Goal: Task Accomplishment & Management: Manage account settings

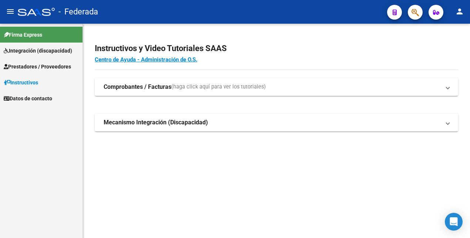
click at [37, 48] on span "Integración (discapacidad)" at bounding box center [38, 51] width 68 height 8
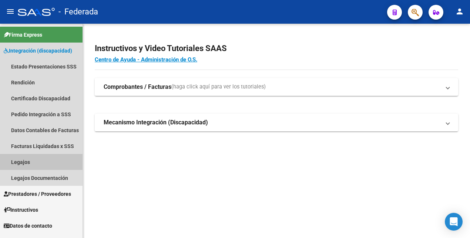
click at [24, 162] on link "Legajos" at bounding box center [41, 162] width 83 height 16
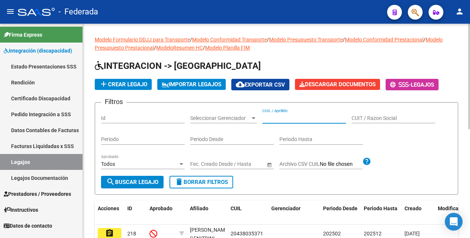
click at [291, 117] on input "CUIL / Apellido" at bounding box center [304, 118] width 84 height 6
paste input "20145744718"
type input "20145744718"
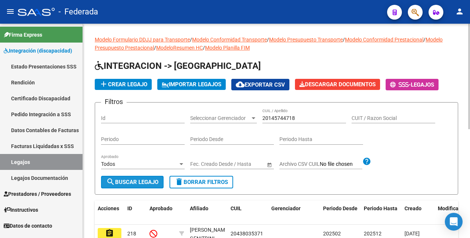
click at [141, 182] on span "search Buscar Legajo" at bounding box center [132, 182] width 52 height 7
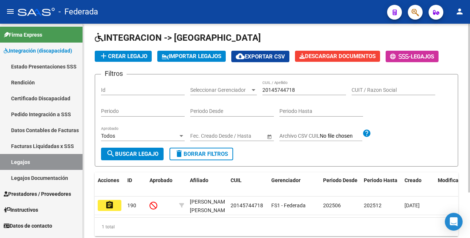
scroll to position [58, 0]
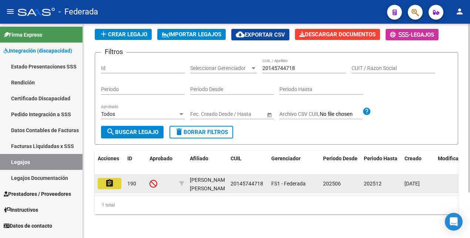
click at [111, 179] on mat-icon "assignment" at bounding box center [109, 183] width 9 height 9
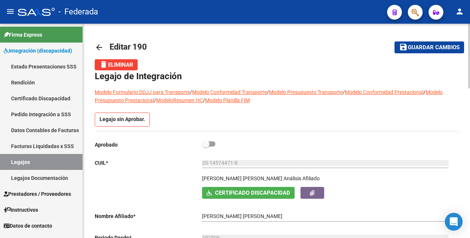
scroll to position [46, 0]
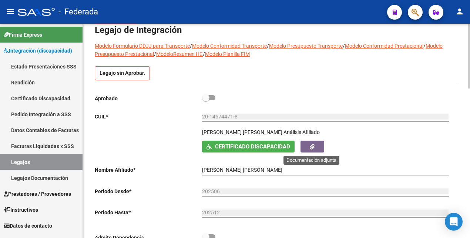
click at [309, 147] on button "button" at bounding box center [313, 146] width 24 height 11
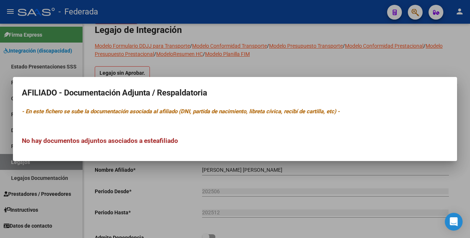
click at [342, 178] on div at bounding box center [235, 119] width 470 height 238
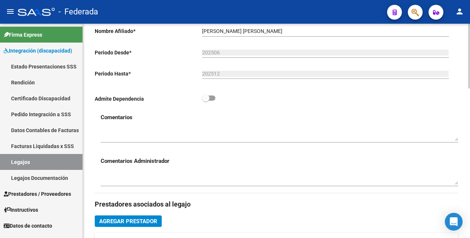
scroll to position [231, 0]
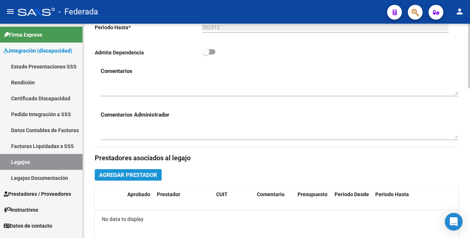
click at [149, 175] on span "Agregar Prestador" at bounding box center [128, 175] width 58 height 7
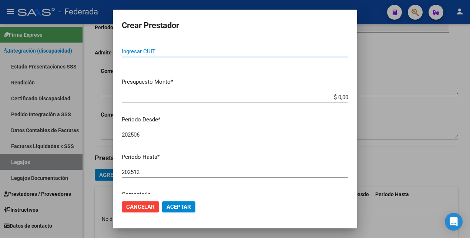
scroll to position [0, 0]
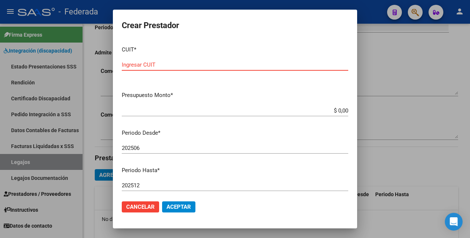
paste input "20-41941465-5"
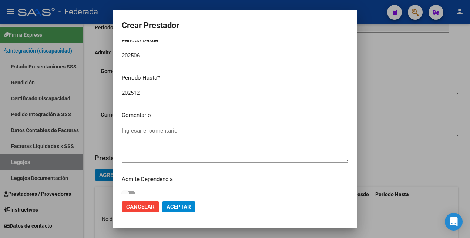
type input "20-41941465-5"
click at [160, 134] on textarea "Ingresar el comentario" at bounding box center [235, 144] width 227 height 35
paste textarea "KINESIOLOGÍA"
type textarea "KINESIOLOGÍA"
click at [183, 206] on span "Aceptar" at bounding box center [179, 207] width 24 height 7
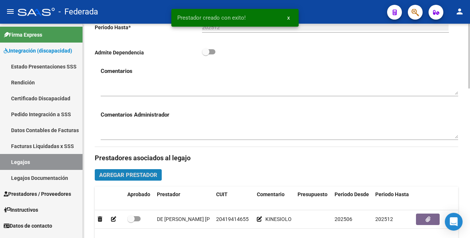
click at [145, 175] on span "Agregar Prestador" at bounding box center [128, 175] width 58 height 7
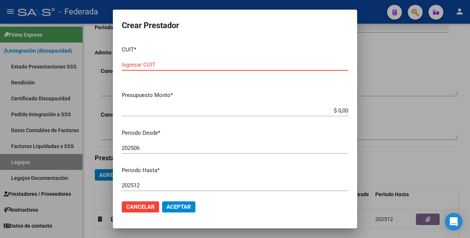
paste input "27-32153144-5"
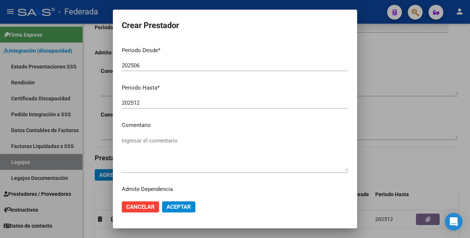
scroll to position [99, 0]
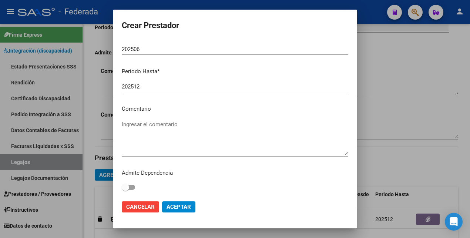
type input "27-32153144-5"
click at [173, 123] on textarea "Ingresar el comentario" at bounding box center [235, 137] width 227 height 35
paste textarea "TERAPIA OCUPACIONAL"
type textarea "TERAPIA OCUPACIONAL"
drag, startPoint x: 171, startPoint y: 207, endPoint x: 175, endPoint y: 203, distance: 5.0
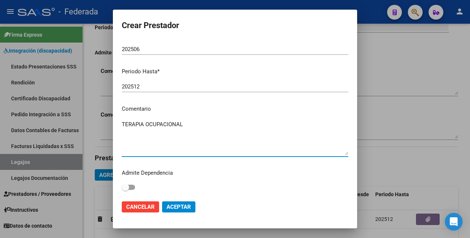
click at [171, 207] on span "Aceptar" at bounding box center [179, 207] width 24 height 7
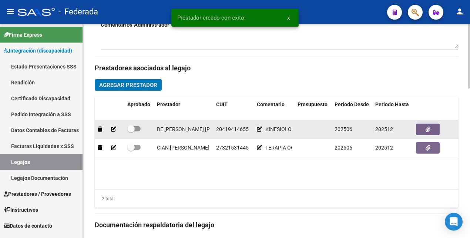
scroll to position [324, 0]
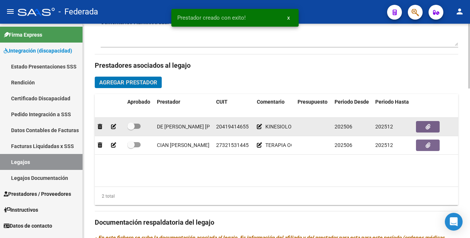
click at [137, 127] on span at bounding box center [133, 126] width 13 height 5
click at [131, 129] on input "checkbox" at bounding box center [131, 129] width 0 height 0
checkbox input "true"
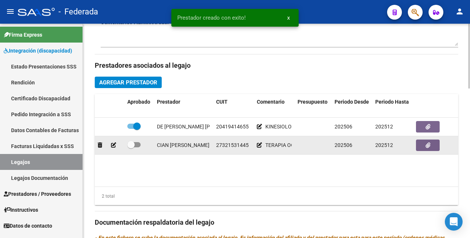
click at [135, 148] on label at bounding box center [133, 144] width 13 height 9
click at [131, 148] on input "checkbox" at bounding box center [131, 147] width 0 height 0
checkbox input "true"
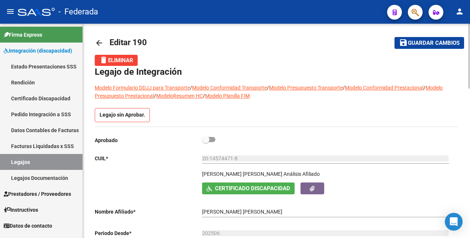
scroll to position [0, 0]
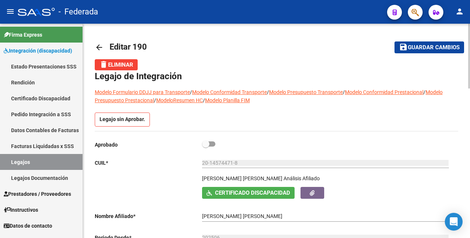
click at [435, 49] on span "Guardar cambios" at bounding box center [434, 47] width 52 height 7
click at [20, 160] on link "Legajos" at bounding box center [41, 162] width 83 height 16
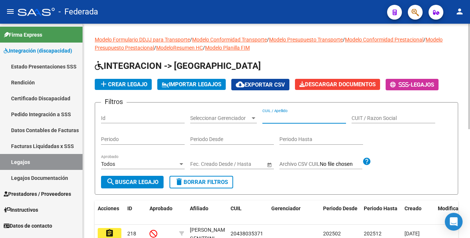
click at [281, 119] on input "CUIL / Apellido" at bounding box center [304, 118] width 84 height 6
paste input "20145744718"
type input "20145744718"
click at [145, 181] on span "search Buscar Legajo" at bounding box center [132, 182] width 52 height 7
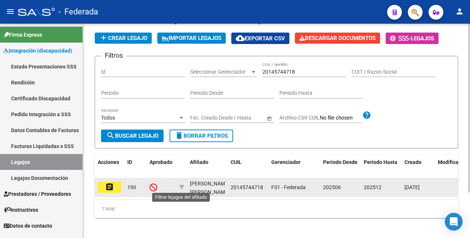
click at [182, 188] on icon at bounding box center [181, 187] width 5 height 5
click at [181, 185] on icon at bounding box center [181, 187] width 5 height 5
click at [182, 187] on icon at bounding box center [181, 187] width 5 height 5
click at [113, 188] on mat-icon "assignment" at bounding box center [109, 186] width 9 height 9
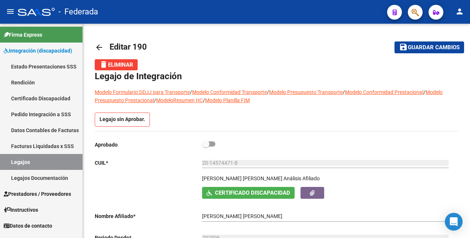
click at [41, 164] on link "Legajos" at bounding box center [41, 162] width 83 height 16
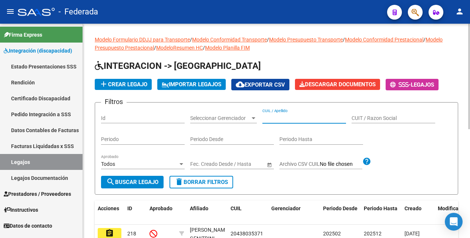
click at [302, 118] on input "CUIL / Apellido" at bounding box center [304, 118] width 84 height 6
paste input "20574938245"
type input "20574938245"
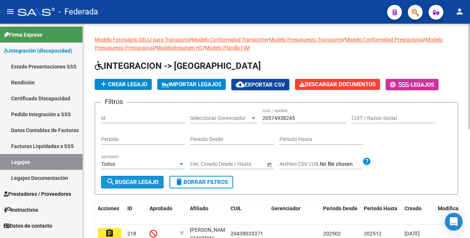
click at [141, 182] on span "search Buscar Legajo" at bounding box center [132, 182] width 52 height 7
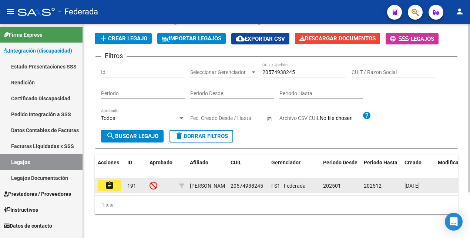
scroll to position [58, 0]
click at [108, 181] on mat-icon "assignment" at bounding box center [109, 185] width 9 height 9
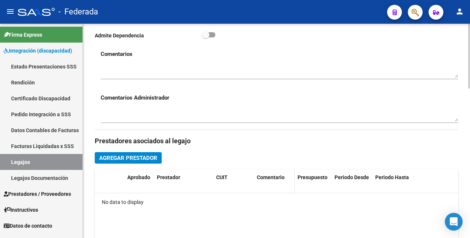
scroll to position [278, 0]
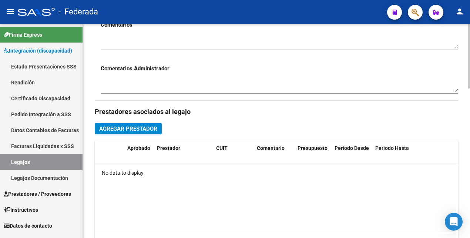
click at [147, 128] on span "Agregar Prestador" at bounding box center [128, 128] width 58 height 7
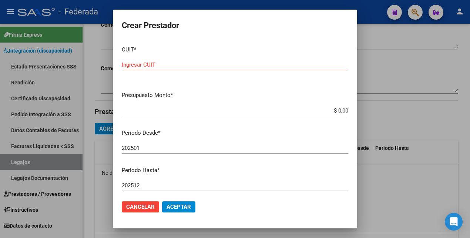
drag, startPoint x: 264, startPoint y: 80, endPoint x: 240, endPoint y: 117, distance: 43.9
click at [245, 110] on div "Crear Prestador CUIT * Ingresar CUIT Presupuesto Monto * $ 0,00 Ingresar el mon…" at bounding box center [235, 119] width 470 height 238
click at [209, 68] on div "Ingresar CUIT" at bounding box center [235, 64] width 227 height 11
paste input "23-24109754-4"
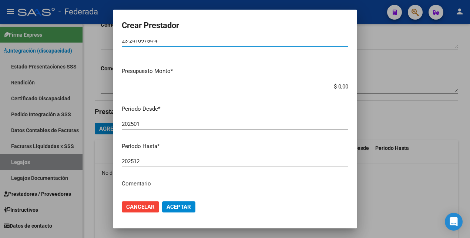
scroll to position [46, 0]
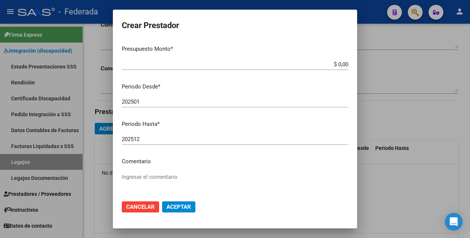
type input "23-24109754-4"
click at [151, 175] on textarea "Ingresar el comentario" at bounding box center [235, 190] width 227 height 35
paste textarea "FONOAUDIOLOGÍA"
type textarea "FONOAUDIOLOGÍA"
click at [175, 206] on span "Aceptar" at bounding box center [179, 207] width 24 height 7
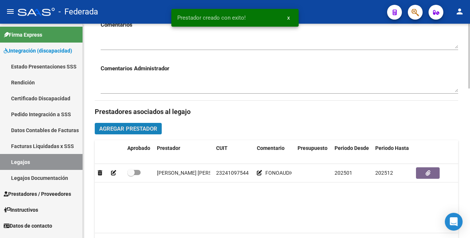
click at [147, 128] on span "Agregar Prestador" at bounding box center [128, 128] width 58 height 7
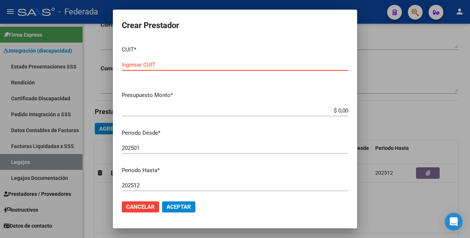
paste input "23-27885835-9"
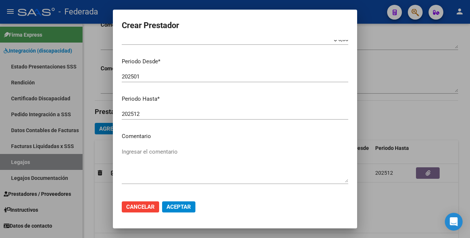
scroll to position [93, 0]
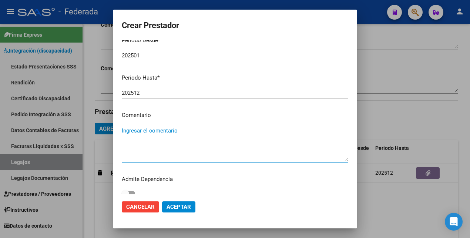
click at [161, 136] on textarea "Ingresar el comentario" at bounding box center [235, 144] width 227 height 35
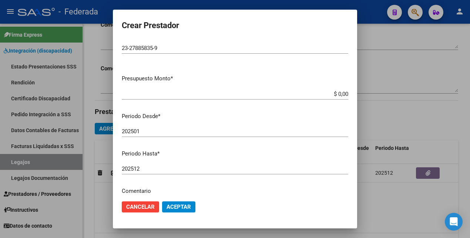
scroll to position [0, 0]
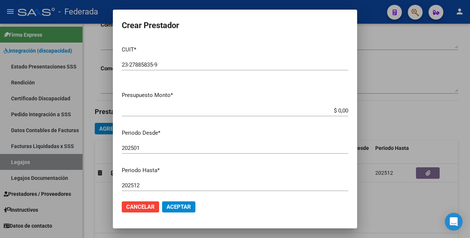
click at [148, 64] on input "23-27885835-9" at bounding box center [235, 64] width 227 height 7
paste input "text"
type input "23-27885835-9"
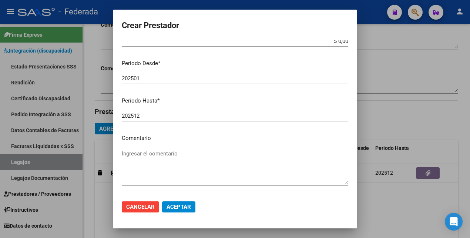
scroll to position [93, 0]
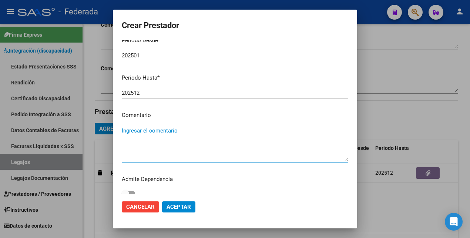
click at [160, 135] on textarea "Ingresar el comentario" at bounding box center [235, 144] width 227 height 35
click at [171, 137] on textarea "Ingresar el comentario" at bounding box center [235, 144] width 227 height 35
paste textarea "PSICOLOGÍA"
type textarea "PSICOLOGÍA"
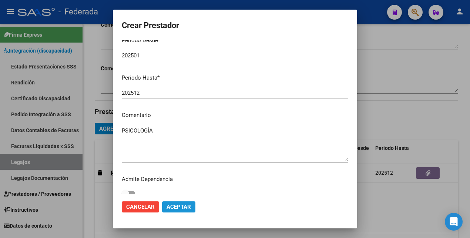
click at [180, 201] on button "Aceptar" at bounding box center [178, 206] width 33 height 11
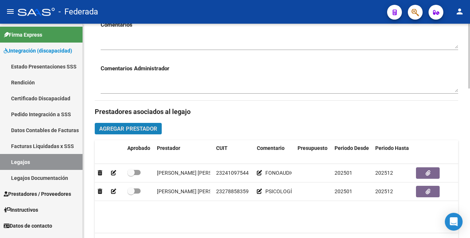
click at [148, 128] on span "Agregar Prestador" at bounding box center [128, 128] width 58 height 7
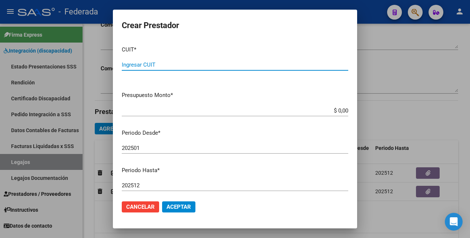
paste input "27-27884108-7"
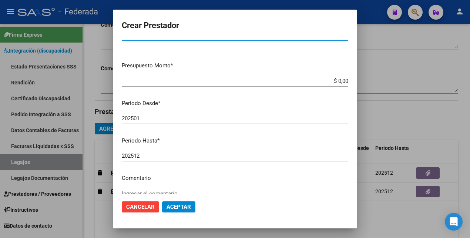
scroll to position [46, 0]
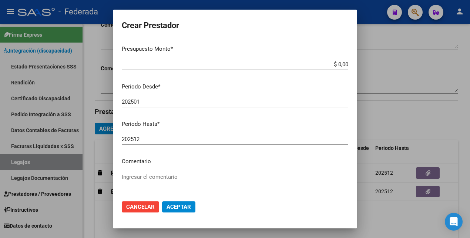
type input "27-27884108-7"
click at [152, 177] on textarea "Ingresar el comentario" at bounding box center [235, 190] width 227 height 35
paste textarea "PSICOMOTRICIDAD"
type textarea "PSICOMOTRICIDAD"
click at [185, 207] on span "Aceptar" at bounding box center [179, 207] width 24 height 7
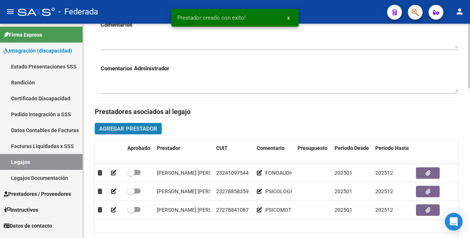
click at [143, 128] on span "Agregar Prestador" at bounding box center [128, 128] width 58 height 7
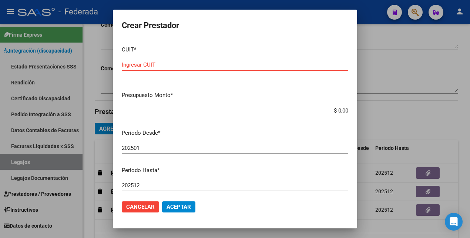
paste input "27-36371541-4"
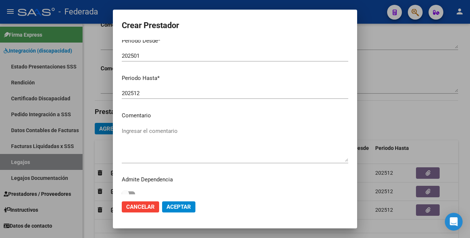
scroll to position [93, 0]
type input "27-36371541-4"
click at [171, 137] on textarea "Ingresar el comentario" at bounding box center [235, 144] width 227 height 35
click at [174, 131] on textarea "Ingresar el comentario" at bounding box center [235, 144] width 227 height 35
paste textarea "PSICOPEDAGOGÍA"
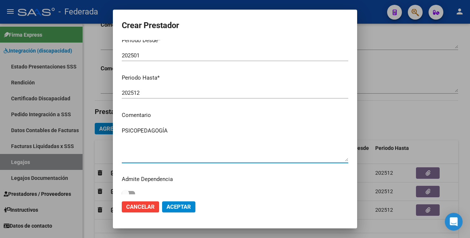
type textarea "PSICOPEDAGOGÍA"
click at [183, 204] on span "Aceptar" at bounding box center [179, 207] width 24 height 7
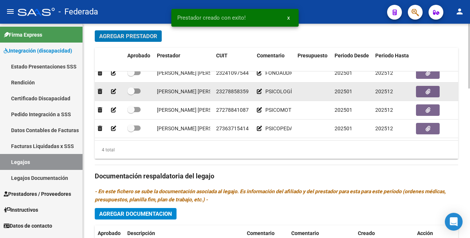
scroll to position [0, 0]
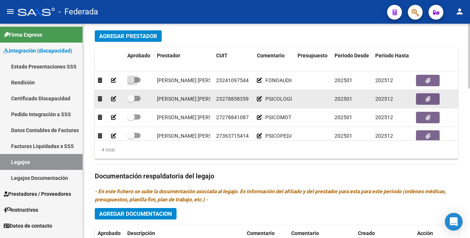
drag, startPoint x: 137, startPoint y: 82, endPoint x: 137, endPoint y: 103, distance: 20.7
click at [137, 83] on label at bounding box center [133, 80] width 13 height 9
click at [131, 83] on input "checkbox" at bounding box center [131, 83] width 0 height 0
checkbox input "true"
click at [137, 104] on datatable-body-cell at bounding box center [139, 99] width 30 height 18
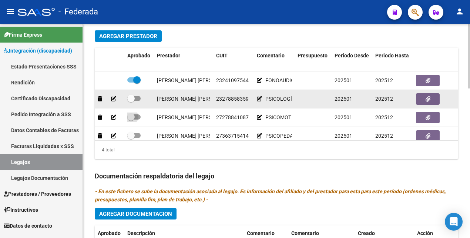
drag, startPoint x: 138, startPoint y: 117, endPoint x: 138, endPoint y: 103, distance: 13.7
click at [138, 114] on label at bounding box center [133, 117] width 13 height 9
click at [131, 120] on input "checkbox" at bounding box center [131, 120] width 0 height 0
checkbox input "true"
click at [138, 98] on span at bounding box center [133, 98] width 13 height 5
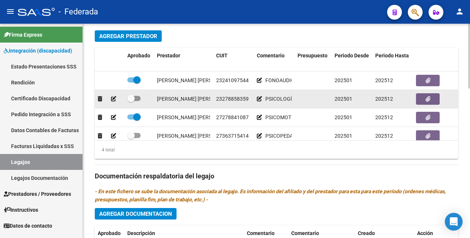
click at [131, 101] on input "checkbox" at bounding box center [131, 101] width 0 height 0
checkbox input "true"
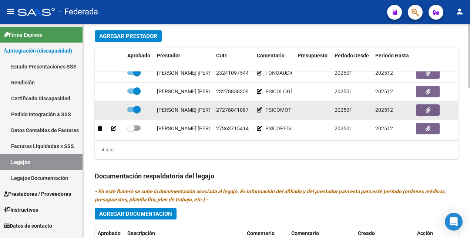
scroll to position [15, 0]
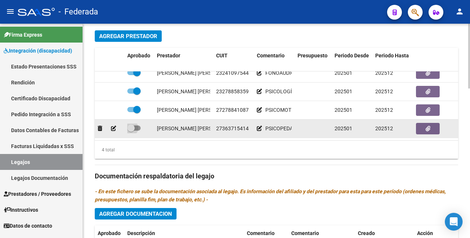
click at [138, 125] on span at bounding box center [133, 127] width 13 height 5
click at [131, 131] on input "checkbox" at bounding box center [131, 131] width 0 height 0
checkbox input "true"
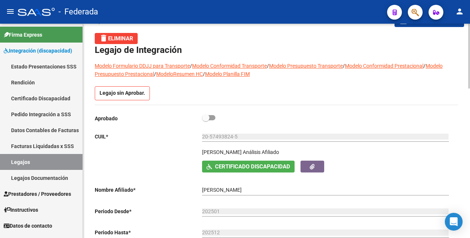
scroll to position [0, 0]
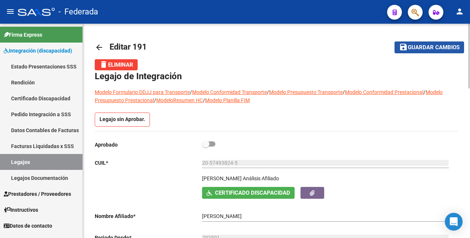
click at [449, 43] on button "save Guardar cambios" at bounding box center [430, 46] width 70 height 11
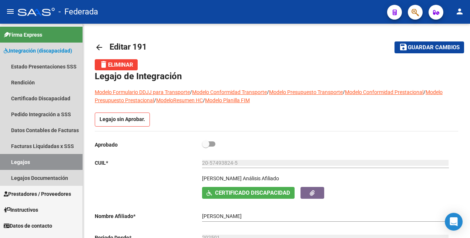
click at [54, 162] on link "Legajos" at bounding box center [41, 162] width 83 height 16
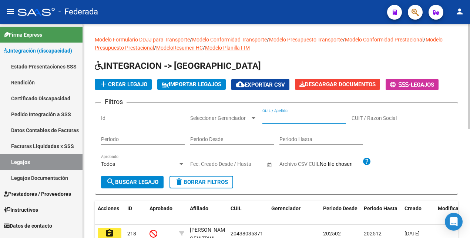
click at [288, 120] on input "CUIL / Apellido" at bounding box center [304, 118] width 84 height 6
paste input "23555189389"
type input "23555189389"
click at [139, 184] on span "search Buscar Legajo" at bounding box center [132, 182] width 52 height 7
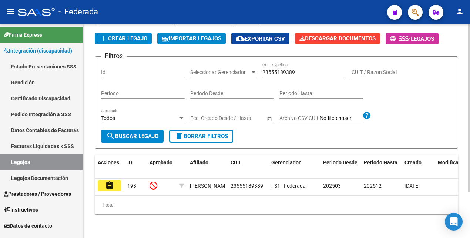
scroll to position [58, 0]
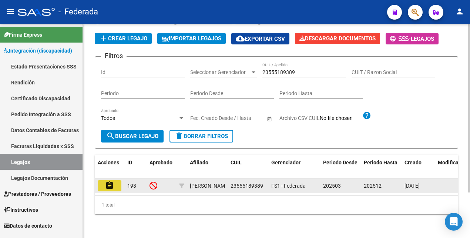
click at [111, 181] on mat-icon "assignment" at bounding box center [109, 185] width 9 height 9
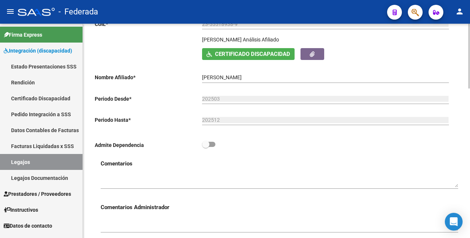
scroll to position [231, 0]
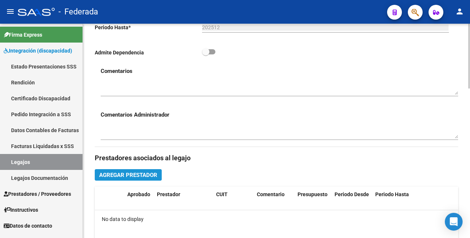
click at [139, 177] on span "Agregar Prestador" at bounding box center [128, 175] width 58 height 7
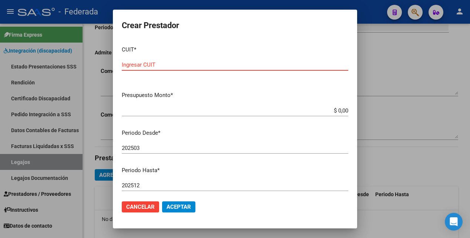
paste input "30-71542154-9"
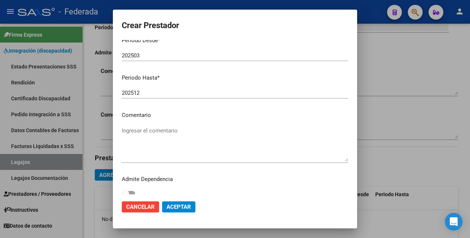
scroll to position [99, 0]
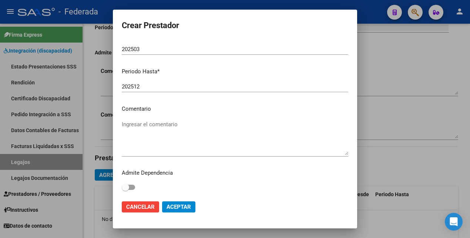
type input "30-71542154-9"
click at [184, 127] on textarea "Ingresar el comentario" at bounding box center [235, 137] width 227 height 35
paste textarea "MÓDULO INTEGRAL"
type textarea "MÓDULO INTEGRAL"
click at [177, 208] on span "Aceptar" at bounding box center [179, 207] width 24 height 7
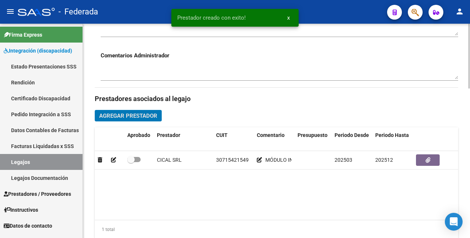
scroll to position [324, 0]
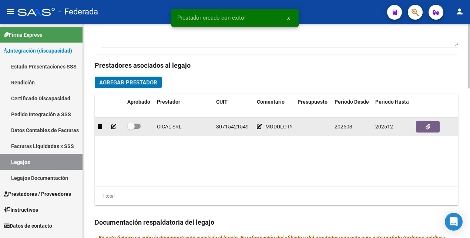
click at [140, 125] on span at bounding box center [133, 126] width 13 height 5
click at [131, 129] on input "checkbox" at bounding box center [131, 129] width 0 height 0
checkbox input "true"
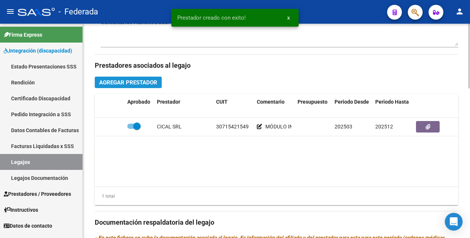
click at [147, 83] on span "Agregar Prestador" at bounding box center [128, 82] width 58 height 7
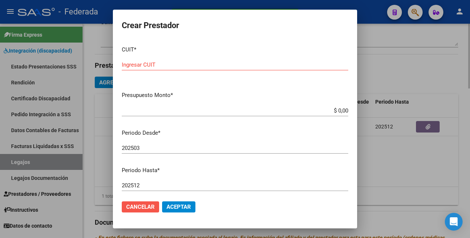
drag, startPoint x: 150, startPoint y: 209, endPoint x: 172, endPoint y: 189, distance: 29.6
click at [150, 208] on span "Cancelar" at bounding box center [140, 207] width 28 height 7
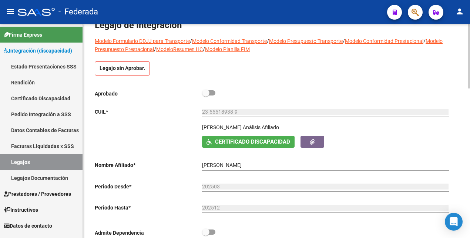
scroll to position [0, 0]
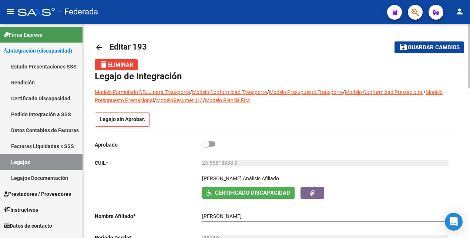
click at [427, 50] on span "Guardar cambios" at bounding box center [434, 47] width 52 height 7
drag, startPoint x: 430, startPoint y: 44, endPoint x: 399, endPoint y: 53, distance: 31.4
click at [426, 46] on span "Guardar cambios" at bounding box center [434, 47] width 52 height 7
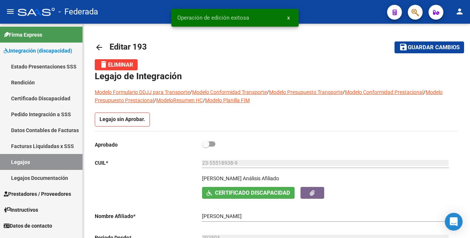
click at [32, 161] on link "Legajos" at bounding box center [41, 162] width 83 height 16
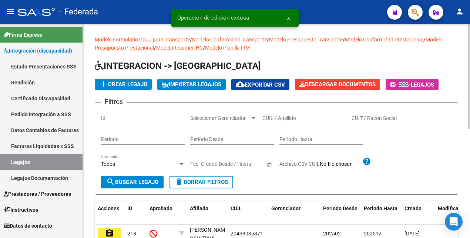
click at [297, 119] on input "CUIL / Apellido" at bounding box center [304, 118] width 84 height 6
paste input "20508670134"
type input "20508670134"
click at [145, 181] on span "search Buscar Legajo" at bounding box center [132, 182] width 52 height 7
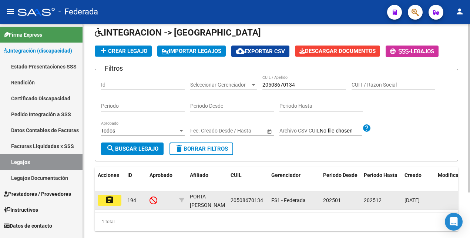
scroll to position [46, 0]
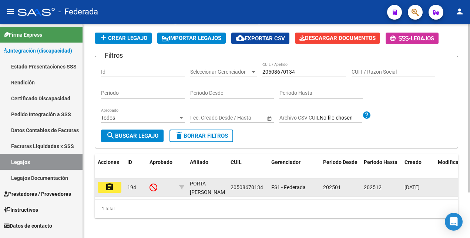
click at [114, 185] on mat-icon "assignment" at bounding box center [109, 186] width 9 height 9
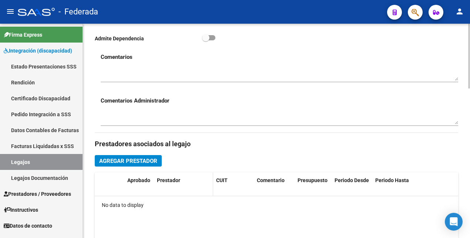
scroll to position [278, 0]
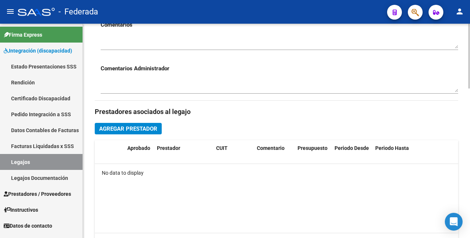
click at [148, 131] on span "Agregar Prestador" at bounding box center [128, 128] width 58 height 7
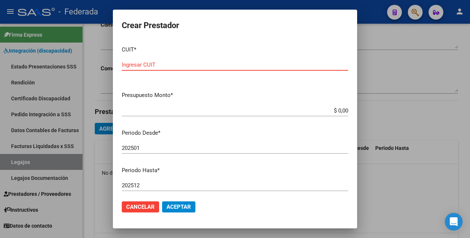
paste input "27-34980354-8"
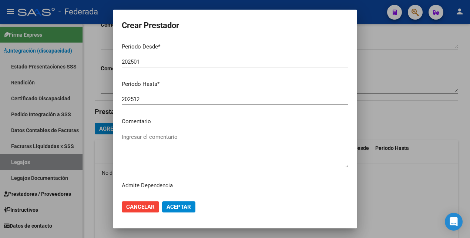
scroll to position [99, 0]
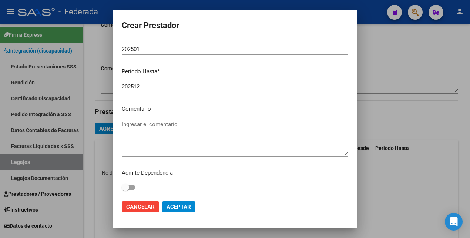
type input "27-34980354-8"
click at [145, 130] on textarea "Ingresar el comentario" at bounding box center [235, 137] width 227 height 35
paste textarea "FONOAUDIOLOGÍA"
type textarea "FONOAUDIOLOGÍA"
click at [176, 208] on span "Aceptar" at bounding box center [179, 207] width 24 height 7
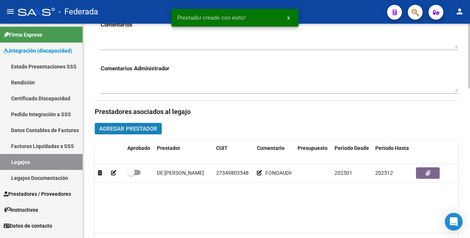
click at [137, 129] on span "Agregar Prestador" at bounding box center [128, 128] width 58 height 7
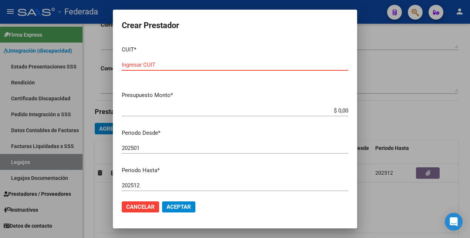
paste input "23-36647454-4"
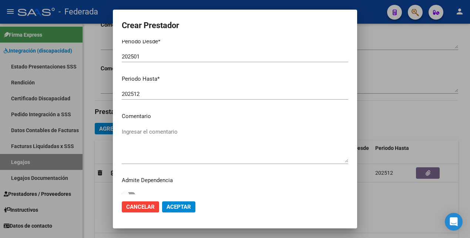
scroll to position [93, 0]
type input "23-36647454-4"
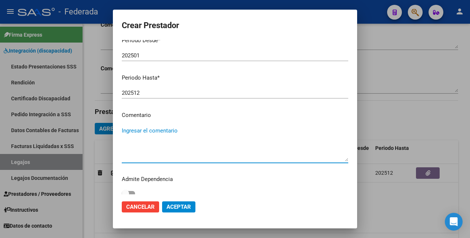
click at [153, 136] on textarea "Ingresar el comentario" at bounding box center [235, 144] width 227 height 35
paste textarea "PSICOLOGÍA"
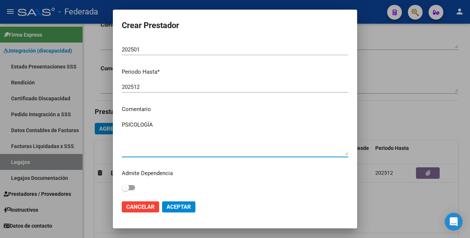
scroll to position [99, 0]
type textarea "PSICOLOGÍA"
click at [184, 201] on button "Aceptar" at bounding box center [178, 206] width 33 height 11
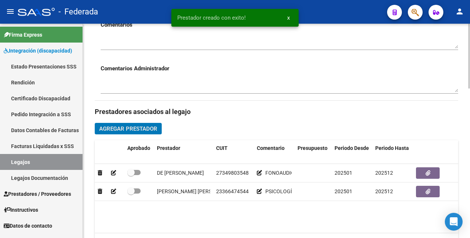
click at [131, 129] on span "Agregar Prestador" at bounding box center [128, 128] width 58 height 7
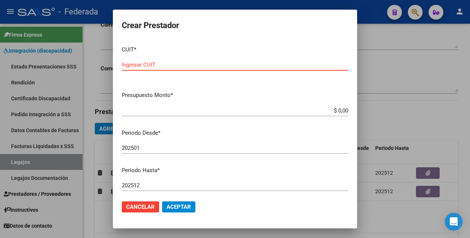
paste input "27-39551894-7"
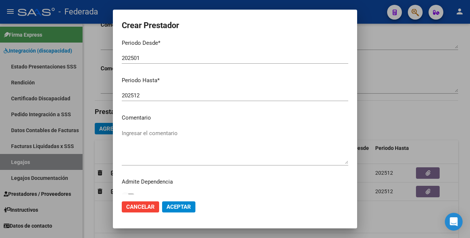
scroll to position [93, 0]
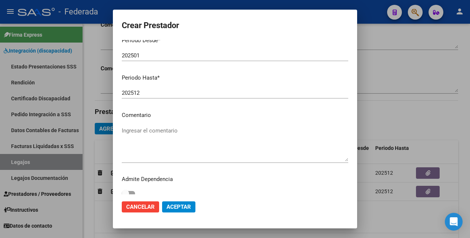
type input "27-39551894-7"
click at [167, 137] on textarea "Ingresar el comentario" at bounding box center [235, 144] width 227 height 35
click at [170, 134] on textarea "Ingresar el comentario" at bounding box center [235, 144] width 227 height 35
paste textarea "PSICOPEDAGOGÍA"
type textarea "PSICOPEDAGOGÍA"
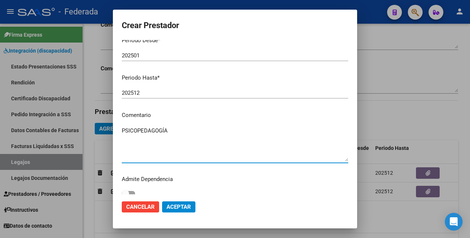
click at [191, 207] on button "Aceptar" at bounding box center [178, 206] width 33 height 11
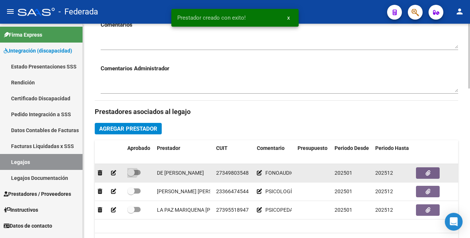
click at [137, 176] on label at bounding box center [133, 172] width 13 height 9
click at [131, 175] on input "checkbox" at bounding box center [131, 175] width 0 height 0
checkbox input "true"
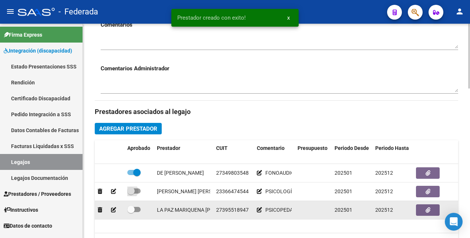
drag, startPoint x: 140, startPoint y: 191, endPoint x: 140, endPoint y: 203, distance: 12.2
click at [140, 192] on span at bounding box center [133, 190] width 13 height 5
click at [131, 194] on input "checkbox" at bounding box center [131, 194] width 0 height 0
checkbox input "true"
click at [139, 211] on span at bounding box center [133, 209] width 13 height 5
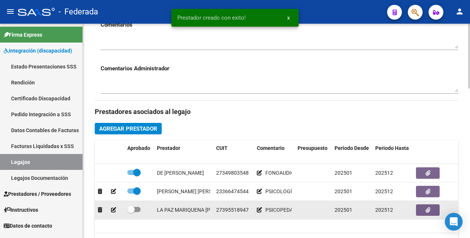
click at [131, 212] on input "checkbox" at bounding box center [131, 212] width 0 height 0
checkbox input "true"
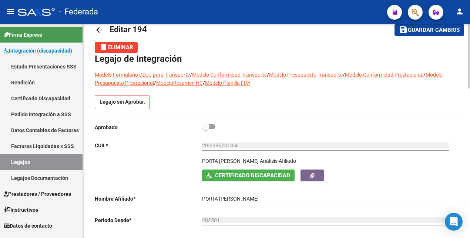
scroll to position [0, 0]
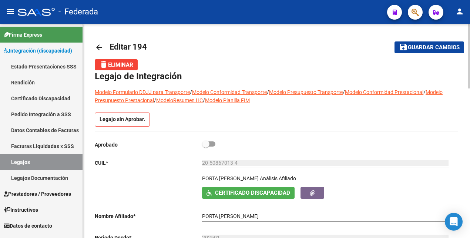
drag, startPoint x: 418, startPoint y: 46, endPoint x: 415, endPoint y: 50, distance: 4.8
click at [418, 47] on span "Guardar cambios" at bounding box center [434, 47] width 52 height 7
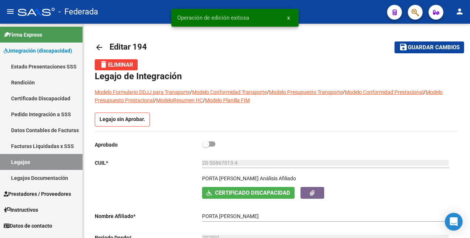
click at [32, 162] on link "Legajos" at bounding box center [41, 162] width 83 height 16
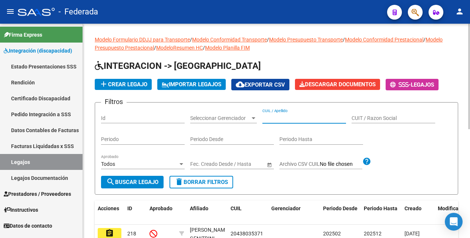
click at [284, 117] on input "CUIL / Apellido" at bounding box center [304, 118] width 84 height 6
paste input "PORTA [PERSON_NAME]"
type input "PORTA [PERSON_NAME]"
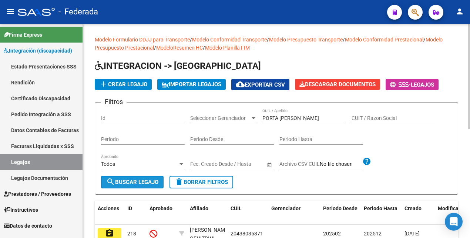
click at [150, 180] on span "search Buscar Legajo" at bounding box center [132, 182] width 52 height 7
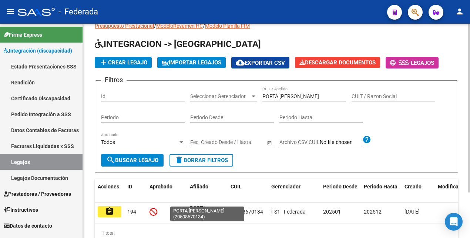
scroll to position [58, 0]
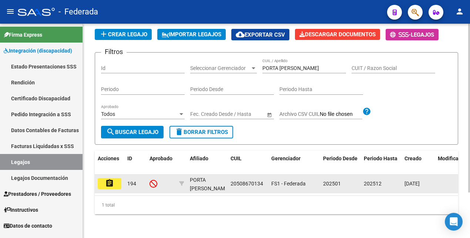
click at [109, 179] on mat-icon "assignment" at bounding box center [109, 183] width 9 height 9
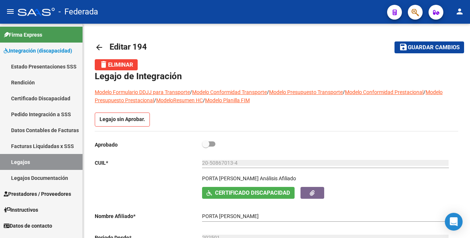
click at [41, 158] on link "Legajos" at bounding box center [41, 162] width 83 height 16
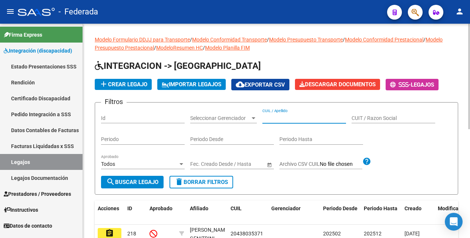
click at [286, 118] on input "CUIL / Apellido" at bounding box center [304, 118] width 84 height 6
paste input "27208539103"
type input "27208539103"
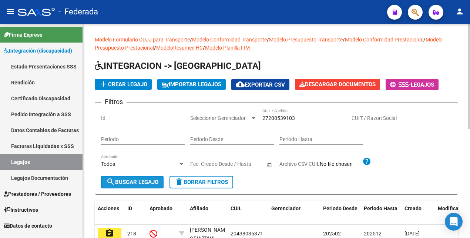
click at [122, 181] on span "search Buscar Legajo" at bounding box center [132, 182] width 52 height 7
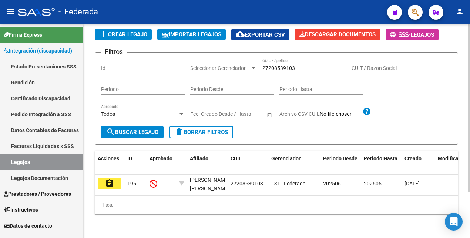
scroll to position [58, 0]
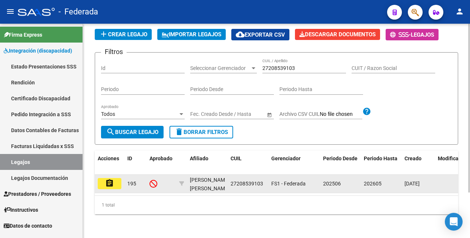
click at [108, 179] on mat-icon "assignment" at bounding box center [109, 183] width 9 height 9
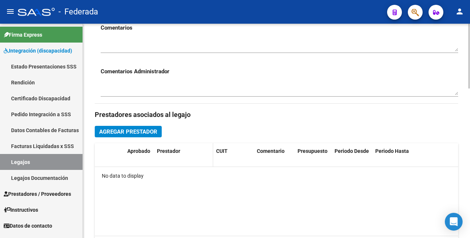
scroll to position [278, 0]
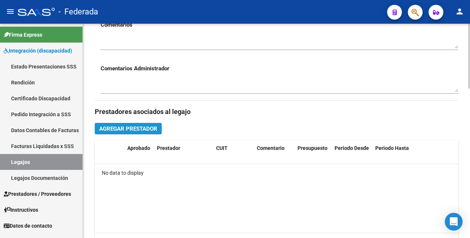
click at [144, 129] on span "Agregar Prestador" at bounding box center [128, 128] width 58 height 7
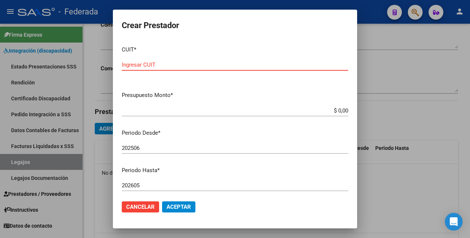
paste input "33-70979550-9"
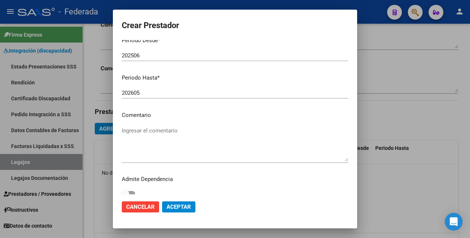
type input "33-70979550-9"
drag, startPoint x: 158, startPoint y: 137, endPoint x: 161, endPoint y: 87, distance: 49.7
click at [157, 136] on textarea "Ingresar el comentario" at bounding box center [235, 144] width 227 height 35
paste textarea "MODULO INTEGRAL"
type textarea "MODULO INTEGRAL"
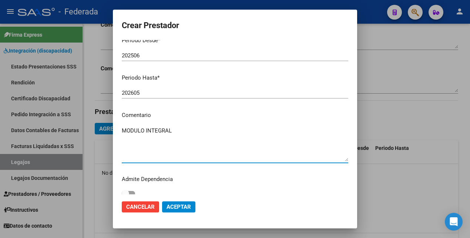
click at [186, 207] on span "Aceptar" at bounding box center [179, 207] width 24 height 7
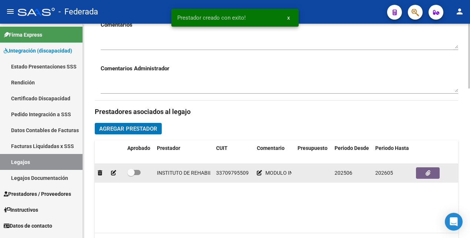
click at [139, 172] on span at bounding box center [133, 172] width 13 height 5
click at [131, 175] on input "checkbox" at bounding box center [131, 175] width 0 height 0
checkbox input "true"
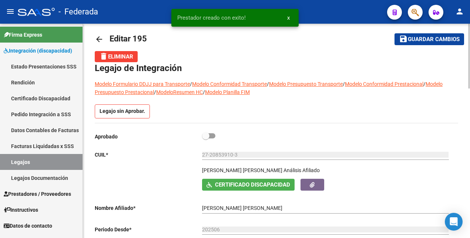
scroll to position [0, 0]
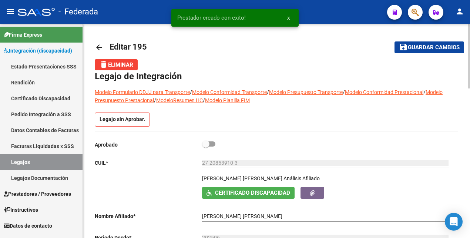
click at [420, 46] on span "Guardar cambios" at bounding box center [434, 47] width 52 height 7
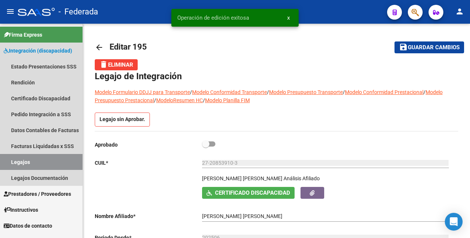
click at [49, 160] on link "Legajos" at bounding box center [41, 162] width 83 height 16
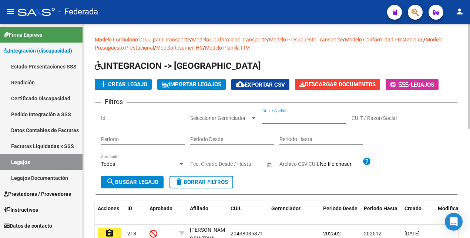
click at [296, 120] on input "CUIL / Apellido" at bounding box center [304, 118] width 84 height 6
paste input "20530545556"
type input "20530545556"
click at [150, 182] on span "search Buscar Legajo" at bounding box center [132, 182] width 52 height 7
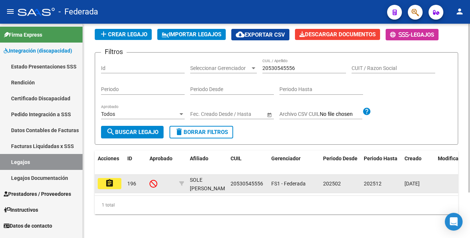
scroll to position [58, 0]
click at [111, 179] on mat-icon "assignment" at bounding box center [109, 183] width 9 height 9
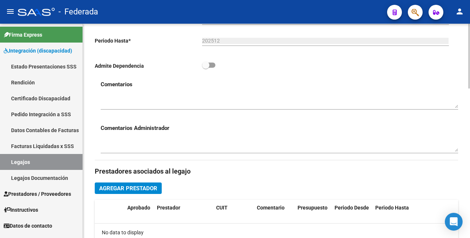
scroll to position [231, 0]
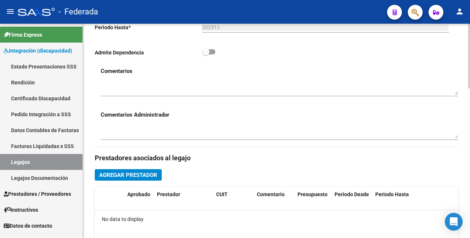
click at [155, 177] on span "Agregar Prestador" at bounding box center [128, 175] width 58 height 7
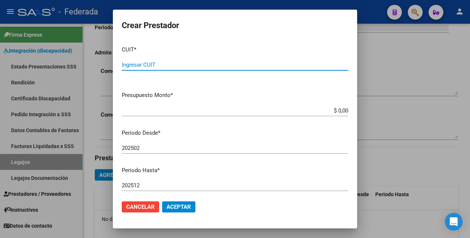
drag, startPoint x: 172, startPoint y: 67, endPoint x: 184, endPoint y: 82, distance: 18.5
click at [171, 67] on input "Ingresar CUIT" at bounding box center [235, 64] width 227 height 7
paste input "27-35766890-0"
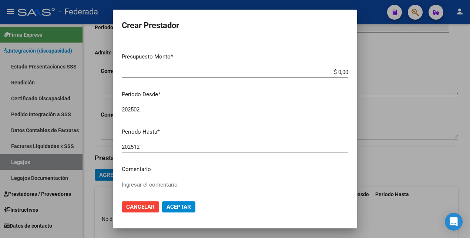
scroll to position [99, 0]
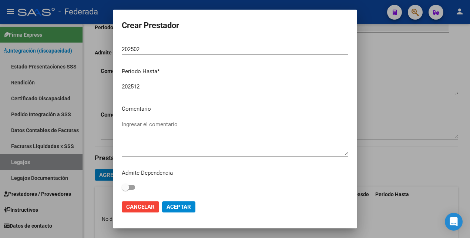
type input "27-35766890-0"
click at [148, 125] on textarea "Ingresar el comentario" at bounding box center [235, 137] width 227 height 35
paste textarea "FONOAUDIOLOGÍA"
type textarea "FONOAUDIOLOGÍA"
click at [182, 205] on span "Aceptar" at bounding box center [179, 207] width 24 height 7
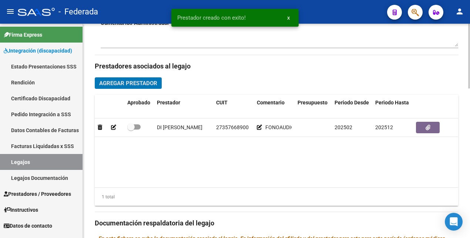
scroll to position [324, 0]
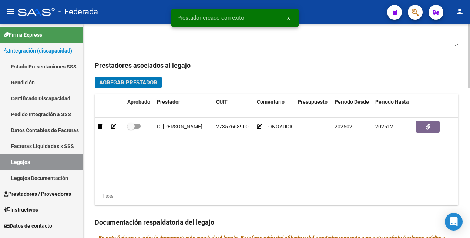
click at [131, 81] on span "Agregar Prestador" at bounding box center [128, 82] width 58 height 7
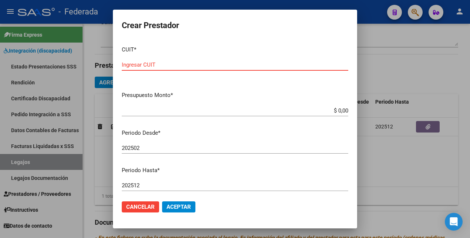
paste input "27-35100028-2"
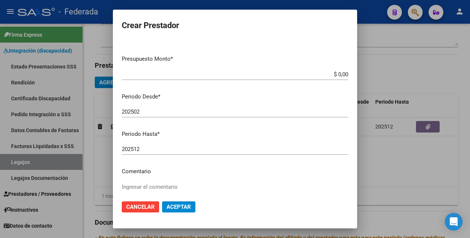
scroll to position [93, 0]
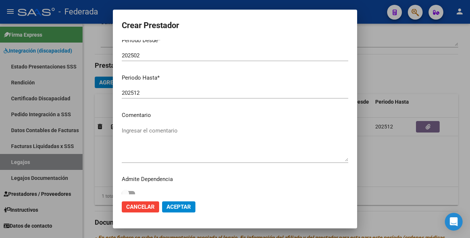
type input "27-35100028-2"
drag, startPoint x: 162, startPoint y: 134, endPoint x: 162, endPoint y: 119, distance: 14.8
click at [162, 133] on textarea "Ingresar el comentario" at bounding box center [235, 144] width 227 height 35
paste textarea "PSICOPEDAGOGÍA"
type textarea "PSICOPEDAGOGÍA"
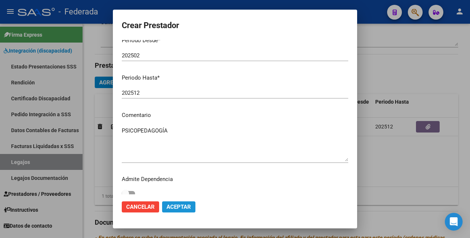
click at [180, 205] on span "Aceptar" at bounding box center [179, 207] width 24 height 7
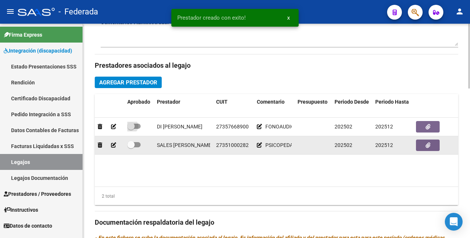
drag, startPoint x: 137, startPoint y: 127, endPoint x: 136, endPoint y: 141, distance: 14.5
click at [137, 128] on span at bounding box center [133, 126] width 13 height 5
click at [131, 129] on input "checkbox" at bounding box center [131, 129] width 0 height 0
checkbox input "true"
drag, startPoint x: 137, startPoint y: 145, endPoint x: 171, endPoint y: 142, distance: 33.8
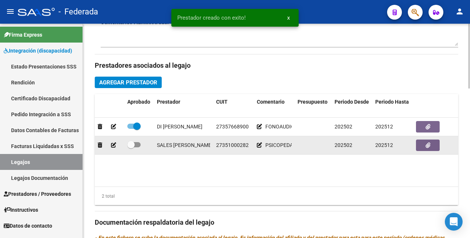
click at [138, 145] on span at bounding box center [133, 144] width 13 height 5
click at [131, 147] on input "checkbox" at bounding box center [131, 147] width 0 height 0
checkbox input "true"
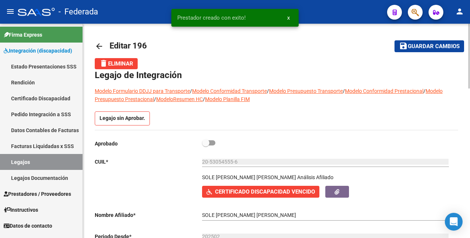
scroll to position [0, 0]
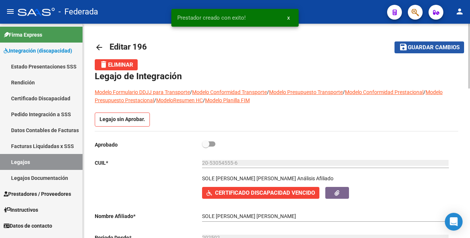
click at [426, 48] on span "Guardar cambios" at bounding box center [434, 47] width 52 height 7
click at [43, 162] on link "Legajos" at bounding box center [41, 162] width 83 height 16
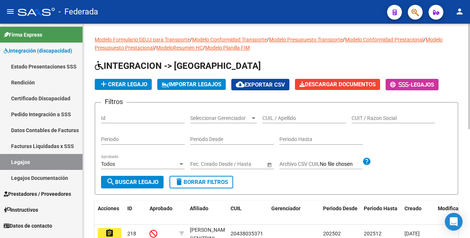
click at [300, 117] on input "CUIL / Apellido" at bounding box center [304, 118] width 84 height 6
paste input "27314281425"
type input "27314281425"
click at [128, 181] on span "search Buscar Legajo" at bounding box center [132, 182] width 52 height 7
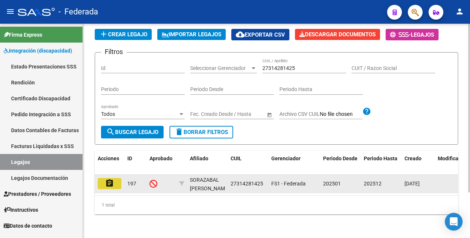
click at [110, 179] on mat-icon "assignment" at bounding box center [109, 183] width 9 height 9
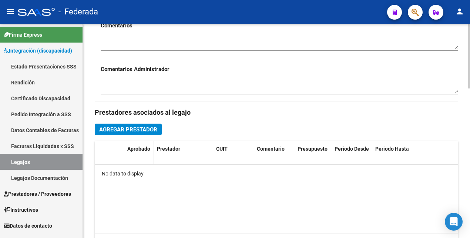
scroll to position [278, 0]
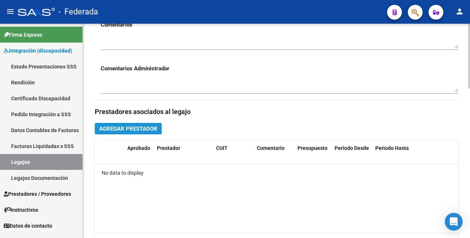
click at [139, 128] on span "Agregar Prestador" at bounding box center [128, 128] width 58 height 7
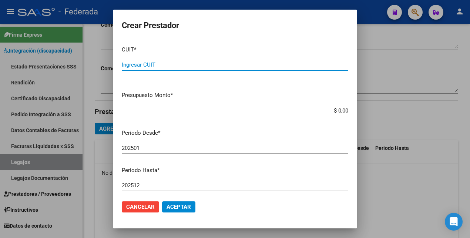
click at [151, 63] on input "Ingresar CUIT" at bounding box center [235, 64] width 227 height 7
paste input "20-21991487-4"
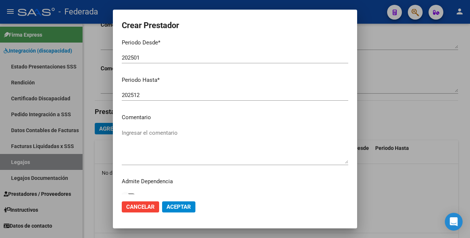
scroll to position [93, 0]
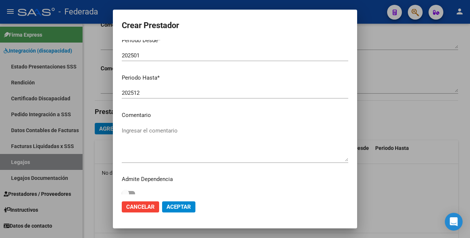
type input "20-21991487-4"
click at [154, 127] on textarea "Ingresar el comentario" at bounding box center [235, 144] width 227 height 35
paste textarea "KINESIOLOGÍA"
type textarea "KINESIOLOGÍA"
click at [183, 208] on span "Aceptar" at bounding box center [179, 207] width 24 height 7
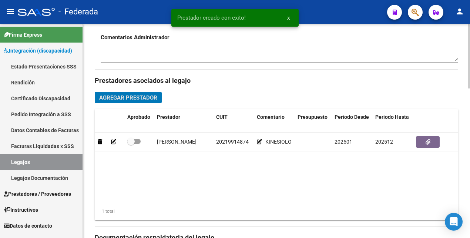
scroll to position [278, 0]
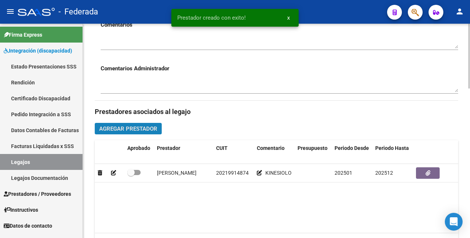
click at [146, 128] on span "Agregar Prestador" at bounding box center [128, 128] width 58 height 7
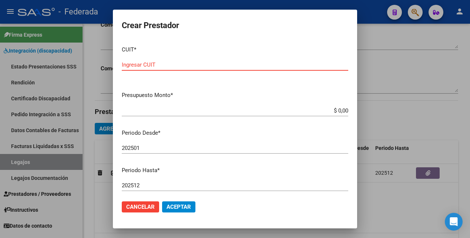
paste input "27-31428111-5"
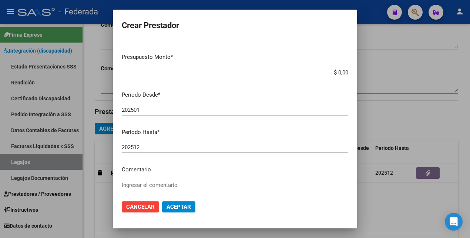
scroll to position [99, 0]
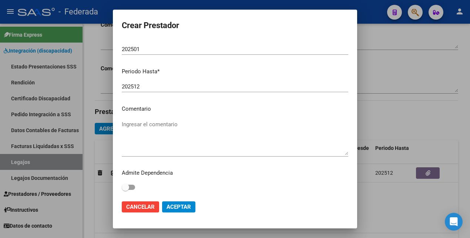
type input "27-31428111-5"
click at [173, 123] on textarea "Ingresar el comentario" at bounding box center [235, 137] width 227 height 35
paste textarea "PSICOLOGÍA"
type textarea "PSICOLOGÍA"
click at [182, 206] on span "Aceptar" at bounding box center [179, 207] width 24 height 7
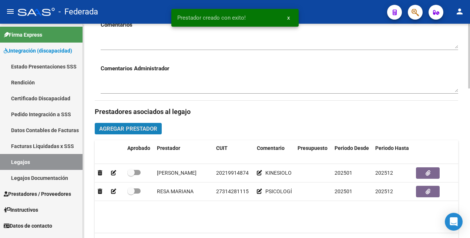
click at [130, 129] on span "Agregar Prestador" at bounding box center [128, 128] width 58 height 7
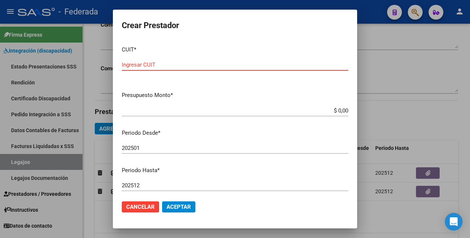
paste input "27-31428279-0"
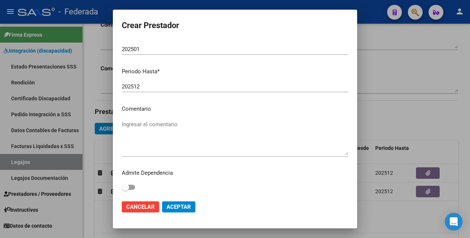
type input "27-31428279-0"
drag, startPoint x: 178, startPoint y: 126, endPoint x: 184, endPoint y: 100, distance: 26.9
click at [178, 125] on textarea "Ingresar el comentario" at bounding box center [235, 137] width 227 height 35
paste textarea "TERAPIA OCUPACIONAL"
type textarea "TERAPIA OCUPACIONAL"
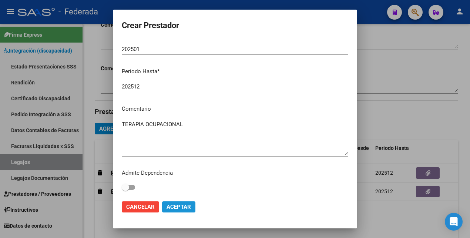
click at [177, 207] on span "Aceptar" at bounding box center [179, 207] width 24 height 7
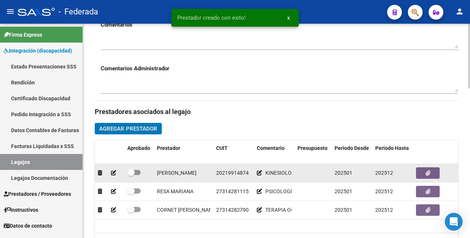
click at [137, 171] on span at bounding box center [133, 172] width 13 height 5
click at [131, 175] on input "checkbox" at bounding box center [131, 175] width 0 height 0
checkbox input "true"
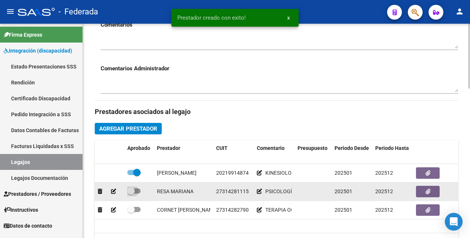
drag, startPoint x: 138, startPoint y: 191, endPoint x: 138, endPoint y: 199, distance: 8.2
click at [138, 191] on span at bounding box center [133, 190] width 13 height 5
click at [131, 194] on input "checkbox" at bounding box center [131, 194] width 0 height 0
checkbox input "true"
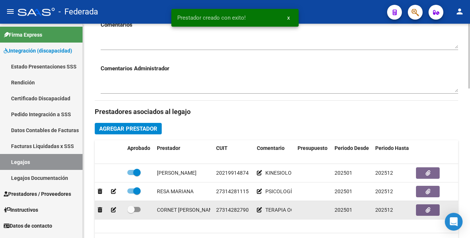
click at [139, 213] on label at bounding box center [133, 209] width 13 height 9
click at [131, 212] on input "checkbox" at bounding box center [131, 212] width 0 height 0
checkbox input "true"
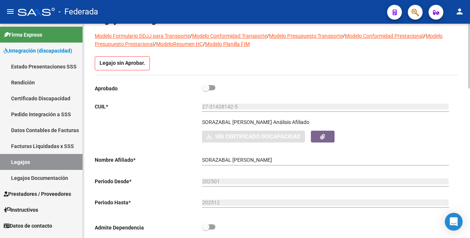
scroll to position [0, 0]
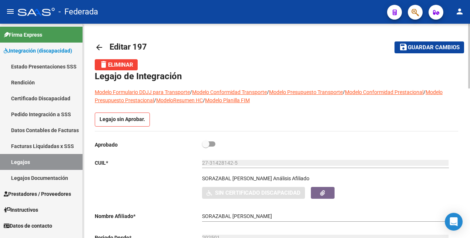
click at [432, 47] on span "Guardar cambios" at bounding box center [434, 47] width 52 height 7
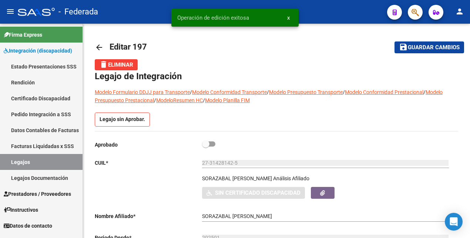
click at [40, 159] on link "Legajos" at bounding box center [41, 162] width 83 height 16
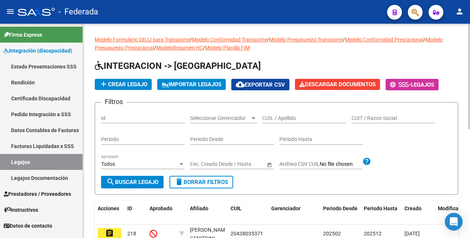
scroll to position [46, 0]
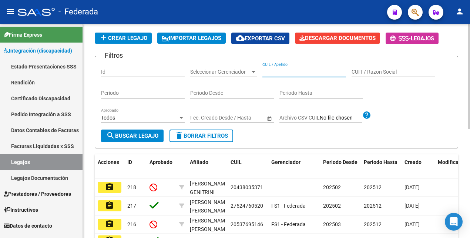
click at [284, 71] on input "CUIL / Apellido" at bounding box center [304, 72] width 84 height 6
paste input "23348269259"
type input "23348269259"
click at [154, 137] on span "search Buscar Legajo" at bounding box center [132, 135] width 52 height 7
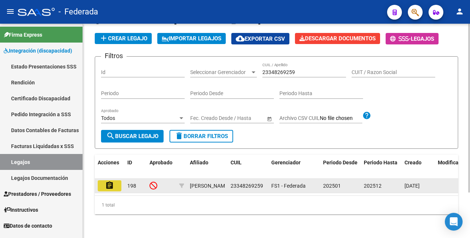
click at [112, 188] on mat-icon "assignment" at bounding box center [109, 185] width 9 height 9
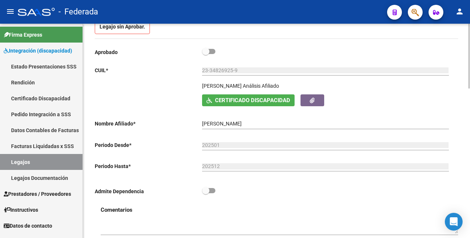
scroll to position [231, 0]
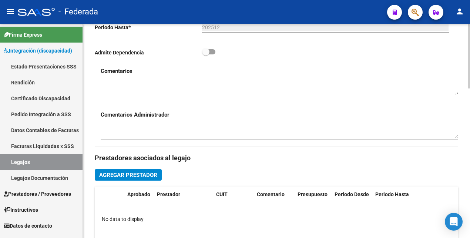
click at [149, 175] on span "Agregar Prestador" at bounding box center [128, 175] width 58 height 7
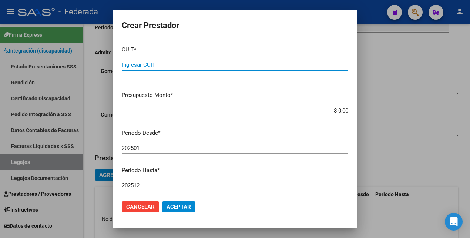
click at [184, 68] on input "Ingresar CUIT" at bounding box center [235, 64] width 227 height 7
paste input "23-34826925-9"
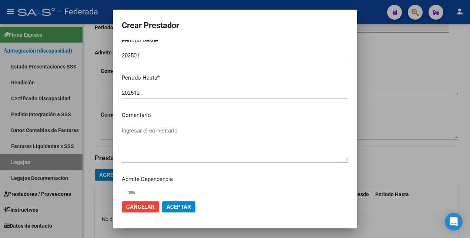
scroll to position [99, 0]
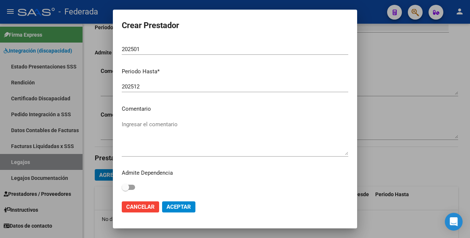
type input "23-34826925-9"
click at [162, 130] on textarea "Ingresar el comentario" at bounding box center [235, 137] width 227 height 35
paste textarea "CENTRO"
type textarea "CENTRO"
click at [176, 204] on span "Aceptar" at bounding box center [179, 207] width 24 height 7
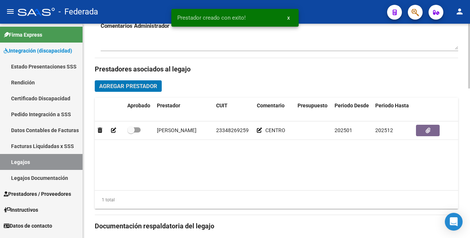
scroll to position [324, 0]
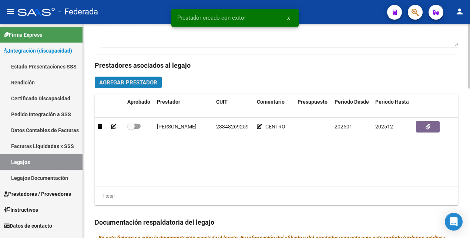
click at [117, 83] on span "Agregar Prestador" at bounding box center [128, 82] width 58 height 7
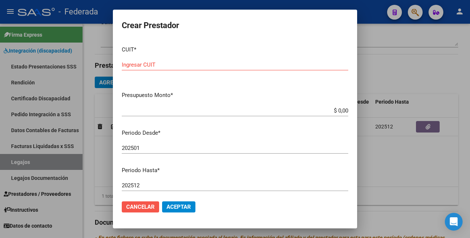
click at [154, 206] on span "Cancelar" at bounding box center [140, 207] width 28 height 7
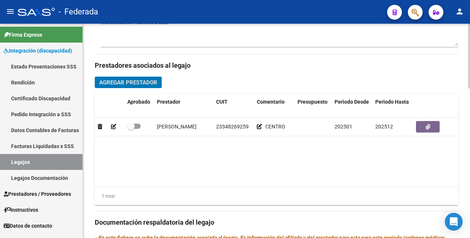
click at [140, 82] on span "Agregar Prestador" at bounding box center [128, 82] width 58 height 7
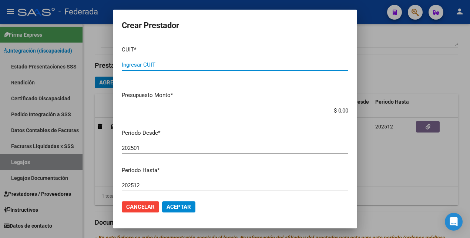
click at [171, 66] on input "Ingresar CUIT" at bounding box center [235, 64] width 227 height 7
paste input "30-71070673-1"
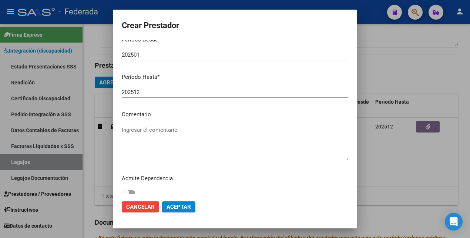
scroll to position [99, 0]
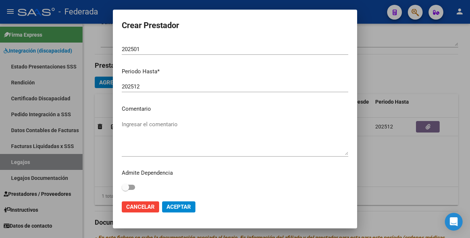
type input "30-71070673-1"
click at [165, 127] on textarea "Ingresar el comentario" at bounding box center [235, 137] width 227 height 35
click at [167, 126] on textarea "Ingresar el comentario" at bounding box center [235, 137] width 227 height 35
paste textarea "TRANSPORTE"
type textarea "TRANSPORTE"
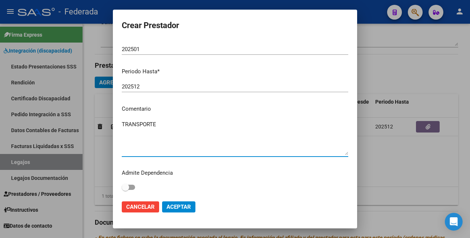
click at [182, 208] on span "Aceptar" at bounding box center [179, 207] width 24 height 7
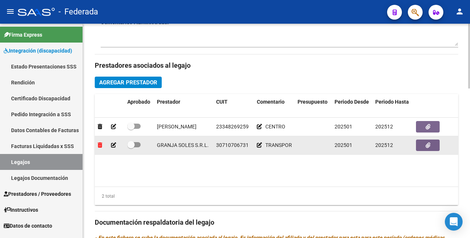
click at [100, 144] on icon at bounding box center [100, 144] width 4 height 5
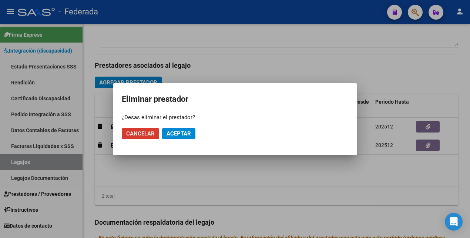
click at [175, 131] on span "Aceptar" at bounding box center [179, 133] width 24 height 7
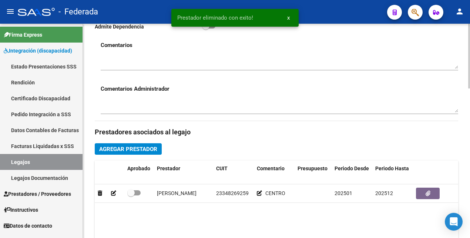
scroll to position [278, 0]
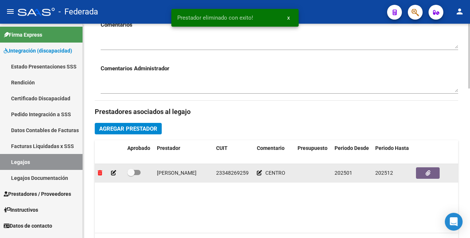
click at [98, 171] on icon at bounding box center [100, 172] width 4 height 5
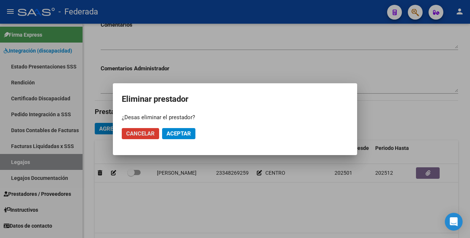
click at [175, 133] on span "Aceptar" at bounding box center [179, 133] width 24 height 7
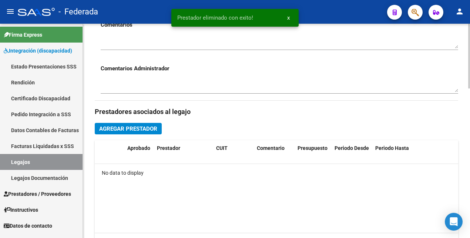
click at [132, 129] on span "Agregar Prestador" at bounding box center [128, 128] width 58 height 7
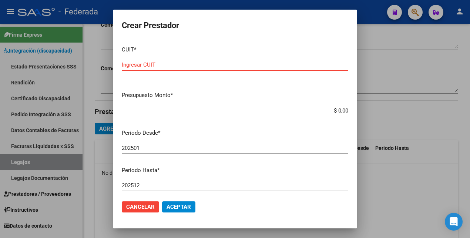
paste input "30-71070673-1"
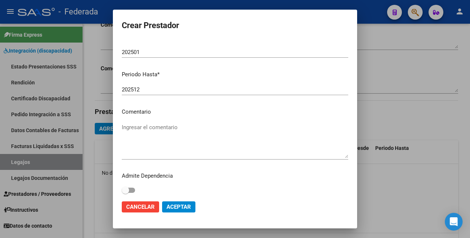
scroll to position [99, 0]
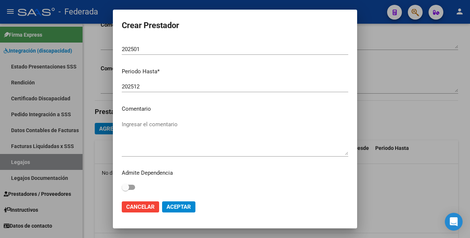
type input "30-71070673-1"
click at [175, 122] on textarea "Ingresar el comentario" at bounding box center [235, 137] width 227 height 35
paste textarea "CENTRO"
type textarea "CENTRO"
click at [187, 205] on span "Aceptar" at bounding box center [179, 207] width 24 height 7
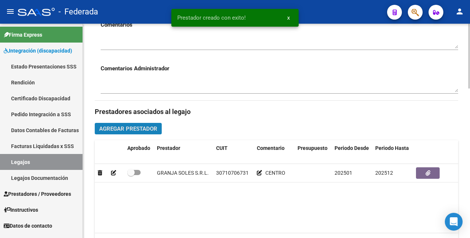
click at [134, 125] on button "Agregar Prestador" at bounding box center [128, 128] width 67 height 11
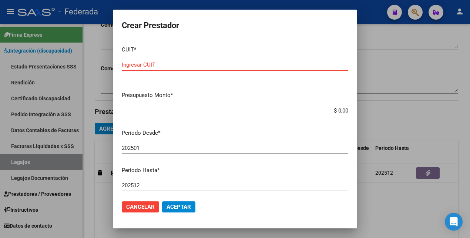
paste input "30-71070673-1"
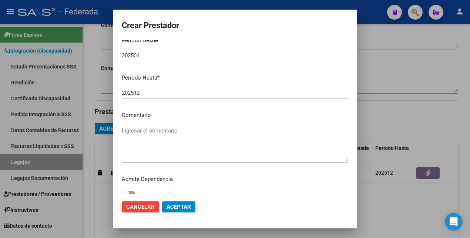
type input "30-71070673-1"
drag, startPoint x: 160, startPoint y: 138, endPoint x: 161, endPoint y: 127, distance: 11.2
click at [160, 138] on textarea "Ingresar el comentario" at bounding box center [235, 144] width 227 height 35
click at [159, 131] on textarea "Ingresar el comentario" at bounding box center [235, 144] width 227 height 35
paste textarea "TRANSPORTE"
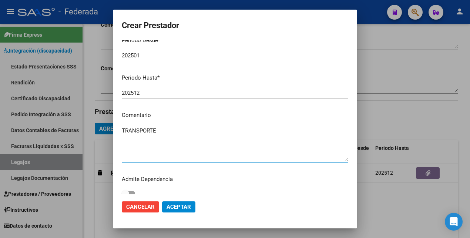
type textarea "TRANSPORTE"
click at [185, 213] on mat-dialog-actions "Cancelar Aceptar" at bounding box center [235, 206] width 227 height 25
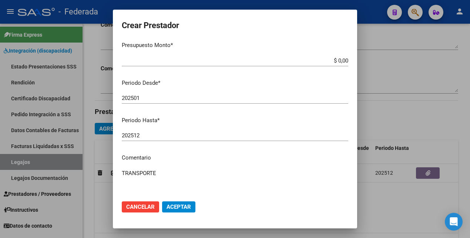
scroll to position [0, 0]
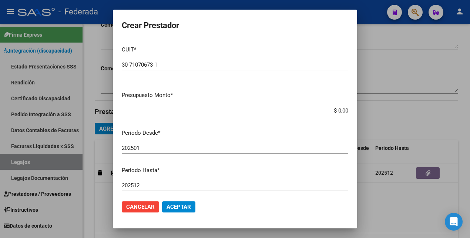
click at [181, 205] on span "Aceptar" at bounding box center [179, 207] width 24 height 7
click at [153, 202] on button "Cancelar" at bounding box center [140, 206] width 37 height 11
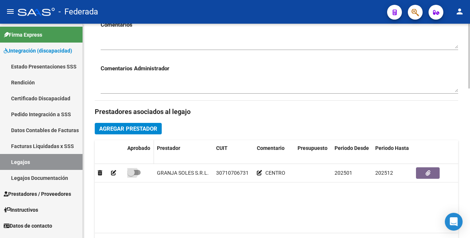
drag, startPoint x: 137, startPoint y: 173, endPoint x: 137, endPoint y: 155, distance: 17.8
click at [137, 172] on span at bounding box center [133, 172] width 13 height 5
click at [131, 175] on input "checkbox" at bounding box center [131, 175] width 0 height 0
checkbox input "true"
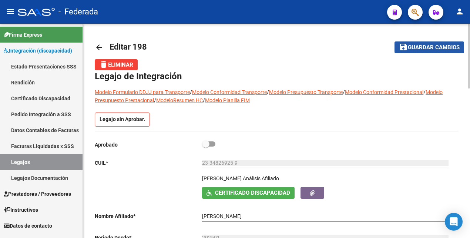
drag, startPoint x: 436, startPoint y: 47, endPoint x: 429, endPoint y: 51, distance: 8.3
click at [435, 48] on span "Guardar cambios" at bounding box center [434, 47] width 52 height 7
click at [415, 44] on span "Guardar cambios" at bounding box center [434, 47] width 52 height 7
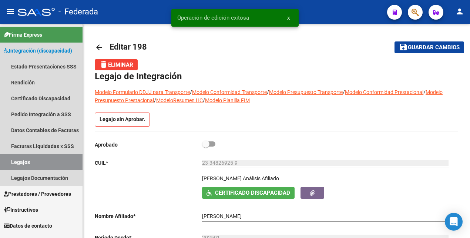
click at [28, 159] on link "Legajos" at bounding box center [41, 162] width 83 height 16
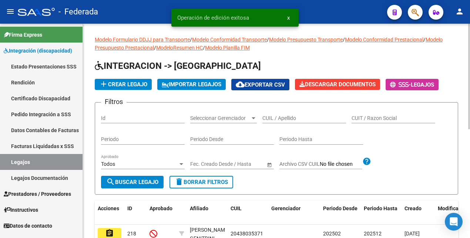
click at [281, 118] on input "CUIL / Apellido" at bounding box center [304, 118] width 84 height 6
paste input "20467708857"
type input "20467708857"
click at [130, 182] on span "search Buscar Legajo" at bounding box center [132, 182] width 52 height 7
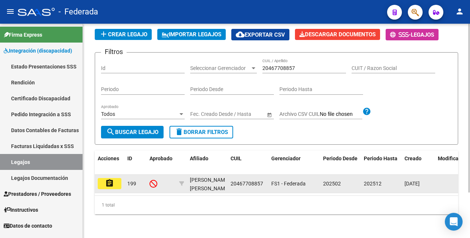
scroll to position [58, 0]
click at [111, 179] on mat-icon "assignment" at bounding box center [109, 183] width 9 height 9
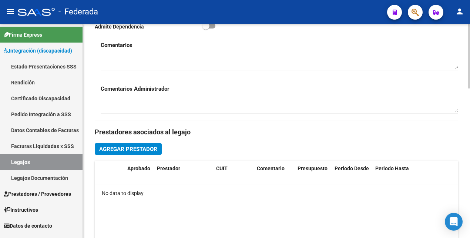
scroll to position [278, 0]
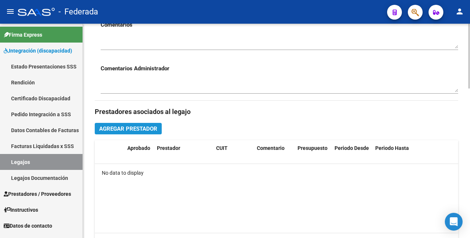
click at [153, 131] on span "Agregar Prestador" at bounding box center [128, 128] width 58 height 7
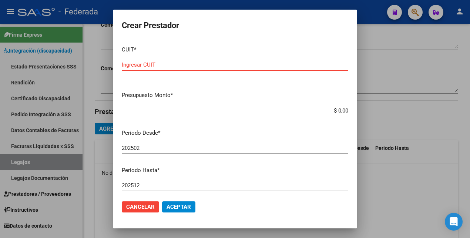
paste input "30-71076203-8"
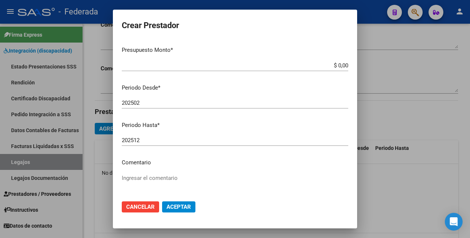
scroll to position [93, 0]
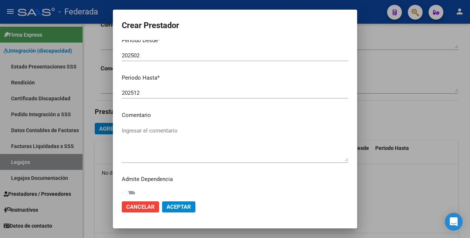
type input "30-71076203-8"
click at [160, 136] on textarea "Ingresar el comentario" at bounding box center [235, 144] width 227 height 35
paste textarea "INTEGRACIÓN ESCOLAR"
type textarea "INTEGRACIÓN ESCOLAR"
click at [186, 207] on span "Aceptar" at bounding box center [179, 207] width 24 height 7
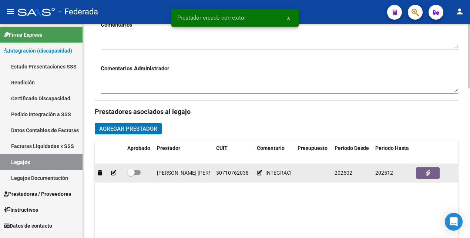
click at [139, 174] on span at bounding box center [133, 172] width 13 height 5
click at [131, 175] on input "checkbox" at bounding box center [131, 175] width 0 height 0
checkbox input "true"
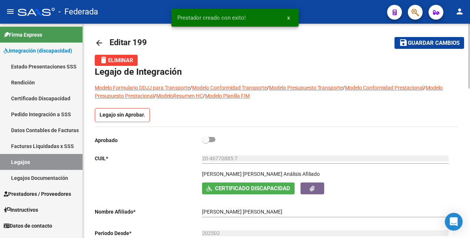
scroll to position [0, 0]
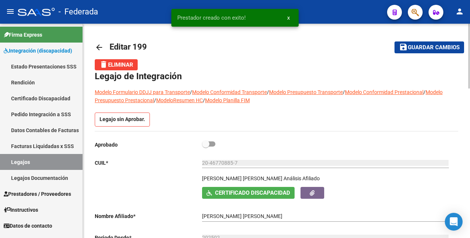
click at [412, 41] on button "save Guardar cambios" at bounding box center [430, 46] width 70 height 11
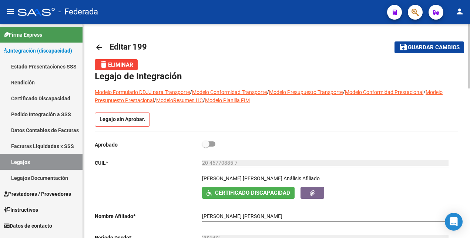
click at [435, 48] on span "Guardar cambios" at bounding box center [434, 47] width 52 height 7
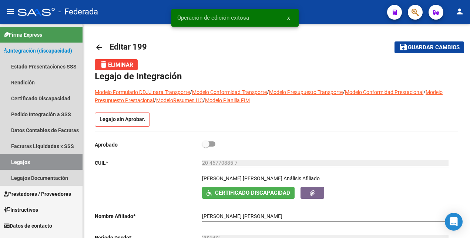
click at [39, 163] on link "Legajos" at bounding box center [41, 162] width 83 height 16
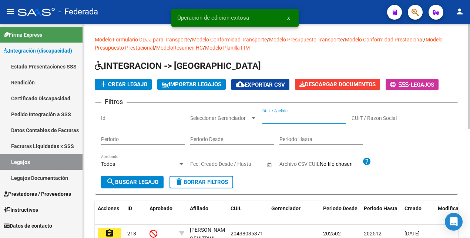
click at [289, 118] on input "CUIL / Apellido" at bounding box center [304, 118] width 84 height 6
paste input "20179294479"
type input "20179294479"
click at [149, 182] on span "search Buscar Legajo" at bounding box center [132, 182] width 52 height 7
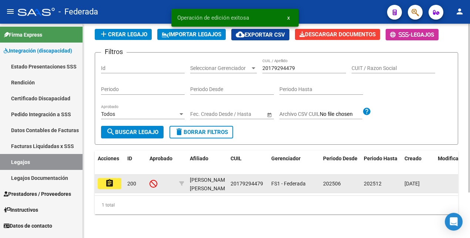
scroll to position [58, 0]
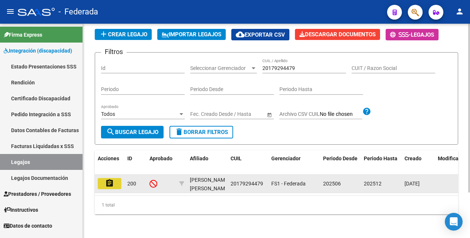
click at [114, 178] on button "assignment" at bounding box center [110, 183] width 24 height 11
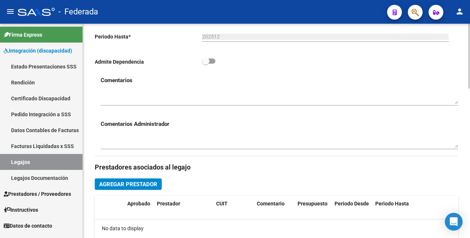
scroll to position [278, 0]
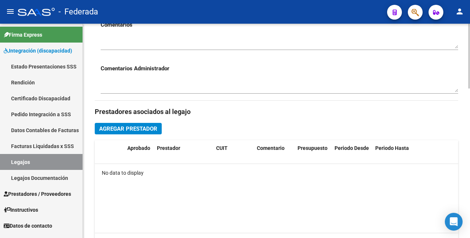
click at [141, 130] on span "Agregar Prestador" at bounding box center [128, 128] width 58 height 7
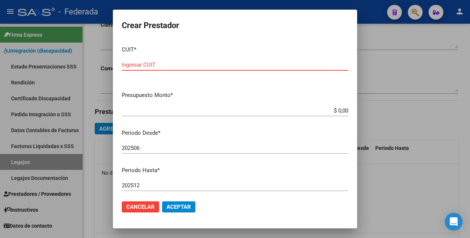
paste input "20-27194998-8"
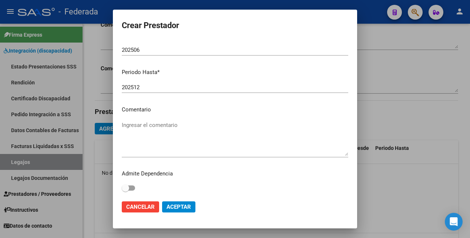
scroll to position [99, 0]
type input "20-27194998-8"
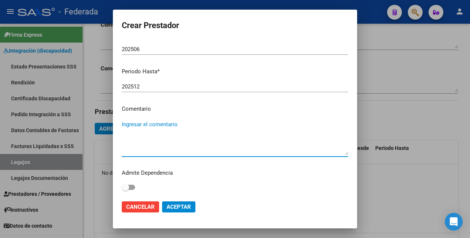
click at [146, 124] on textarea "Ingresar el comentario" at bounding box center [235, 137] width 227 height 35
paste textarea "KINESIOLOGÍA"
type textarea "KINESIOLOGÍA"
click at [183, 208] on span "Aceptar" at bounding box center [179, 207] width 24 height 7
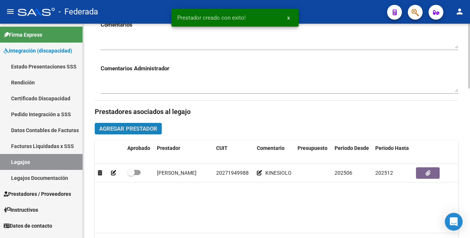
click at [133, 131] on span "Agregar Prestador" at bounding box center [128, 128] width 58 height 7
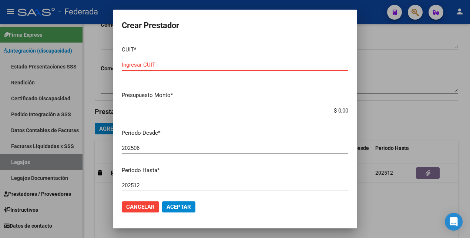
paste input "23-27484250-4"
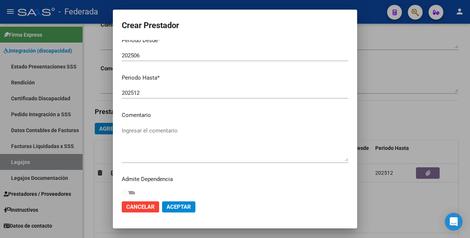
type input "23-27484250-4"
click at [157, 135] on textarea "Ingresar el comentario" at bounding box center [235, 144] width 227 height 35
paste textarea "TERAPIA OCUPACIONAL"
type textarea "TERAPIA OCUPACIONAL"
click at [182, 205] on span "Aceptar" at bounding box center [179, 207] width 24 height 7
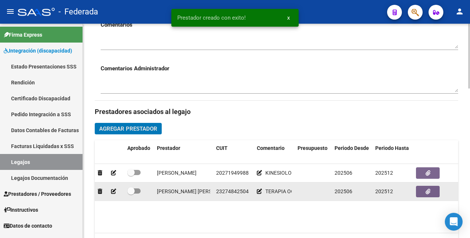
drag, startPoint x: 137, startPoint y: 172, endPoint x: 133, endPoint y: 185, distance: 13.8
click at [137, 172] on span at bounding box center [133, 172] width 13 height 5
click at [131, 175] on input "checkbox" at bounding box center [131, 175] width 0 height 0
checkbox input "true"
click at [139, 192] on span at bounding box center [133, 190] width 13 height 5
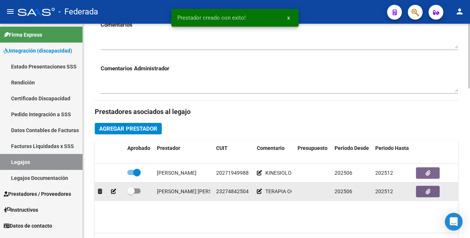
click at [131, 194] on input "checkbox" at bounding box center [131, 194] width 0 height 0
checkbox input "true"
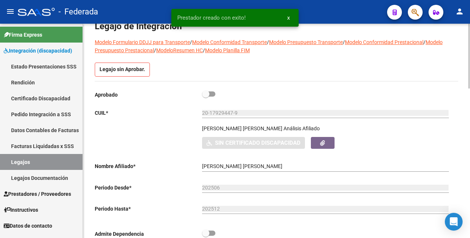
scroll to position [0, 0]
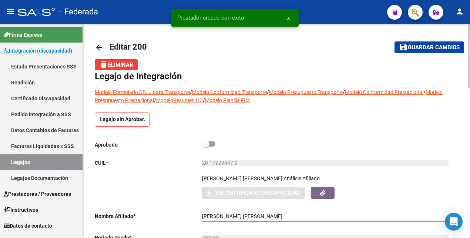
click at [432, 46] on span "Guardar cambios" at bounding box center [434, 47] width 52 height 7
drag, startPoint x: 26, startPoint y: 164, endPoint x: 93, endPoint y: 140, distance: 71.6
click at [26, 164] on link "Legajos" at bounding box center [41, 162] width 83 height 16
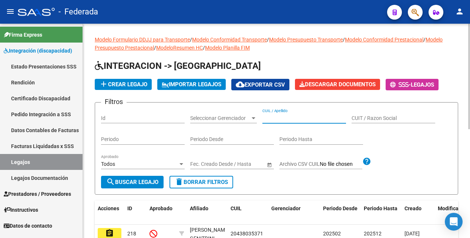
click at [289, 118] on input "CUIL / Apellido" at bounding box center [304, 118] width 84 height 6
paste input "20179294479"
type input "20179294479"
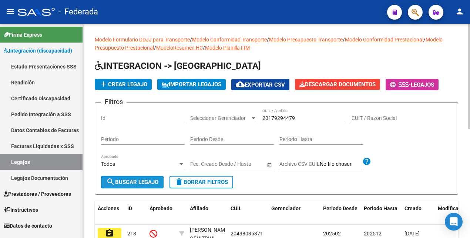
click at [143, 183] on span "search Buscar Legajo" at bounding box center [132, 182] width 52 height 7
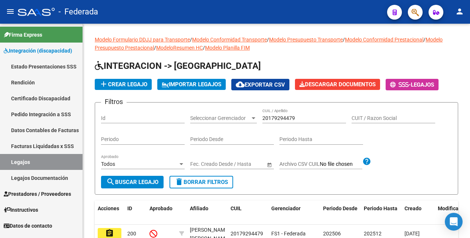
click at [31, 162] on link "Legajos" at bounding box center [41, 162] width 83 height 16
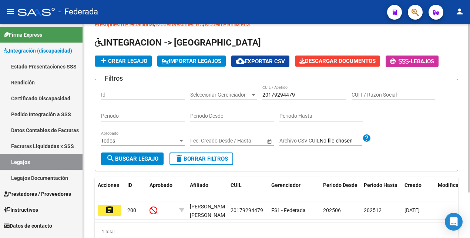
scroll to position [58, 0]
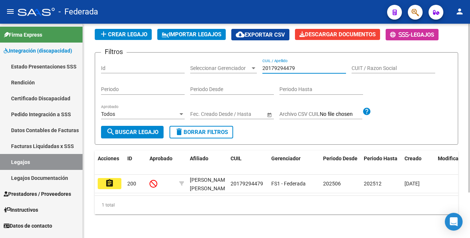
click at [267, 65] on input "20179294479" at bounding box center [304, 68] width 84 height 6
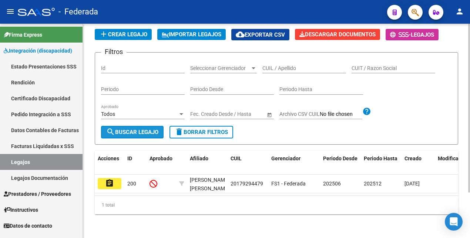
click at [132, 129] on span "search Buscar Legajo" at bounding box center [132, 132] width 52 height 7
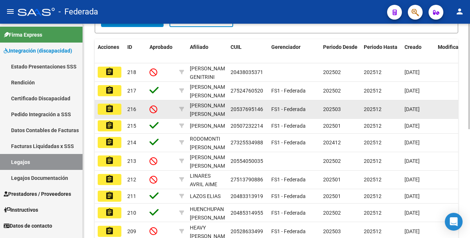
scroll to position [221, 0]
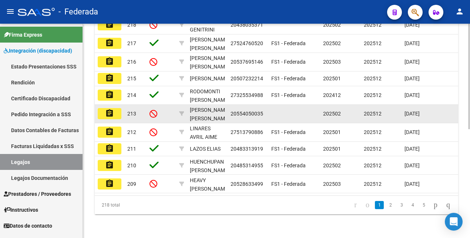
click at [111, 109] on mat-icon "assignment" at bounding box center [109, 113] width 9 height 9
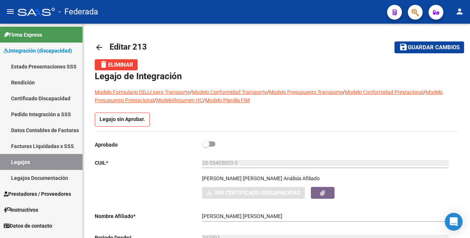
click at [46, 159] on link "Legajos" at bounding box center [41, 162] width 83 height 16
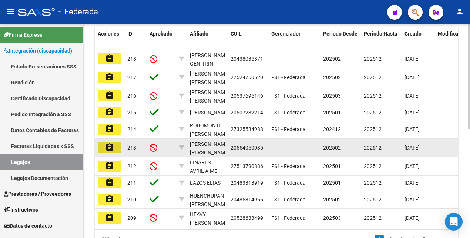
click at [111, 150] on mat-icon "assignment" at bounding box center [109, 147] width 9 height 9
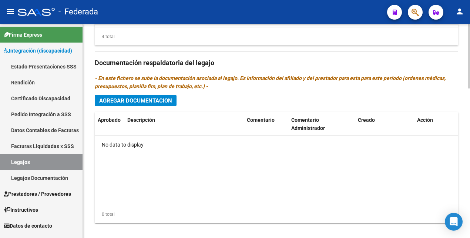
scroll to position [493, 0]
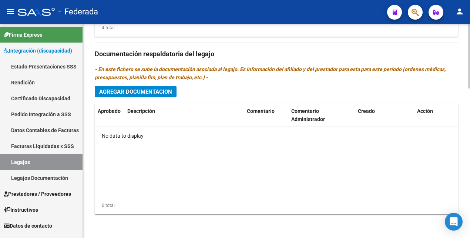
click at [157, 93] on span "Agregar Documentacion" at bounding box center [135, 91] width 73 height 7
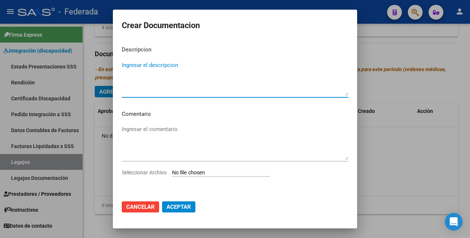
click at [147, 206] on span "Cancelar" at bounding box center [140, 207] width 28 height 7
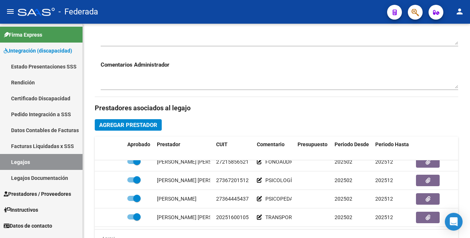
scroll to position [278, 0]
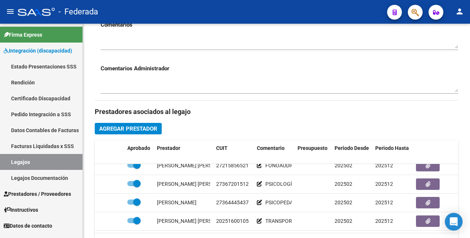
click at [27, 175] on link "Legajos Documentación" at bounding box center [41, 178] width 83 height 16
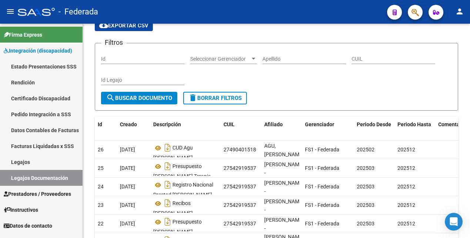
scroll to position [46, 0]
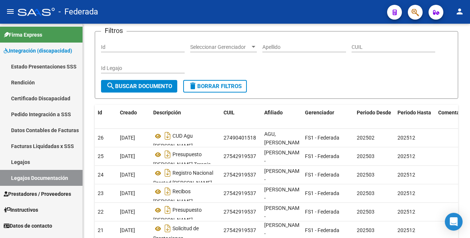
click at [23, 162] on link "Legajos" at bounding box center [41, 162] width 83 height 16
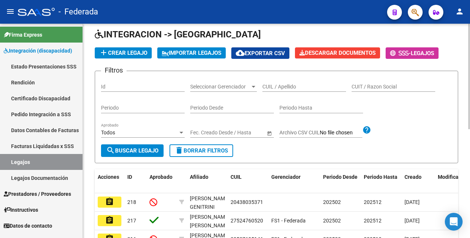
scroll to position [46, 0]
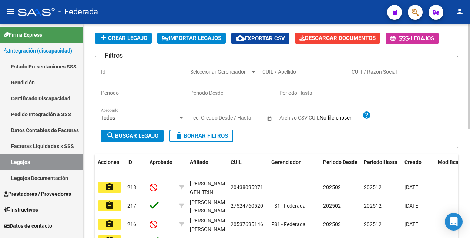
click at [289, 72] on input "CUIL / Apellido" at bounding box center [304, 72] width 84 height 6
paste input "20499896027"
type input "20499896027"
click at [129, 135] on span "search Buscar Legajo" at bounding box center [132, 135] width 52 height 7
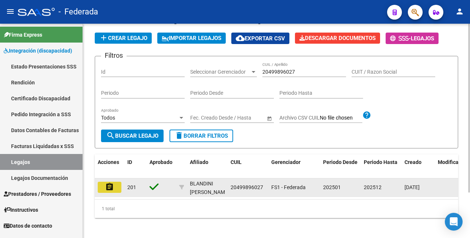
click at [111, 189] on mat-icon "assignment" at bounding box center [109, 186] width 9 height 9
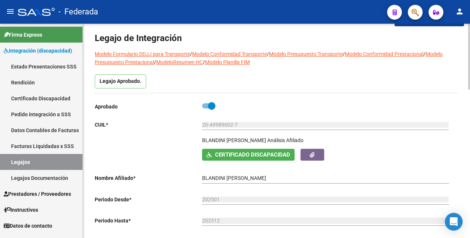
scroll to position [46, 0]
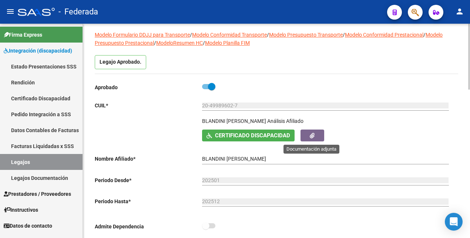
click at [311, 135] on icon "button" at bounding box center [312, 136] width 5 height 6
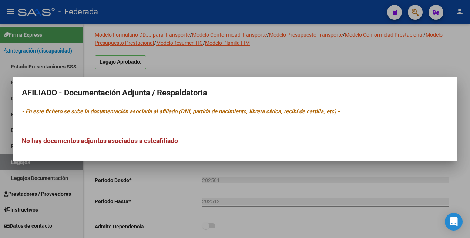
click at [362, 193] on div at bounding box center [235, 119] width 470 height 238
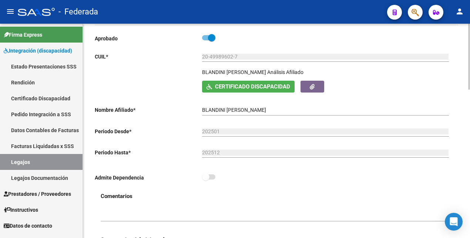
scroll to position [93, 0]
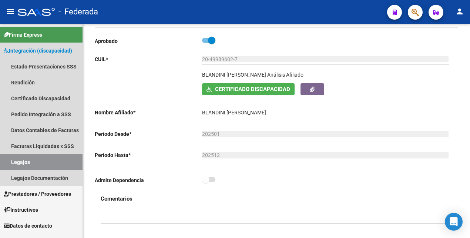
click at [51, 164] on link "Legajos" at bounding box center [41, 162] width 83 height 16
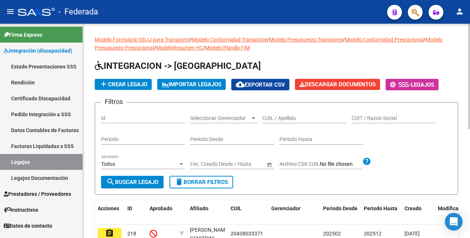
click at [293, 121] on div "CUIL / Apellido" at bounding box center [304, 115] width 84 height 15
paste input "27525657790"
type input "27525657790"
click at [127, 180] on span "search Buscar Legajo" at bounding box center [132, 182] width 52 height 7
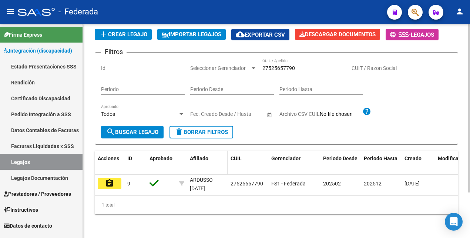
scroll to position [58, 0]
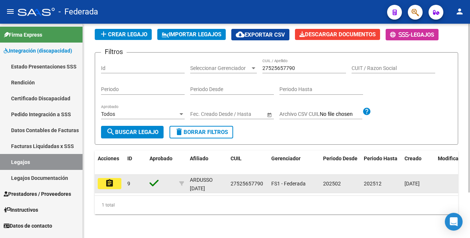
click at [109, 179] on mat-icon "assignment" at bounding box center [109, 183] width 9 height 9
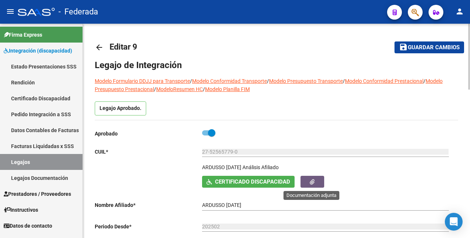
click at [311, 184] on icon "button" at bounding box center [312, 182] width 5 height 6
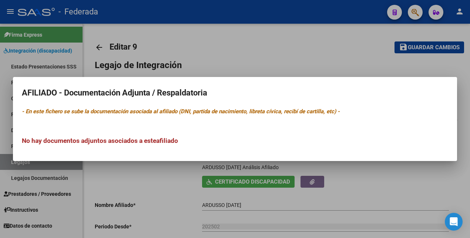
click at [395, 189] on div at bounding box center [235, 119] width 470 height 238
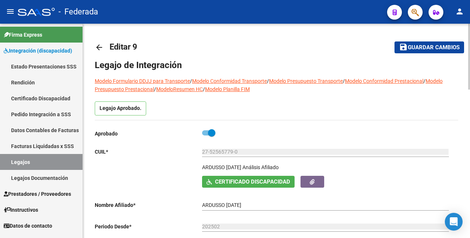
scroll to position [93, 0]
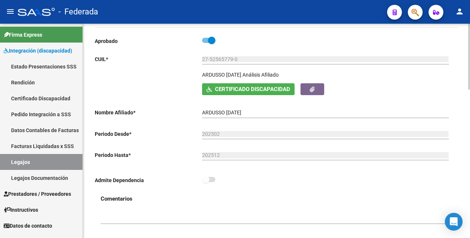
click at [251, 87] on span "Certificado Discapacidad" at bounding box center [252, 89] width 75 height 7
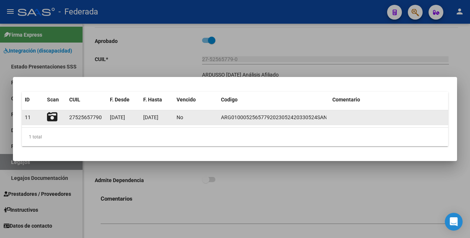
click at [51, 116] on icon at bounding box center [52, 117] width 10 height 10
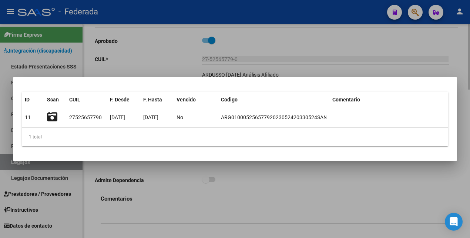
click at [340, 177] on div at bounding box center [235, 119] width 470 height 238
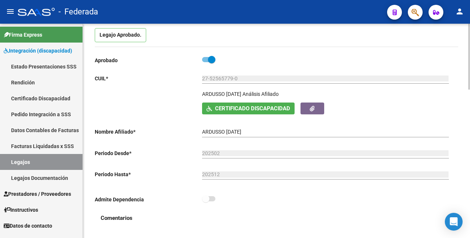
scroll to position [0, 0]
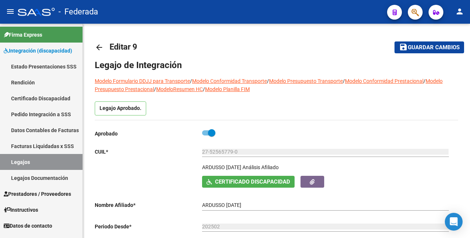
click at [21, 164] on link "Legajos" at bounding box center [41, 162] width 83 height 16
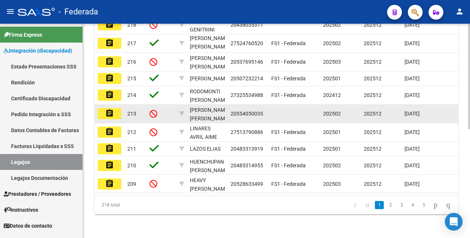
scroll to position [217, 0]
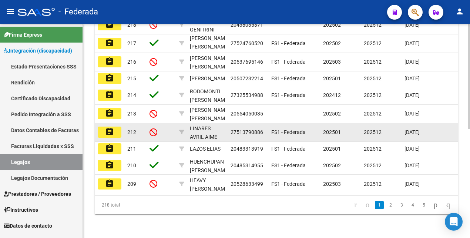
click at [110, 128] on mat-icon "assignment" at bounding box center [109, 131] width 9 height 9
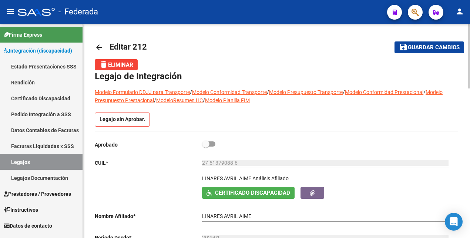
click at [211, 142] on span at bounding box center [208, 143] width 13 height 5
click at [206, 147] on input "checkbox" at bounding box center [205, 147] width 0 height 0
checkbox input "true"
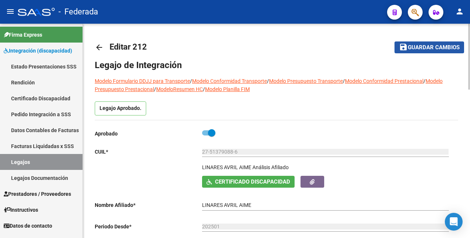
click at [428, 46] on span "Guardar cambios" at bounding box center [434, 47] width 52 height 7
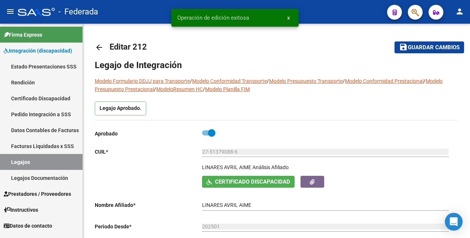
click at [43, 159] on link "Legajos" at bounding box center [41, 162] width 83 height 16
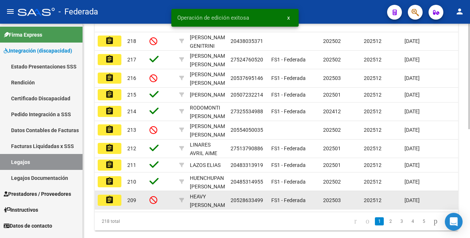
scroll to position [217, 0]
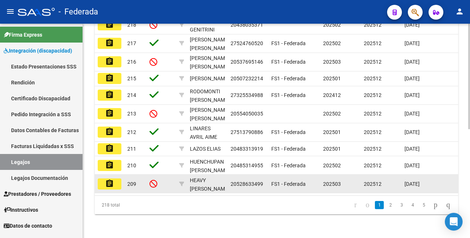
click at [111, 179] on mat-icon "assignment" at bounding box center [109, 183] width 9 height 9
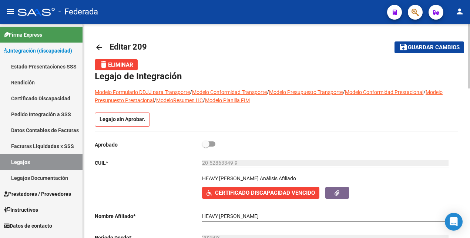
click at [58, 158] on link "Legajos" at bounding box center [41, 162] width 83 height 16
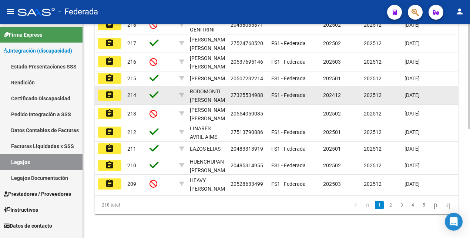
scroll to position [221, 0]
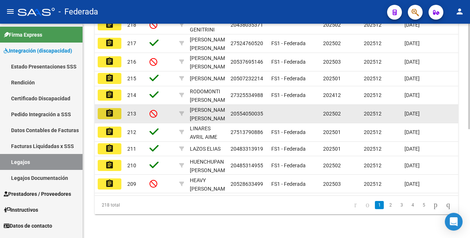
click at [113, 109] on mat-icon "assignment" at bounding box center [109, 113] width 9 height 9
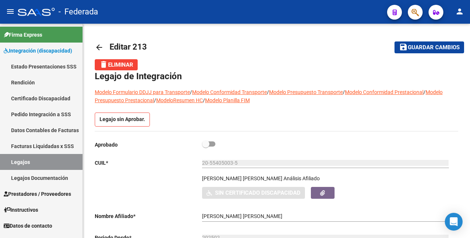
click at [51, 160] on link "Legajos" at bounding box center [41, 162] width 83 height 16
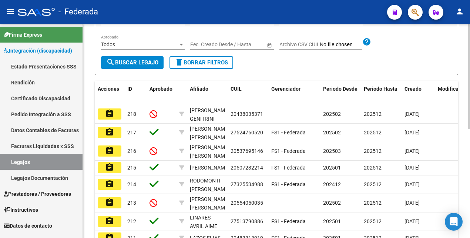
scroll to position [139, 0]
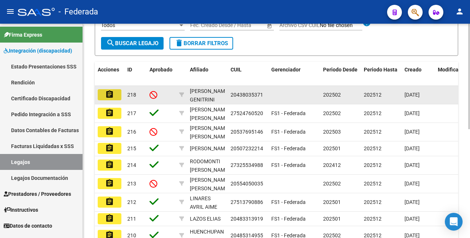
click at [110, 95] on mat-icon "assignment" at bounding box center [109, 94] width 9 height 9
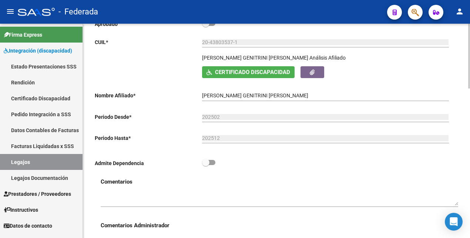
scroll to position [46, 0]
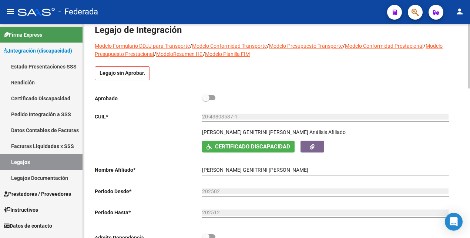
click at [254, 147] on span "Certificado Discapacidad" at bounding box center [252, 147] width 75 height 7
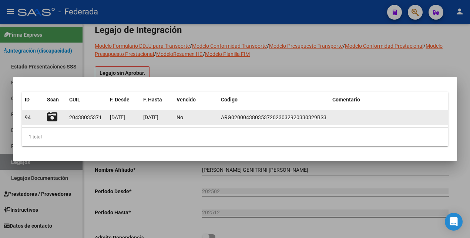
click at [53, 115] on icon at bounding box center [52, 117] width 10 height 10
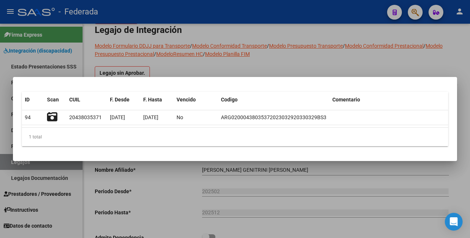
click at [309, 170] on div at bounding box center [235, 119] width 470 height 238
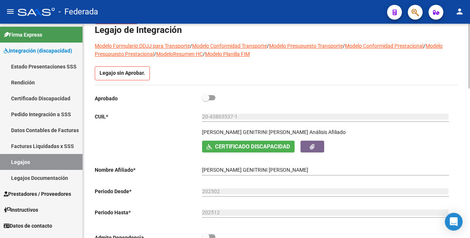
click at [214, 96] on span at bounding box center [208, 97] width 13 height 5
click at [206, 100] on input "checkbox" at bounding box center [205, 100] width 0 height 0
checkbox input "true"
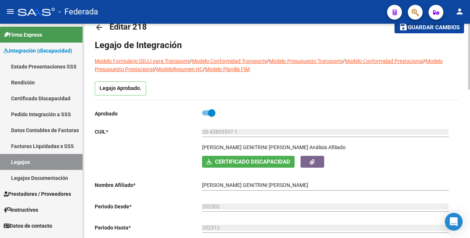
scroll to position [0, 0]
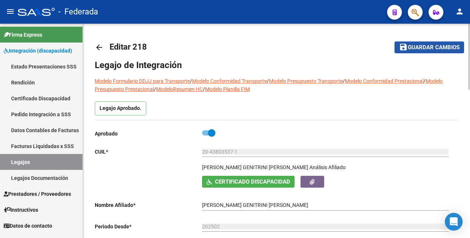
drag, startPoint x: 448, startPoint y: 48, endPoint x: 439, endPoint y: 58, distance: 13.4
click at [447, 48] on span "Guardar cambios" at bounding box center [434, 47] width 52 height 7
click at [31, 159] on link "Legajos" at bounding box center [41, 162] width 83 height 16
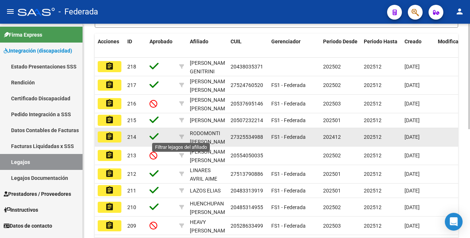
scroll to position [170, 0]
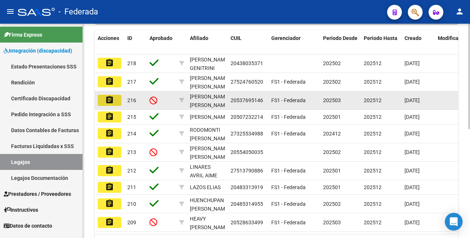
click at [110, 99] on mat-icon "assignment" at bounding box center [109, 99] width 9 height 9
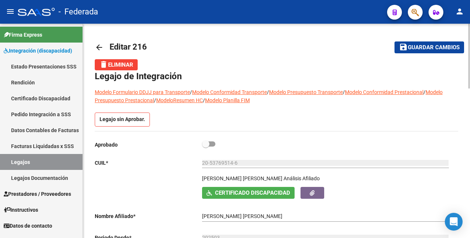
click at [212, 145] on span at bounding box center [208, 143] width 13 height 5
click at [206, 147] on input "checkbox" at bounding box center [205, 147] width 0 height 0
checkbox input "true"
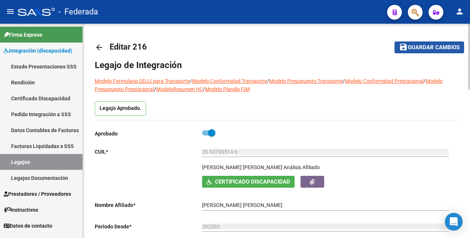
drag, startPoint x: 426, startPoint y: 47, endPoint x: 341, endPoint y: 84, distance: 92.0
click at [425, 48] on span "Guardar cambios" at bounding box center [434, 47] width 52 height 7
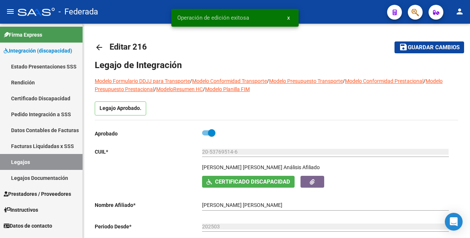
drag, startPoint x: 36, startPoint y: 160, endPoint x: 60, endPoint y: 160, distance: 24.1
click at [36, 160] on link "Legajos" at bounding box center [41, 162] width 83 height 16
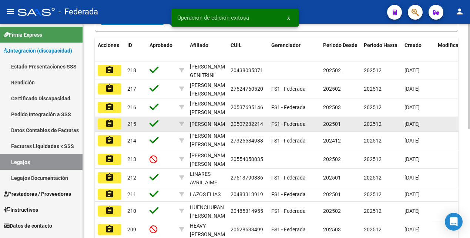
scroll to position [217, 0]
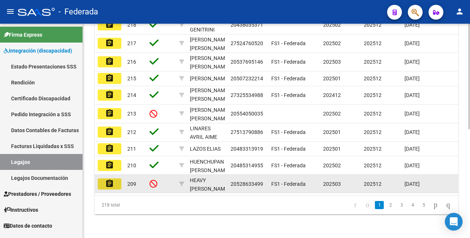
click at [107, 179] on mat-icon "assignment" at bounding box center [109, 183] width 9 height 9
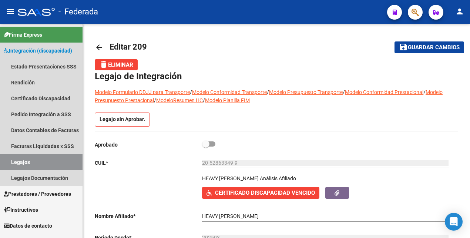
click at [61, 165] on link "Legajos" at bounding box center [41, 162] width 83 height 16
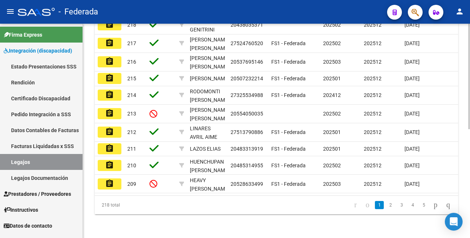
scroll to position [221, 0]
click at [386, 205] on link "2" at bounding box center [390, 205] width 9 height 8
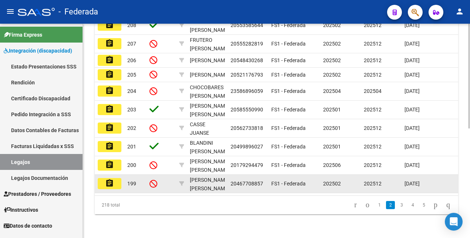
click at [111, 179] on mat-icon "assignment" at bounding box center [109, 183] width 9 height 9
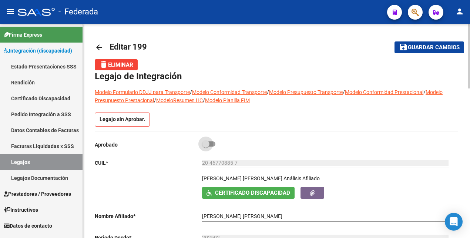
drag, startPoint x: 211, startPoint y: 144, endPoint x: 233, endPoint y: 143, distance: 22.2
click at [212, 144] on span at bounding box center [208, 143] width 13 height 5
click at [206, 147] on input "checkbox" at bounding box center [205, 147] width 0 height 0
checkbox input "true"
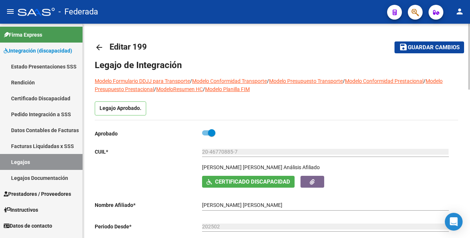
click at [430, 47] on span "Guardar cambios" at bounding box center [434, 47] width 52 height 7
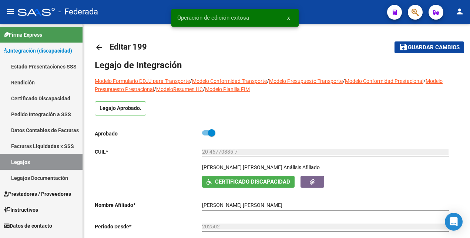
click at [59, 160] on link "Legajos" at bounding box center [41, 162] width 83 height 16
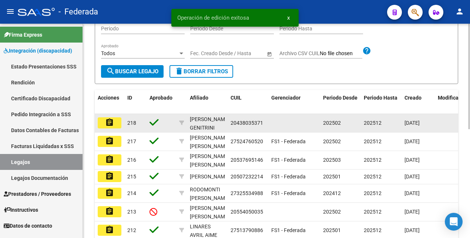
scroll to position [221, 0]
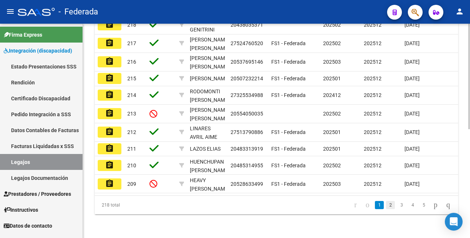
click at [386, 205] on link "2" at bounding box center [390, 205] width 9 height 8
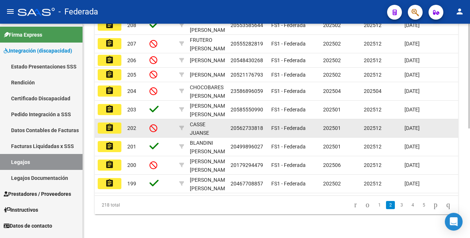
scroll to position [128, 0]
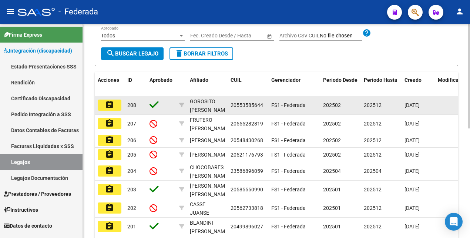
click at [108, 104] on mat-icon "assignment" at bounding box center [109, 104] width 9 height 9
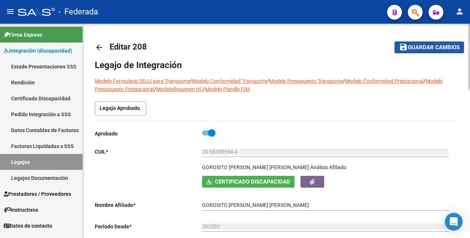
click at [423, 46] on span "Guardar cambios" at bounding box center [434, 47] width 52 height 7
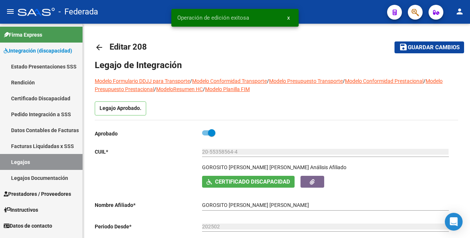
click at [55, 156] on link "Legajos" at bounding box center [41, 162] width 83 height 16
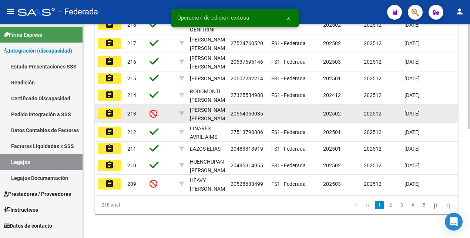
scroll to position [221, 0]
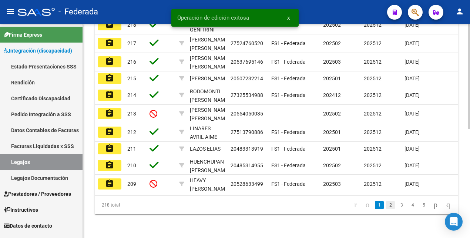
click at [386, 204] on link "2" at bounding box center [390, 205] width 9 height 8
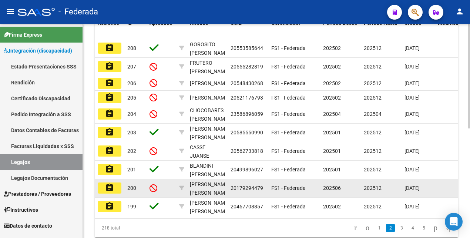
scroll to position [128, 0]
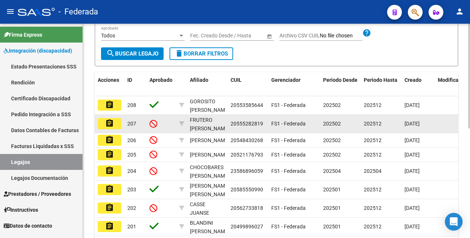
click at [110, 122] on mat-icon "assignment" at bounding box center [109, 123] width 9 height 9
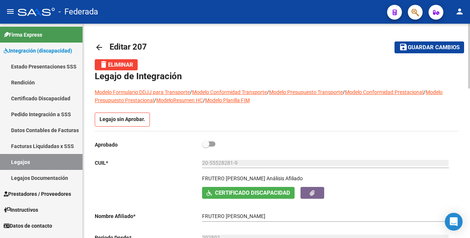
click at [213, 143] on span at bounding box center [208, 143] width 13 height 5
click at [206, 147] on input "checkbox" at bounding box center [205, 147] width 0 height 0
checkbox input "true"
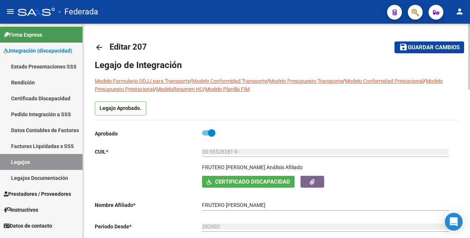
click at [429, 46] on span "Guardar cambios" at bounding box center [434, 47] width 52 height 7
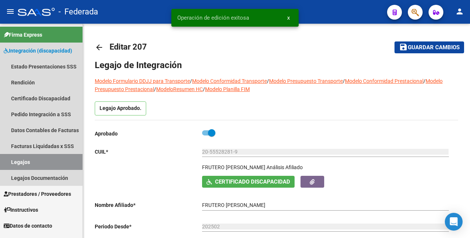
click at [44, 158] on link "Legajos" at bounding box center [41, 162] width 83 height 16
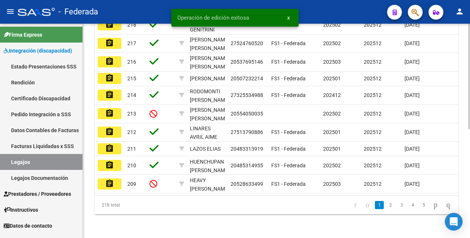
scroll to position [221, 0]
click at [386, 205] on link "2" at bounding box center [390, 205] width 9 height 8
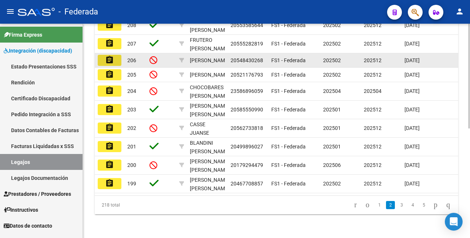
click at [112, 56] on mat-icon "assignment" at bounding box center [109, 60] width 9 height 9
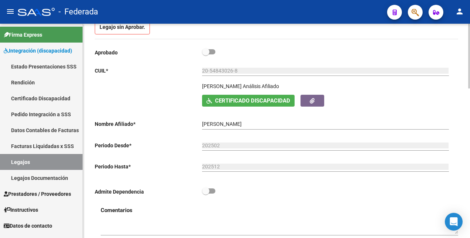
scroll to position [46, 0]
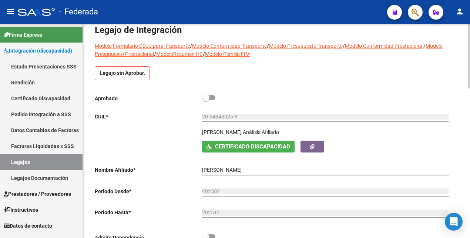
click at [212, 97] on span at bounding box center [208, 97] width 13 height 5
click at [206, 100] on input "checkbox" at bounding box center [205, 100] width 0 height 0
checkbox input "true"
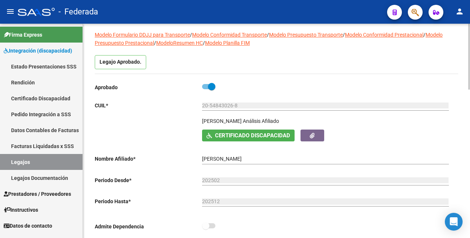
scroll to position [0, 0]
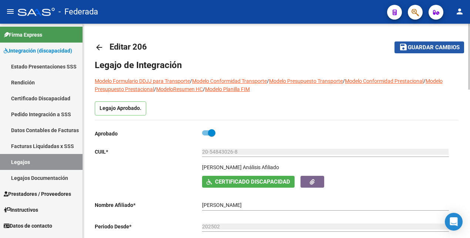
click at [424, 45] on span "Guardar cambios" at bounding box center [434, 47] width 52 height 7
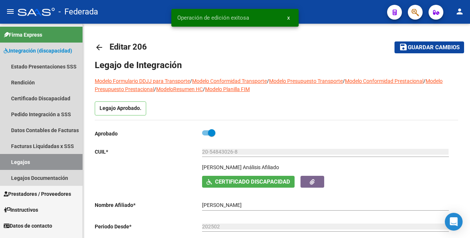
drag, startPoint x: 50, startPoint y: 160, endPoint x: 72, endPoint y: 157, distance: 22.9
click at [50, 160] on link "Legajos" at bounding box center [41, 162] width 83 height 16
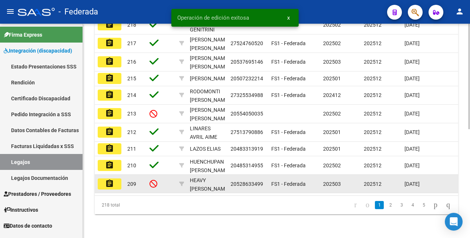
scroll to position [221, 0]
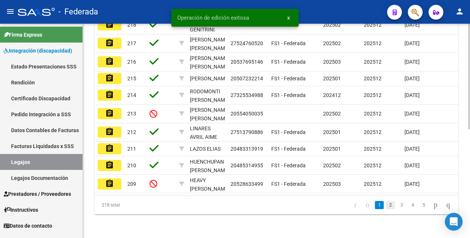
click at [386, 204] on link "2" at bounding box center [390, 205] width 9 height 8
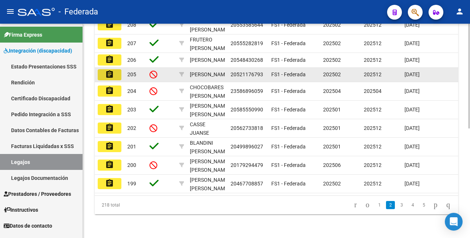
click at [114, 71] on mat-icon "assignment" at bounding box center [109, 74] width 9 height 9
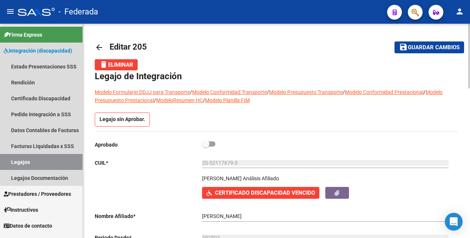
click at [47, 159] on link "Legajos" at bounding box center [41, 162] width 83 height 16
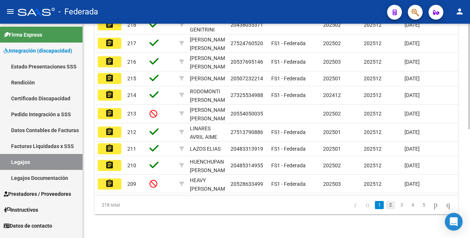
scroll to position [221, 0]
click at [386, 204] on link "2" at bounding box center [390, 205] width 9 height 8
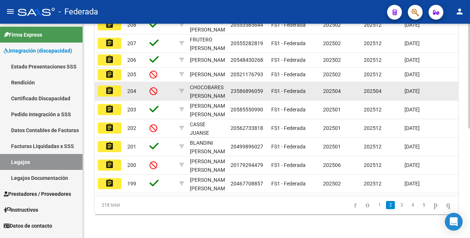
click at [111, 88] on mat-icon "assignment" at bounding box center [109, 90] width 9 height 9
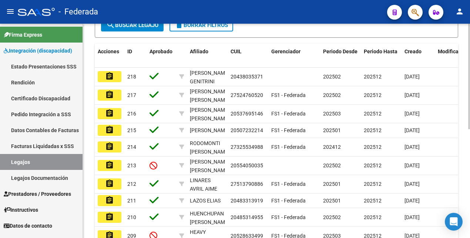
scroll to position [221, 0]
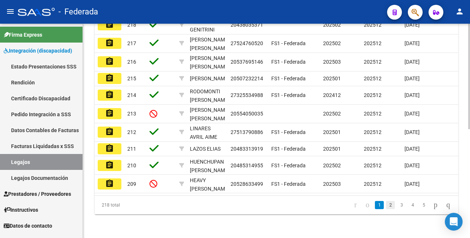
click at [386, 204] on link "2" at bounding box center [390, 205] width 9 height 8
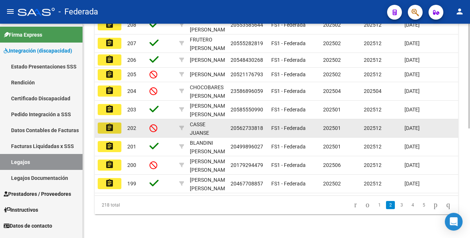
click at [110, 124] on mat-icon "assignment" at bounding box center [109, 127] width 9 height 9
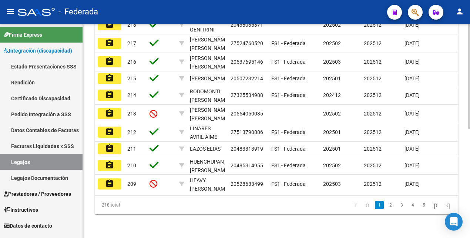
scroll to position [221, 0]
click at [386, 205] on link "2" at bounding box center [390, 205] width 9 height 8
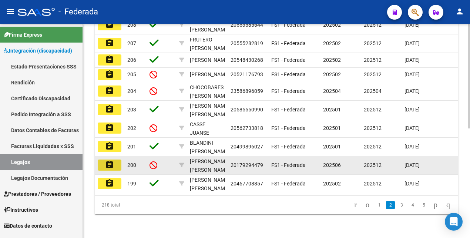
click at [109, 160] on mat-icon "assignment" at bounding box center [109, 164] width 9 height 9
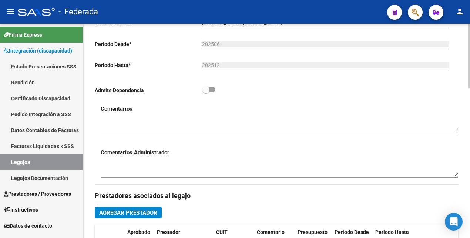
scroll to position [185, 0]
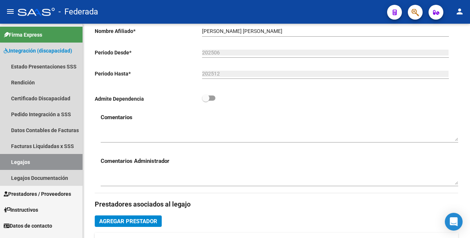
click at [62, 162] on link "Legajos" at bounding box center [41, 162] width 83 height 16
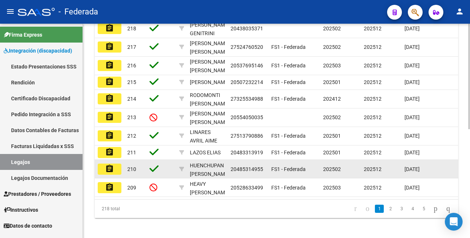
scroll to position [221, 0]
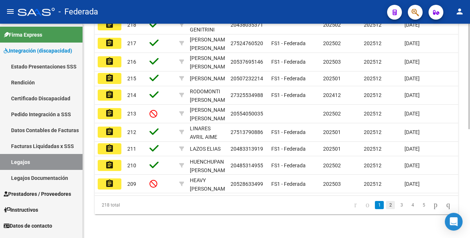
click at [386, 206] on link "2" at bounding box center [390, 205] width 9 height 8
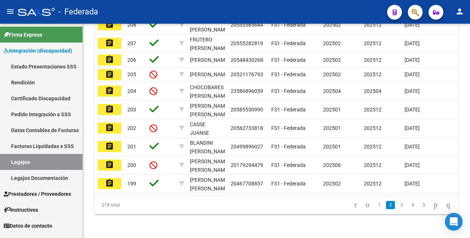
click at [397, 207] on link "3" at bounding box center [401, 205] width 9 height 8
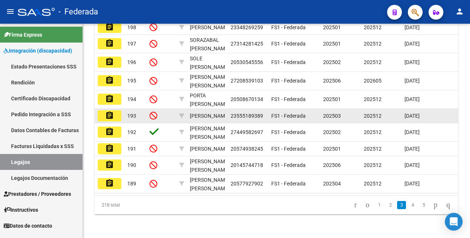
scroll to position [175, 0]
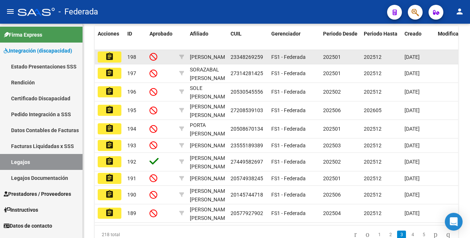
click at [110, 59] on mat-icon "assignment" at bounding box center [109, 56] width 9 height 9
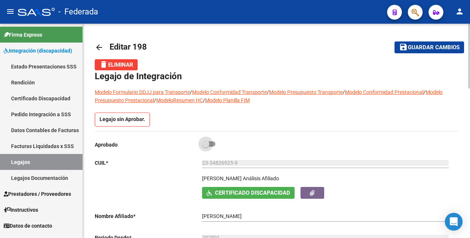
click at [214, 144] on span at bounding box center [208, 143] width 13 height 5
click at [206, 147] on input "checkbox" at bounding box center [205, 147] width 0 height 0
checkbox input "true"
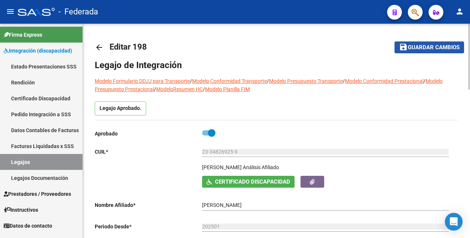
click at [436, 50] on span "Guardar cambios" at bounding box center [434, 47] width 52 height 7
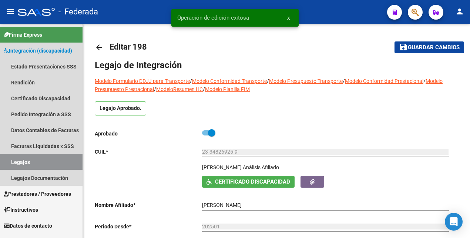
click at [54, 162] on link "Legajos" at bounding box center [41, 162] width 83 height 16
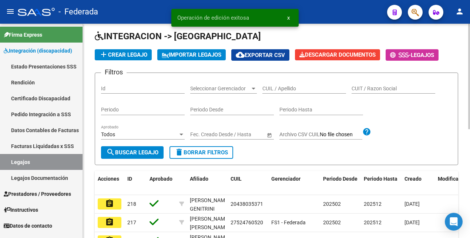
scroll to position [217, 0]
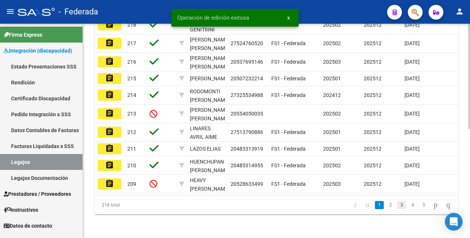
click at [397, 209] on link "3" at bounding box center [401, 205] width 9 height 8
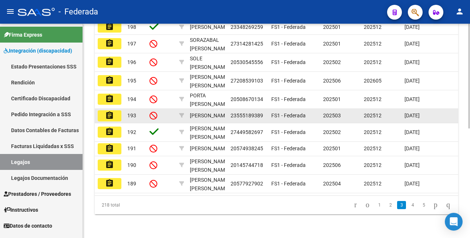
scroll to position [170, 0]
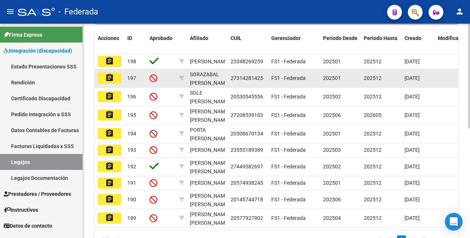
click at [110, 82] on mat-icon "assignment" at bounding box center [109, 77] width 9 height 9
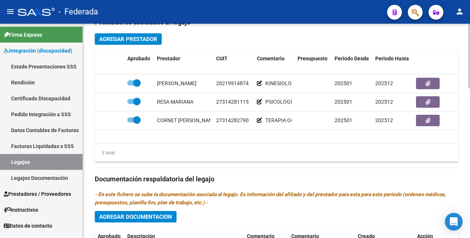
scroll to position [278, 0]
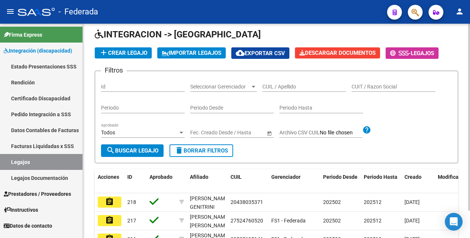
scroll to position [221, 0]
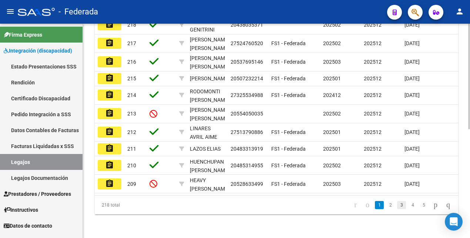
click at [397, 206] on link "3" at bounding box center [401, 205] width 9 height 8
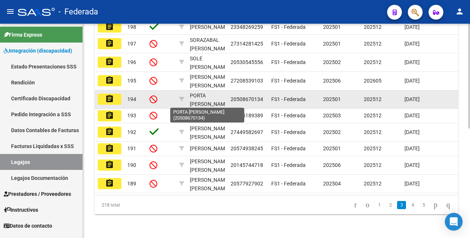
scroll to position [175, 0]
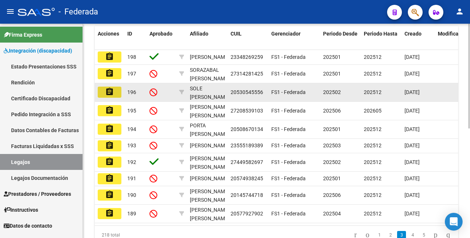
click at [107, 94] on mat-icon "assignment" at bounding box center [109, 91] width 9 height 9
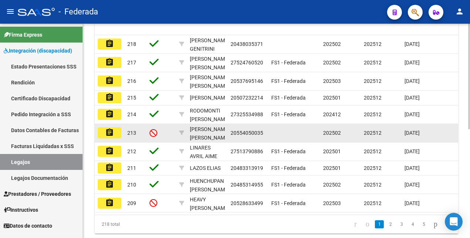
scroll to position [221, 0]
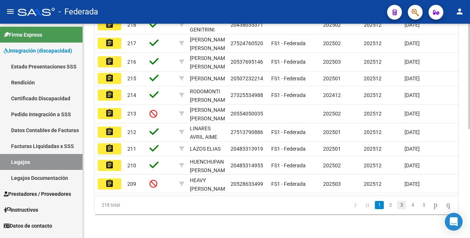
click at [397, 204] on link "3" at bounding box center [401, 205] width 9 height 8
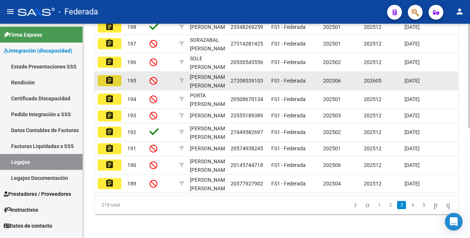
click at [111, 76] on mat-icon "assignment" at bounding box center [109, 80] width 9 height 9
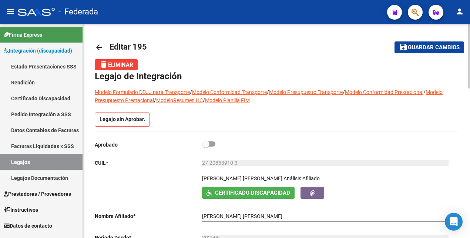
click at [212, 141] on span at bounding box center [208, 143] width 13 height 5
click at [206, 147] on input "checkbox" at bounding box center [205, 147] width 0 height 0
checkbox input "true"
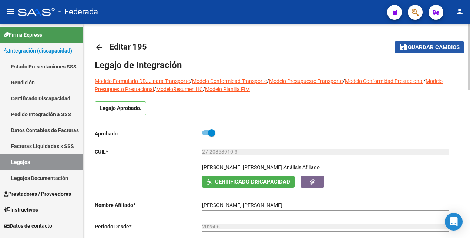
click at [439, 48] on span "Guardar cambios" at bounding box center [434, 47] width 52 height 7
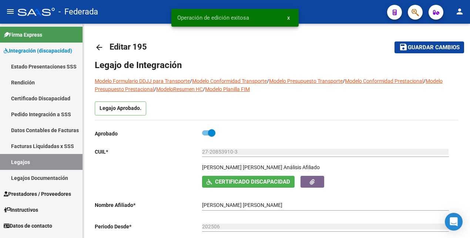
click at [60, 162] on link "Legajos" at bounding box center [41, 162] width 83 height 16
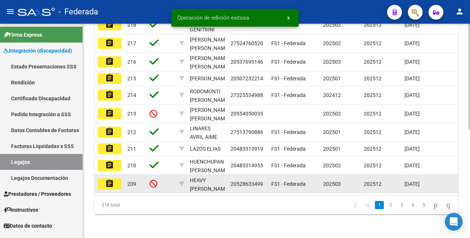
scroll to position [221, 0]
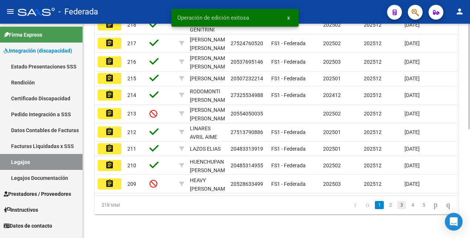
click at [397, 205] on link "3" at bounding box center [401, 205] width 9 height 8
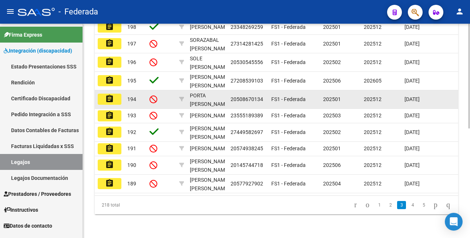
click at [109, 94] on mat-icon "assignment" at bounding box center [109, 98] width 9 height 9
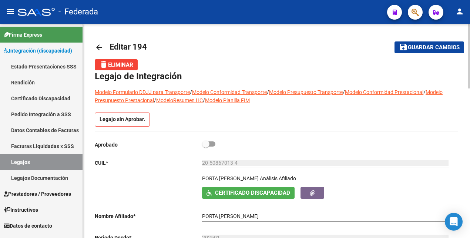
click at [214, 142] on span at bounding box center [208, 143] width 13 height 5
click at [206, 147] on input "checkbox" at bounding box center [205, 147] width 0 height 0
checkbox input "true"
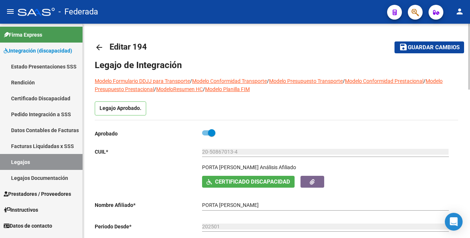
click at [430, 46] on span "Guardar cambios" at bounding box center [434, 47] width 52 height 7
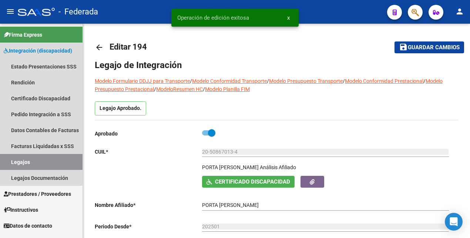
click at [24, 157] on link "Legajos" at bounding box center [41, 162] width 83 height 16
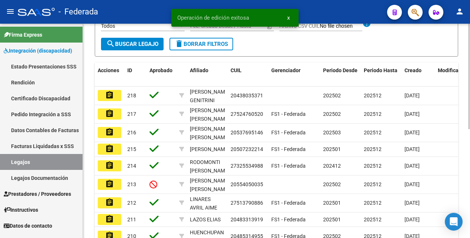
scroll to position [217, 0]
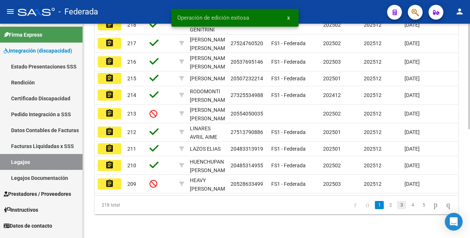
click at [397, 209] on link "3" at bounding box center [401, 205] width 9 height 8
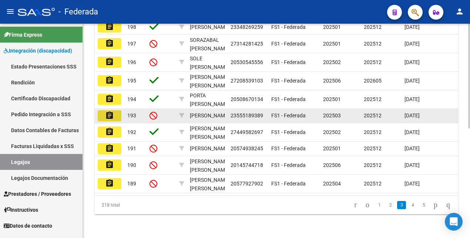
click at [107, 111] on mat-icon "assignment" at bounding box center [109, 115] width 9 height 9
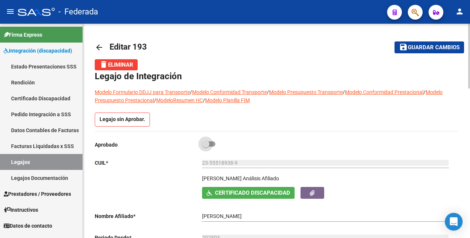
drag, startPoint x: 211, startPoint y: 141, endPoint x: 249, endPoint y: 145, distance: 38.7
click at [211, 142] on span at bounding box center [208, 143] width 13 height 5
click at [206, 147] on input "checkbox" at bounding box center [205, 147] width 0 height 0
checkbox input "true"
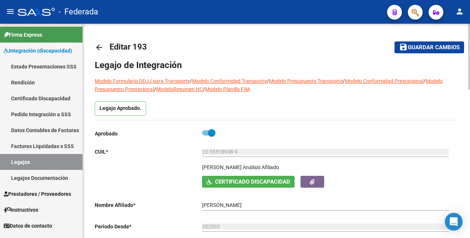
click at [421, 47] on span "Guardar cambios" at bounding box center [434, 47] width 52 height 7
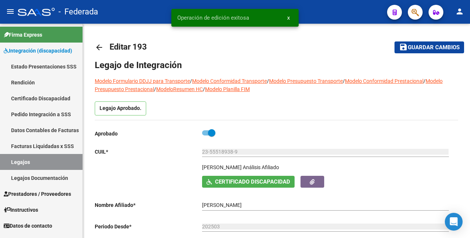
click at [58, 160] on link "Legajos" at bounding box center [41, 162] width 83 height 16
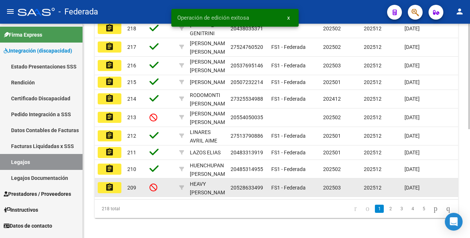
scroll to position [221, 0]
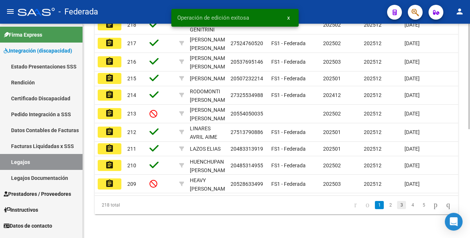
click at [397, 205] on link "3" at bounding box center [401, 205] width 9 height 8
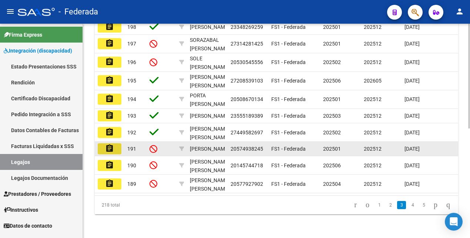
click at [112, 144] on mat-icon "assignment" at bounding box center [109, 148] width 9 height 9
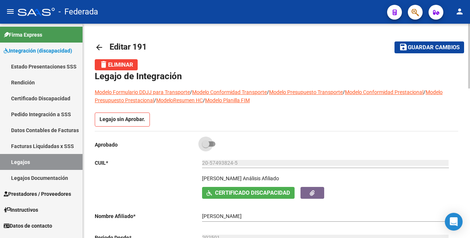
click at [215, 144] on span at bounding box center [208, 143] width 13 height 5
click at [206, 147] on input "checkbox" at bounding box center [205, 147] width 0 height 0
checkbox input "true"
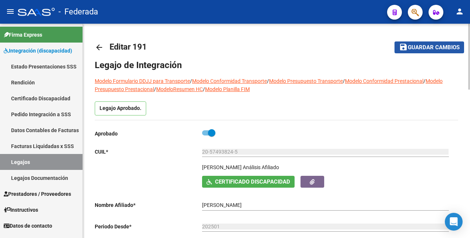
click at [429, 48] on span "Guardar cambios" at bounding box center [434, 47] width 52 height 7
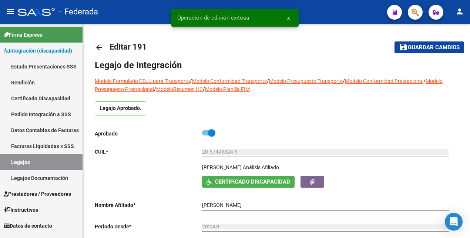
click at [30, 160] on link "Legajos" at bounding box center [41, 162] width 83 height 16
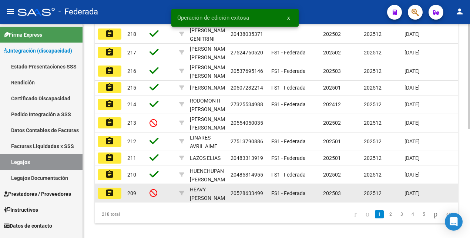
scroll to position [221, 0]
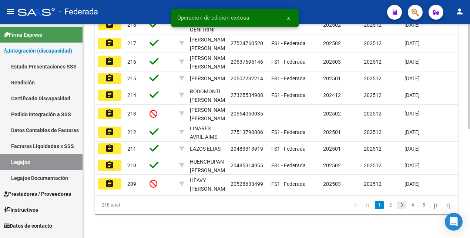
click at [397, 207] on link "3" at bounding box center [401, 205] width 9 height 8
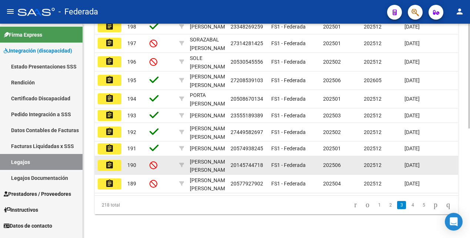
click at [110, 161] on mat-icon "assignment" at bounding box center [109, 165] width 9 height 9
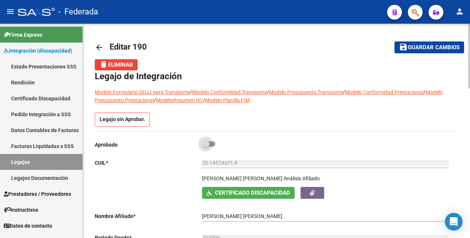
click at [212, 143] on span at bounding box center [208, 143] width 13 height 5
click at [206, 147] on input "checkbox" at bounding box center [205, 147] width 0 height 0
checkbox input "true"
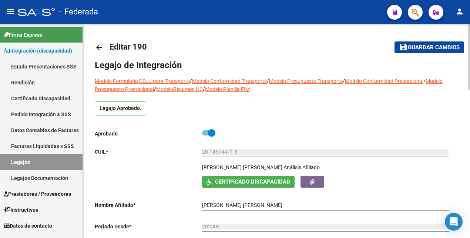
click at [442, 48] on span "Guardar cambios" at bounding box center [434, 47] width 52 height 7
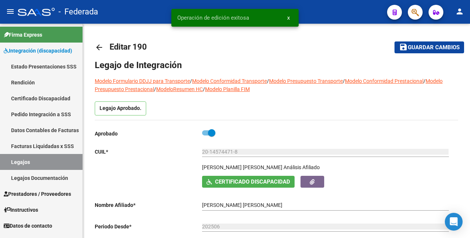
click at [47, 160] on link "Legajos" at bounding box center [41, 162] width 83 height 16
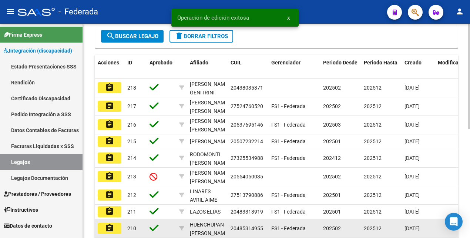
scroll to position [221, 0]
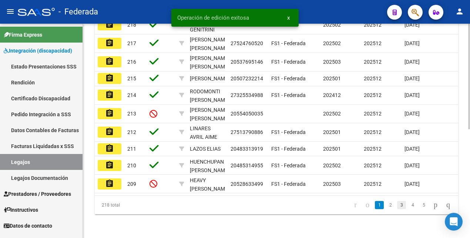
click at [397, 207] on link "3" at bounding box center [401, 205] width 9 height 8
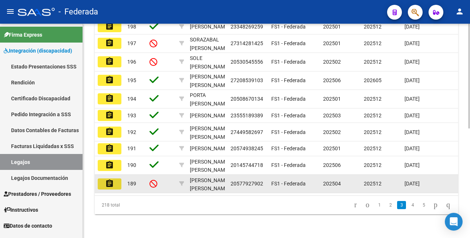
click at [108, 179] on mat-icon "assignment" at bounding box center [109, 183] width 9 height 9
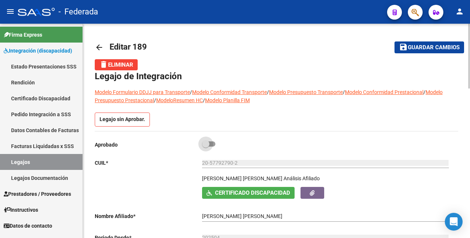
click at [213, 146] on span at bounding box center [208, 143] width 13 height 5
click at [206, 147] on input "checkbox" at bounding box center [205, 147] width 0 height 0
checkbox input "true"
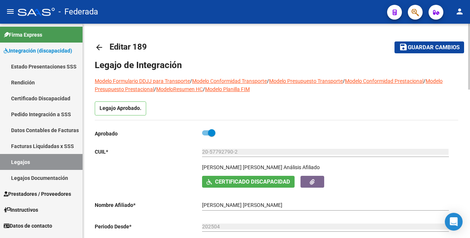
click at [438, 50] on span "Guardar cambios" at bounding box center [434, 47] width 52 height 7
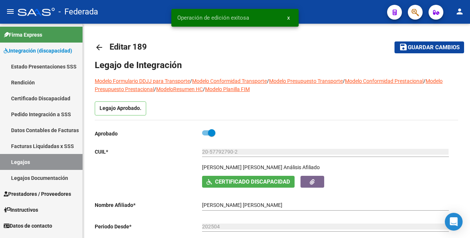
click at [43, 155] on link "Legajos" at bounding box center [41, 162] width 83 height 16
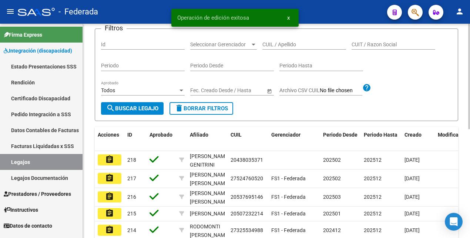
scroll to position [221, 0]
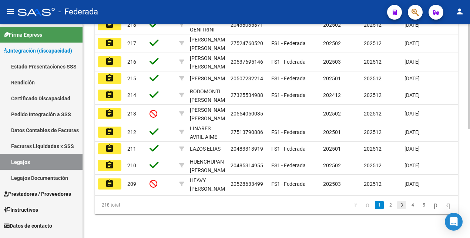
click at [397, 206] on link "3" at bounding box center [401, 205] width 9 height 8
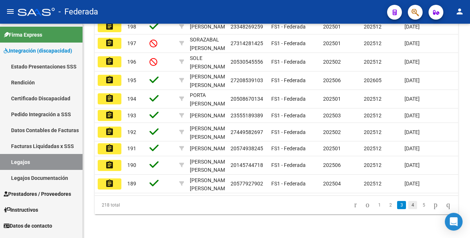
click at [408, 208] on link "4" at bounding box center [412, 205] width 9 height 8
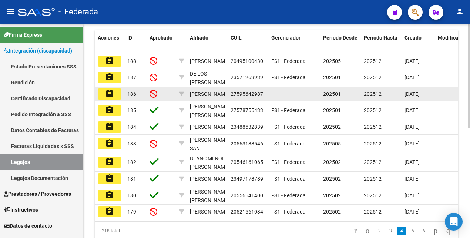
scroll to position [128, 0]
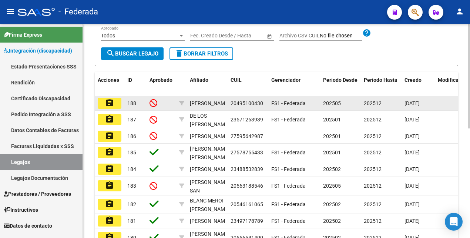
click at [108, 104] on mat-icon "assignment" at bounding box center [109, 102] width 9 height 9
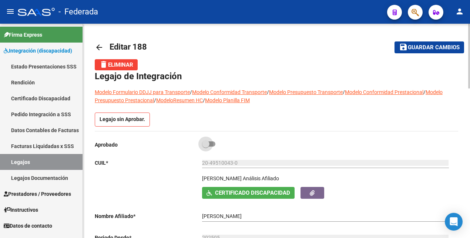
click at [214, 142] on span at bounding box center [208, 143] width 13 height 5
click at [206, 147] on input "checkbox" at bounding box center [205, 147] width 0 height 0
checkbox input "true"
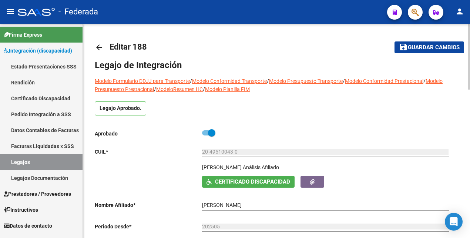
click at [430, 47] on span "Guardar cambios" at bounding box center [434, 47] width 52 height 7
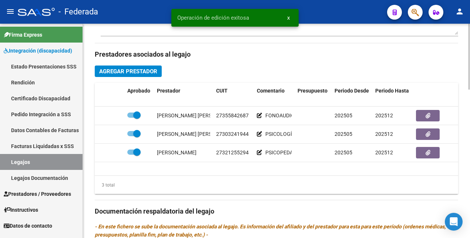
scroll to position [482, 0]
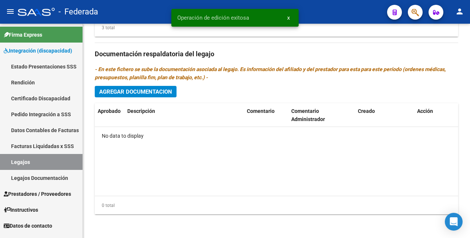
click at [41, 162] on link "Legajos" at bounding box center [41, 162] width 83 height 16
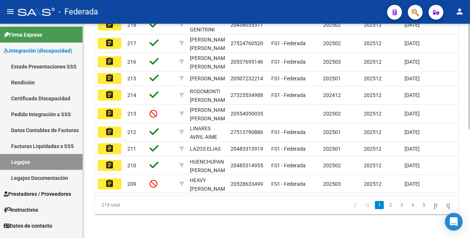
scroll to position [221, 0]
click at [408, 206] on link "4" at bounding box center [412, 205] width 9 height 8
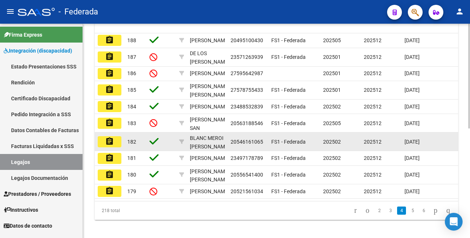
scroll to position [128, 0]
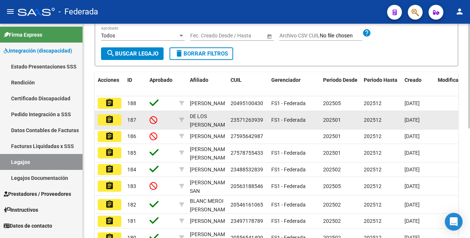
click at [108, 122] on mat-icon "assignment" at bounding box center [109, 119] width 9 height 9
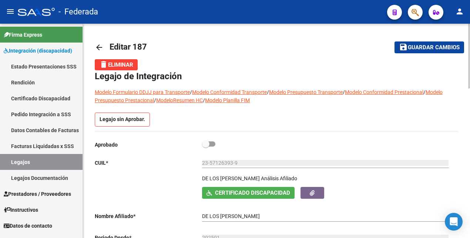
click at [215, 144] on div "Aprobado" at bounding box center [274, 147] width 358 height 14
click at [214, 145] on span at bounding box center [208, 143] width 13 height 5
click at [206, 147] on input "checkbox" at bounding box center [205, 147] width 0 height 0
checkbox input "true"
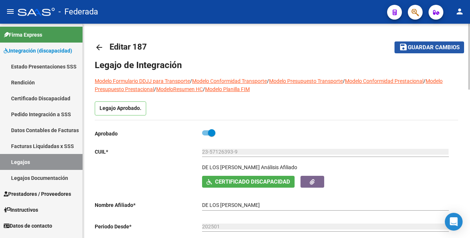
click at [433, 48] on span "Guardar cambios" at bounding box center [434, 47] width 52 height 7
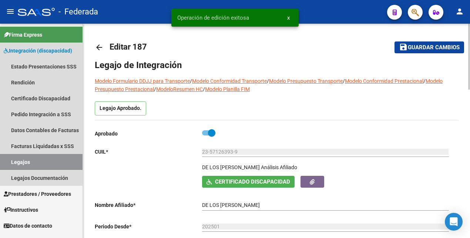
drag, startPoint x: 31, startPoint y: 161, endPoint x: 87, endPoint y: 158, distance: 55.2
click at [32, 160] on link "Legajos" at bounding box center [41, 162] width 83 height 16
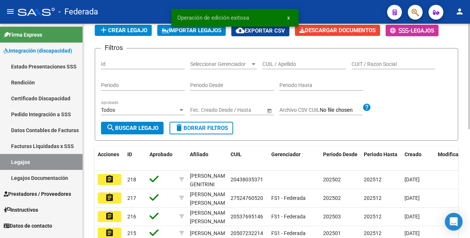
scroll to position [217, 0]
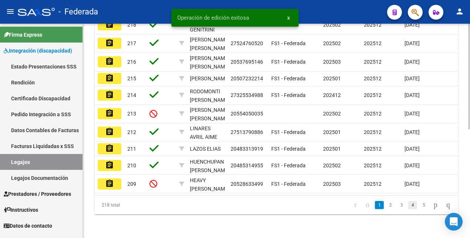
click at [408, 209] on link "4" at bounding box center [412, 205] width 9 height 8
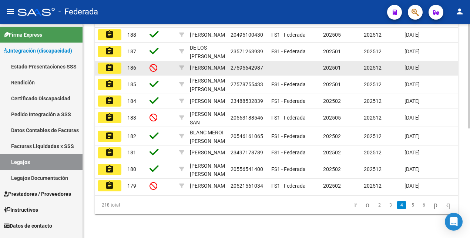
scroll to position [170, 0]
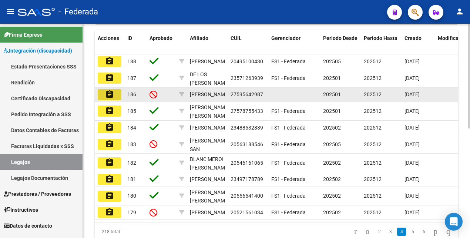
click at [111, 99] on mat-icon "assignment" at bounding box center [109, 94] width 9 height 9
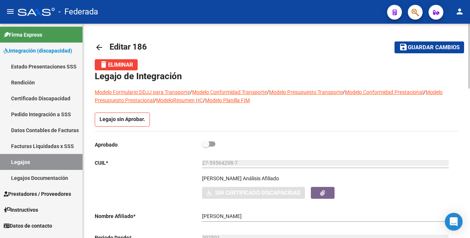
click at [57, 157] on link "Legajos" at bounding box center [41, 162] width 83 height 16
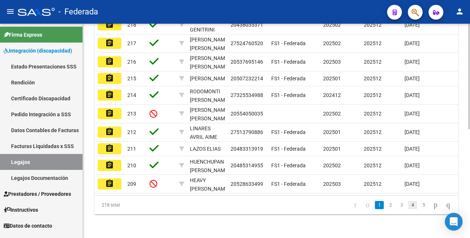
click at [408, 208] on link "4" at bounding box center [412, 205] width 9 height 8
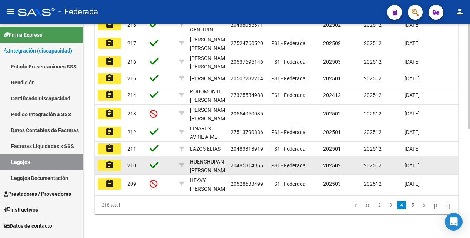
scroll to position [217, 0]
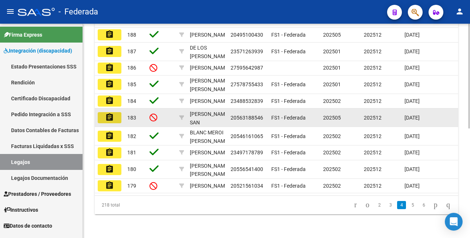
click at [107, 113] on mat-icon "assignment" at bounding box center [109, 117] width 9 height 9
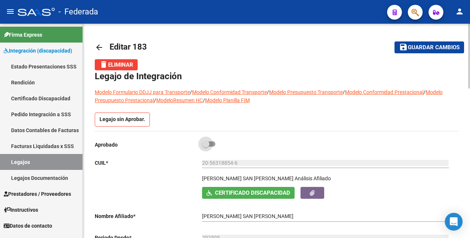
click at [212, 142] on span at bounding box center [208, 143] width 13 height 5
click at [206, 147] on input "checkbox" at bounding box center [205, 147] width 0 height 0
checkbox input "true"
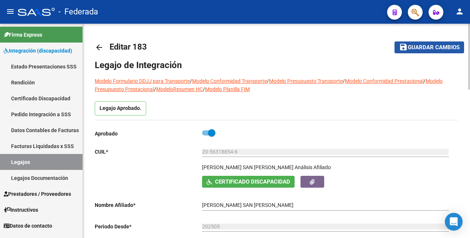
click at [437, 49] on span "Guardar cambios" at bounding box center [434, 47] width 52 height 7
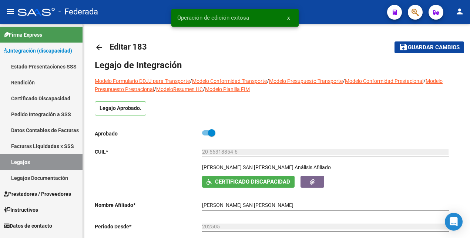
click at [24, 159] on link "Legajos" at bounding box center [41, 162] width 83 height 16
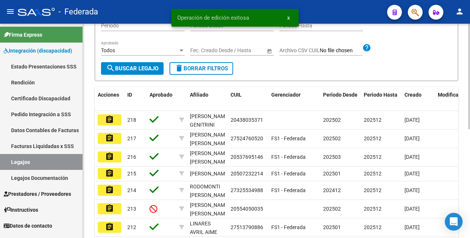
scroll to position [221, 0]
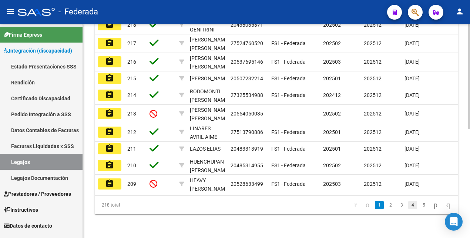
click at [408, 204] on link "4" at bounding box center [412, 205] width 9 height 8
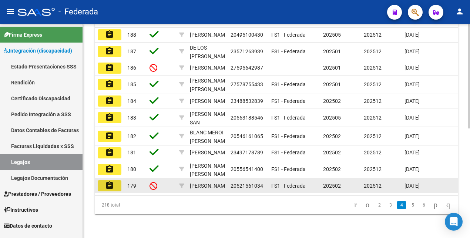
click at [109, 181] on mat-icon "assignment" at bounding box center [109, 185] width 9 height 9
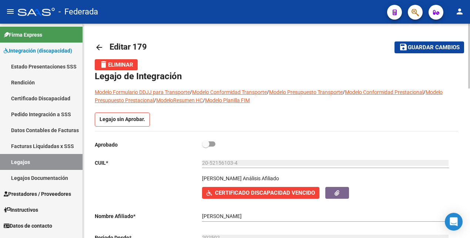
click at [48, 158] on link "Legajos" at bounding box center [41, 162] width 83 height 16
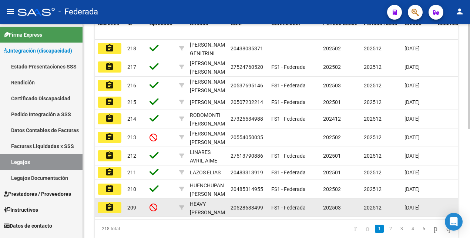
scroll to position [221, 0]
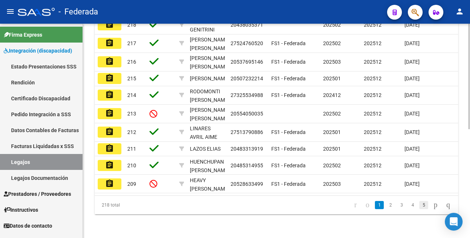
click at [419, 206] on link "5" at bounding box center [423, 205] width 9 height 8
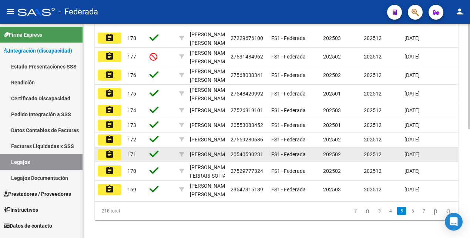
scroll to position [175, 0]
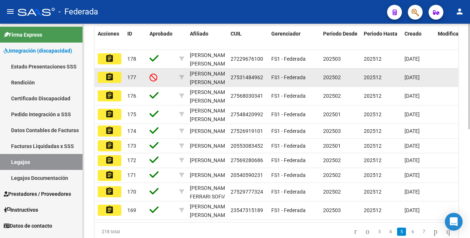
click at [108, 76] on mat-icon "assignment" at bounding box center [109, 77] width 9 height 9
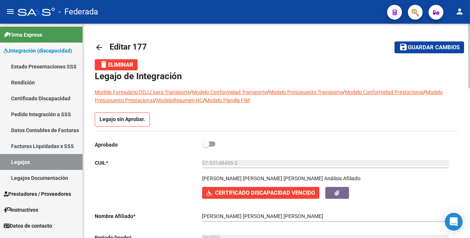
drag, startPoint x: 32, startPoint y: 157, endPoint x: 68, endPoint y: 162, distance: 35.9
click at [32, 158] on link "Legajos" at bounding box center [41, 162] width 83 height 16
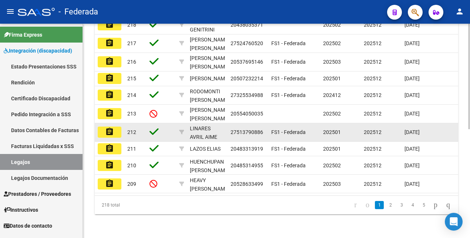
scroll to position [221, 0]
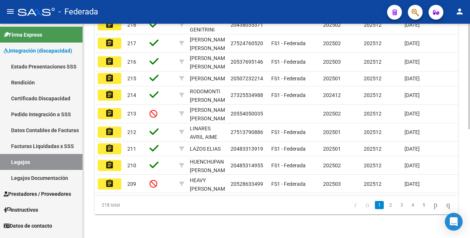
click at [419, 205] on link "5" at bounding box center [423, 205] width 9 height 8
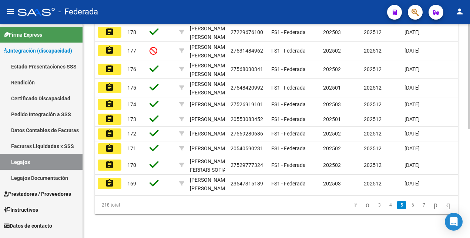
click at [408, 204] on link "6" at bounding box center [412, 205] width 9 height 8
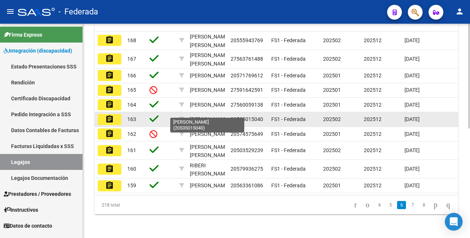
scroll to position [175, 0]
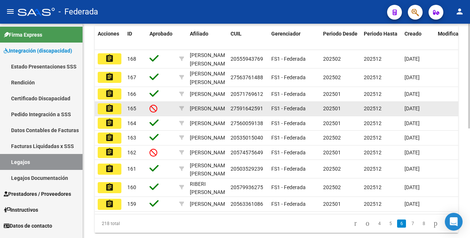
click at [110, 113] on mat-icon "assignment" at bounding box center [109, 108] width 9 height 9
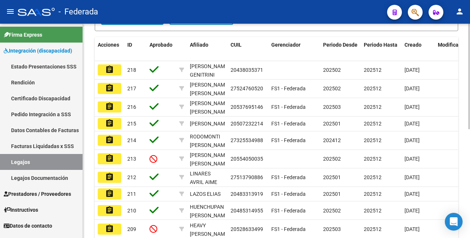
scroll to position [221, 0]
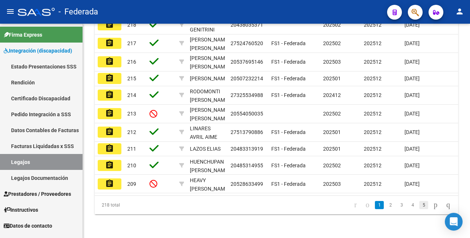
click at [419, 204] on link "5" at bounding box center [423, 205] width 9 height 8
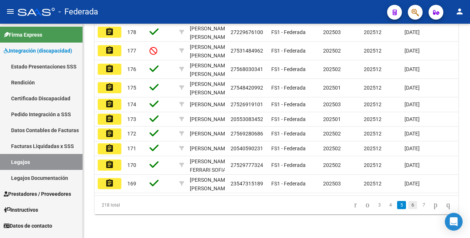
click at [408, 204] on link "6" at bounding box center [412, 205] width 9 height 8
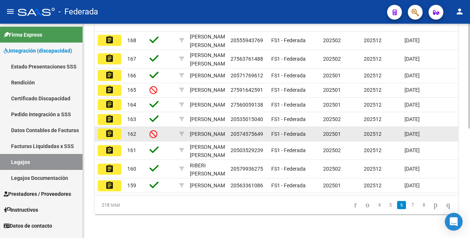
click at [114, 129] on mat-icon "assignment" at bounding box center [109, 133] width 9 height 9
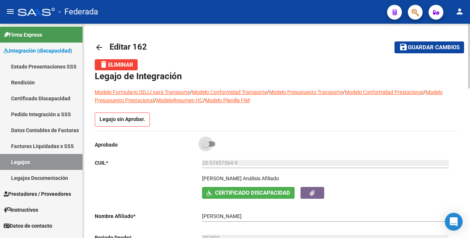
click at [214, 142] on span at bounding box center [208, 143] width 13 height 5
click at [206, 147] on input "checkbox" at bounding box center [205, 147] width 0 height 0
checkbox input "true"
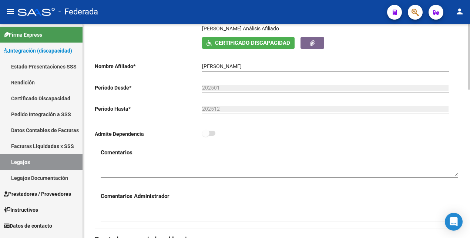
scroll to position [278, 0]
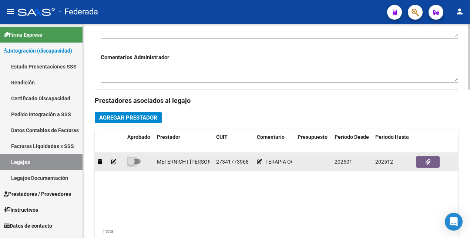
click at [137, 161] on span at bounding box center [133, 161] width 13 height 5
click at [131, 164] on input "checkbox" at bounding box center [131, 164] width 0 height 0
checkbox input "true"
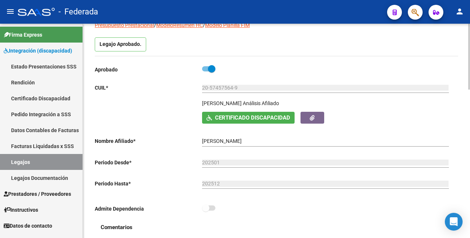
scroll to position [0, 0]
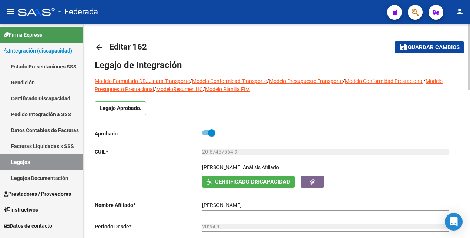
click at [422, 48] on span "Guardar cambios" at bounding box center [434, 47] width 52 height 7
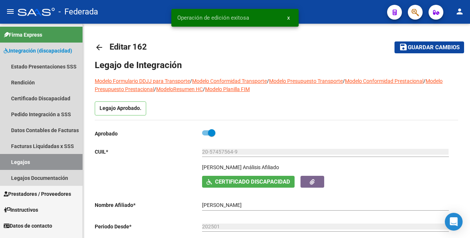
click at [37, 159] on link "Legajos" at bounding box center [41, 162] width 83 height 16
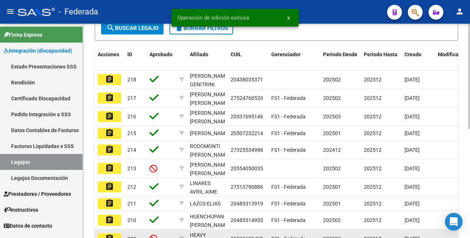
scroll to position [221, 0]
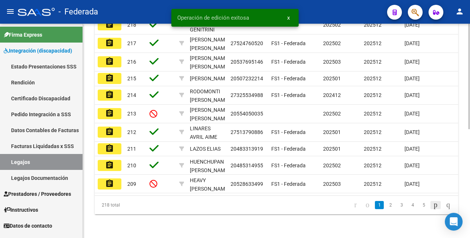
click at [433, 205] on icon "go to next page" at bounding box center [436, 204] width 6 height 9
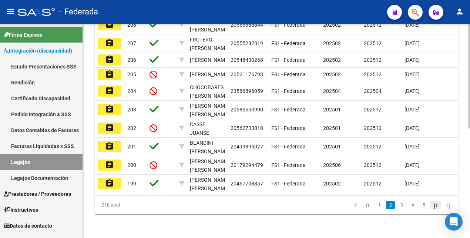
click at [433, 208] on icon "go to next page" at bounding box center [436, 204] width 6 height 9
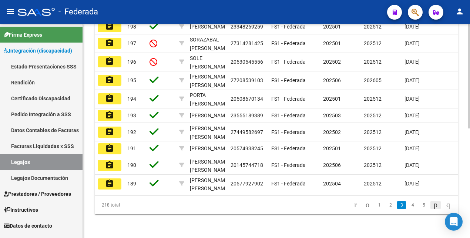
click at [433, 208] on icon "go to next page" at bounding box center [436, 204] width 6 height 9
click at [429, 208] on div "218 total 2 3 4 5 6" at bounding box center [276, 205] width 363 height 19
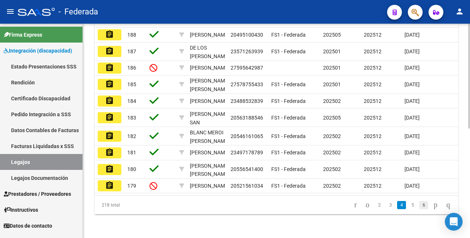
click at [419, 208] on link "6" at bounding box center [423, 205] width 9 height 8
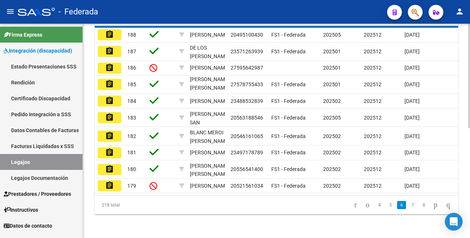
scroll to position [226, 0]
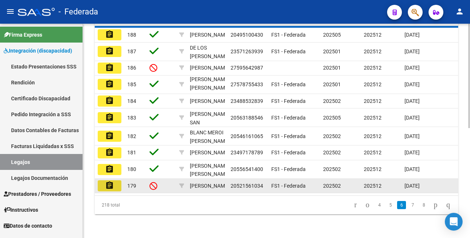
click at [111, 181] on mat-icon "assignment" at bounding box center [109, 185] width 9 height 9
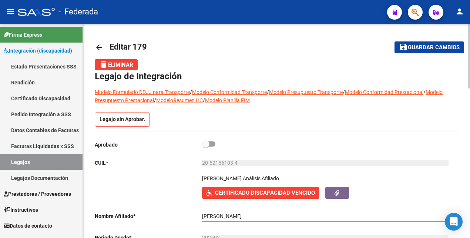
click at [58, 161] on link "Legajos" at bounding box center [41, 162] width 83 height 16
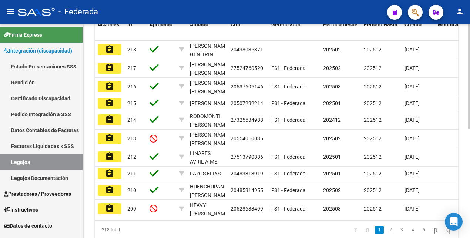
scroll to position [221, 0]
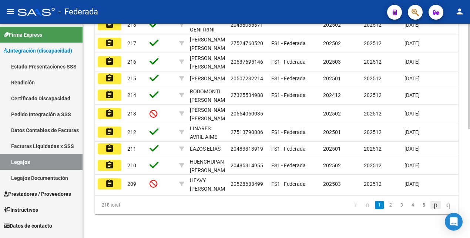
click at [433, 204] on icon "go to next page" at bounding box center [436, 204] width 6 height 9
click at [429, 204] on li at bounding box center [435, 205] width 13 height 13
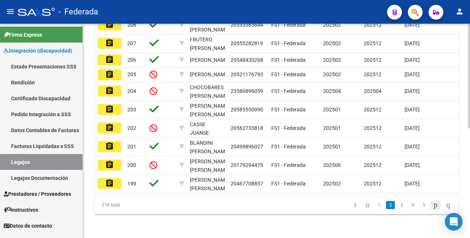
click at [433, 207] on icon "go to next page" at bounding box center [436, 204] width 6 height 9
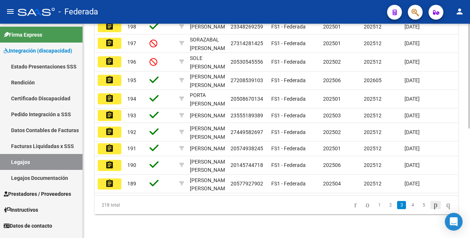
click at [433, 207] on icon "go to next page" at bounding box center [436, 204] width 6 height 9
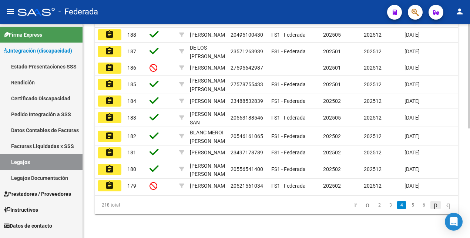
click at [433, 207] on icon "go to next page" at bounding box center [436, 204] width 6 height 9
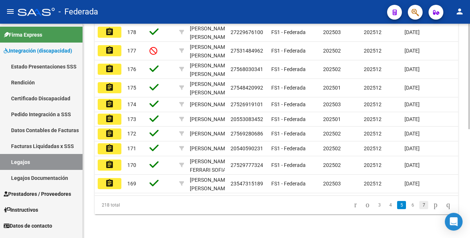
click at [419, 205] on link "7" at bounding box center [423, 205] width 9 height 8
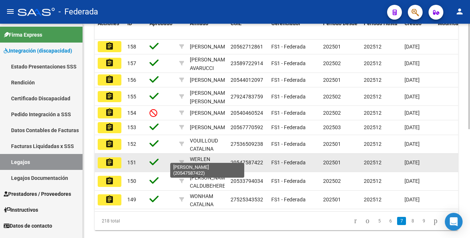
scroll to position [171, 0]
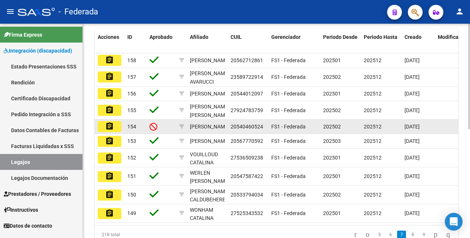
click at [111, 131] on mat-icon "assignment" at bounding box center [109, 126] width 9 height 9
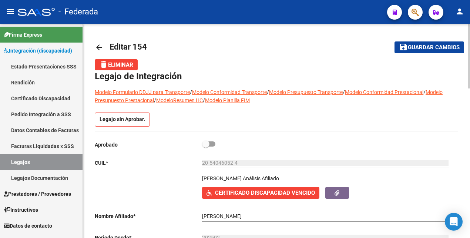
click at [56, 159] on link "Legajos" at bounding box center [41, 162] width 83 height 16
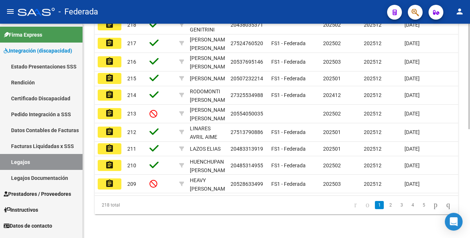
scroll to position [221, 0]
click at [433, 204] on icon "go to next page" at bounding box center [436, 204] width 6 height 9
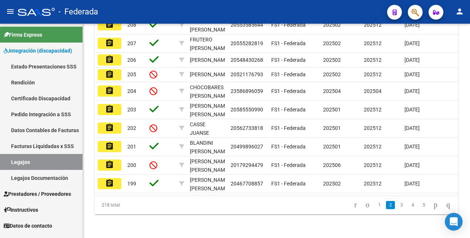
click at [433, 205] on icon "go to next page" at bounding box center [436, 204] width 6 height 9
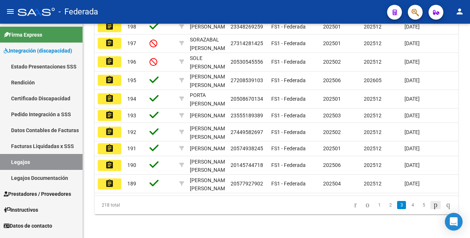
click at [433, 207] on icon "go to next page" at bounding box center [436, 204] width 6 height 9
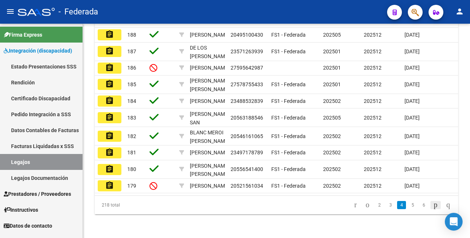
click at [433, 209] on icon "go to next page" at bounding box center [436, 204] width 6 height 9
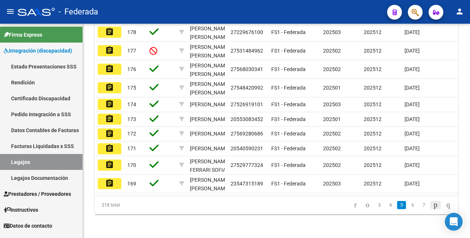
click at [433, 205] on icon "go to next page" at bounding box center [436, 204] width 6 height 9
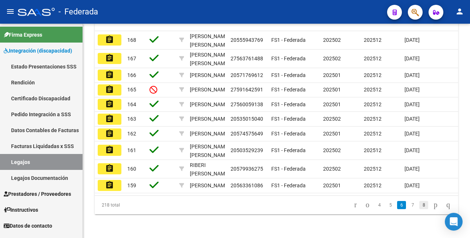
click at [419, 208] on link "8" at bounding box center [423, 205] width 9 height 8
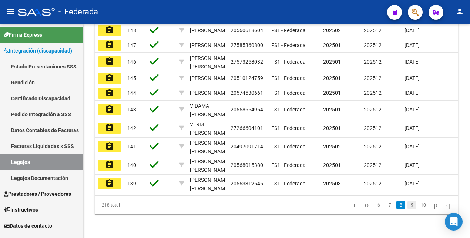
click at [407, 203] on link "9" at bounding box center [411, 205] width 9 height 8
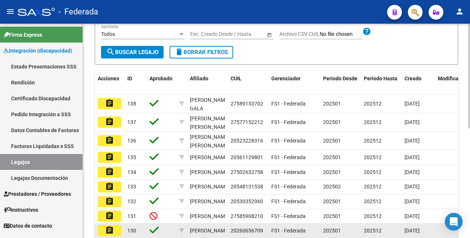
scroll to position [222, 0]
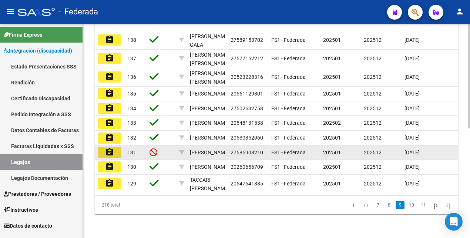
click at [110, 148] on mat-icon "assignment" at bounding box center [109, 152] width 9 height 9
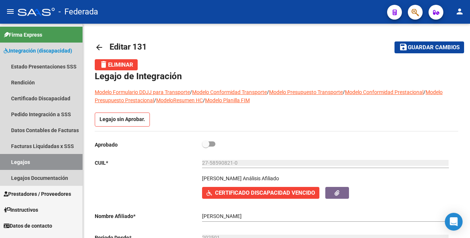
click at [57, 161] on link "Legajos" at bounding box center [41, 162] width 83 height 16
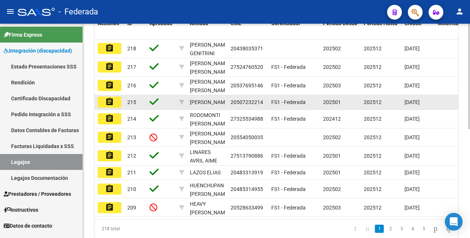
scroll to position [221, 0]
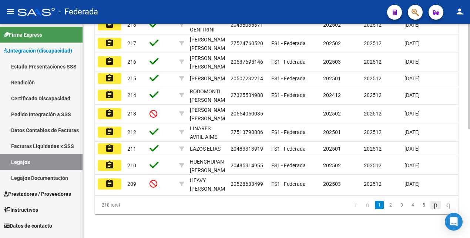
click at [433, 203] on icon "go to next page" at bounding box center [436, 204] width 6 height 9
click at [428, 204] on div "218 total 1 2 3 4 5" at bounding box center [276, 205] width 363 height 19
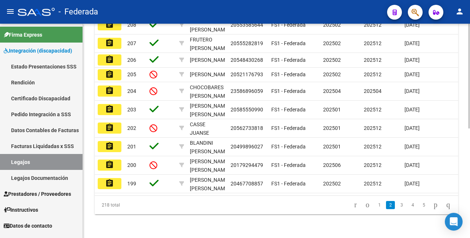
click at [429, 204] on li at bounding box center [435, 205] width 13 height 13
click at [433, 208] on icon "go to next page" at bounding box center [436, 204] width 6 height 9
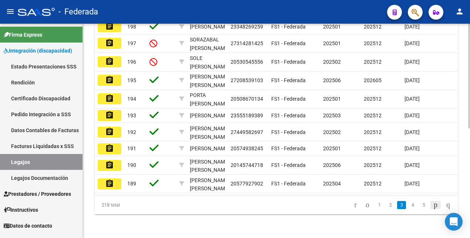
click at [433, 208] on icon "go to next page" at bounding box center [436, 204] width 6 height 9
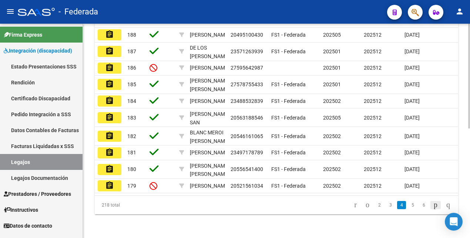
click at [433, 208] on icon "go to next page" at bounding box center [436, 204] width 6 height 9
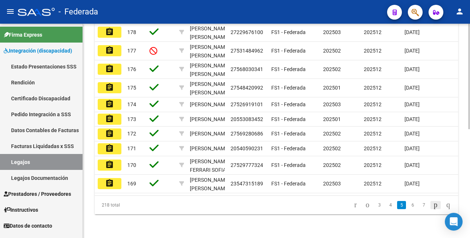
click at [433, 208] on icon "go to next page" at bounding box center [436, 204] width 6 height 9
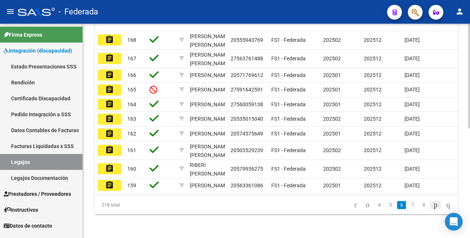
click at [433, 207] on icon "go to next page" at bounding box center [436, 204] width 6 height 9
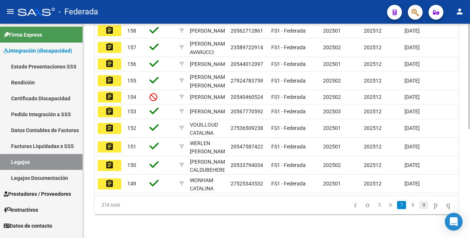
click at [419, 207] on link "9" at bounding box center [423, 205] width 9 height 8
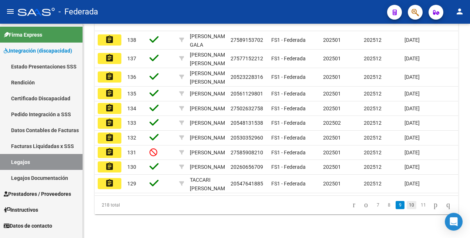
click at [407, 207] on link "10" at bounding box center [412, 205] width 10 height 8
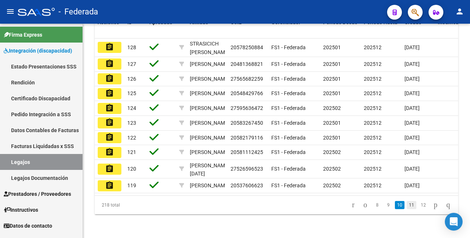
click at [407, 205] on link "11" at bounding box center [412, 205] width 10 height 8
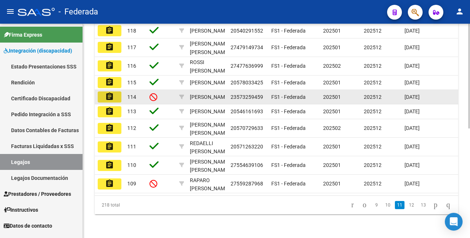
click at [108, 92] on mat-icon "assignment" at bounding box center [109, 96] width 9 height 9
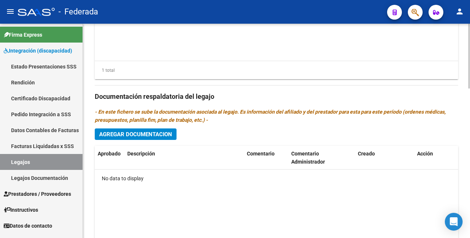
scroll to position [400, 0]
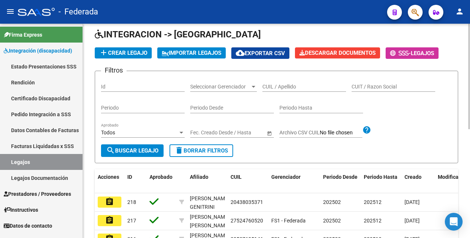
scroll to position [221, 0]
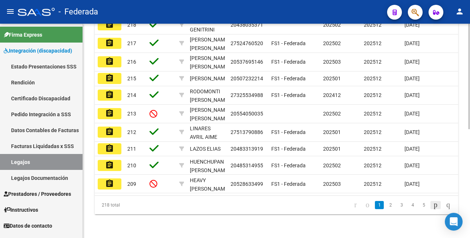
click at [433, 205] on icon "go to next page" at bounding box center [436, 204] width 6 height 9
click at [431, 205] on div "218 total 1 2 3 4 5" at bounding box center [276, 205] width 363 height 19
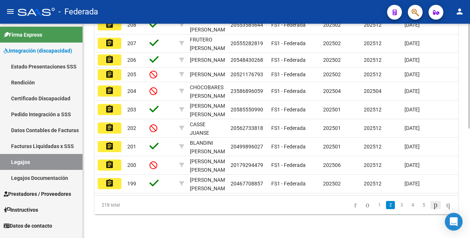
click at [433, 208] on icon "go to next page" at bounding box center [436, 204] width 6 height 9
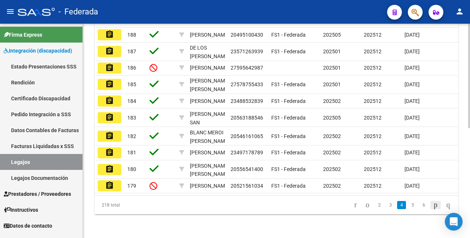
click at [430, 209] on div "218 total 2 3 4 5 6" at bounding box center [276, 205] width 363 height 19
click at [433, 209] on icon "go to next page" at bounding box center [436, 204] width 6 height 9
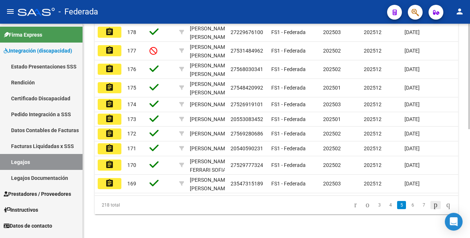
click at [433, 209] on icon "go to next page" at bounding box center [436, 204] width 6 height 9
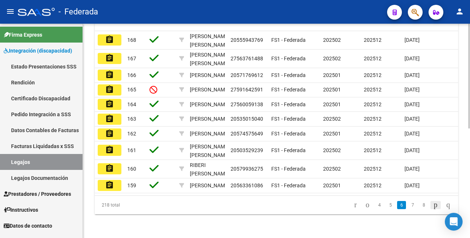
click at [433, 204] on icon "go to next page" at bounding box center [436, 204] width 6 height 9
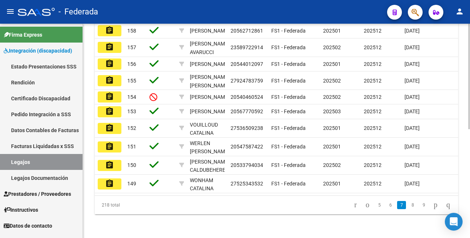
click at [433, 209] on icon "go to next page" at bounding box center [436, 204] width 6 height 9
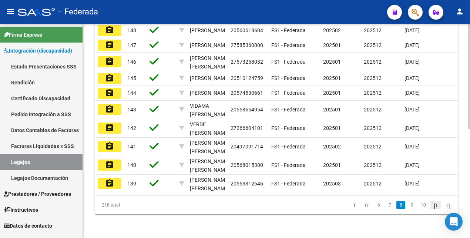
click at [433, 206] on icon "go to next page" at bounding box center [436, 204] width 6 height 9
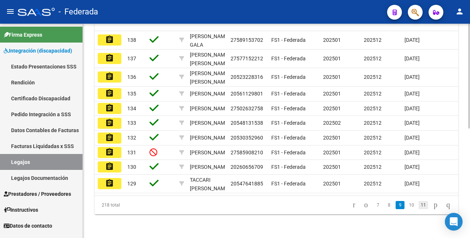
click at [419, 208] on link "11" at bounding box center [424, 205] width 10 height 8
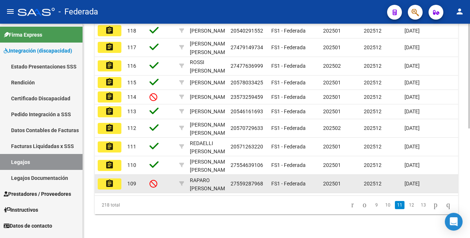
click at [112, 179] on mat-icon "assignment" at bounding box center [109, 183] width 9 height 9
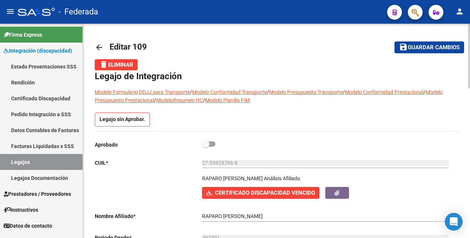
click at [41, 161] on link "Legajos" at bounding box center [41, 162] width 83 height 16
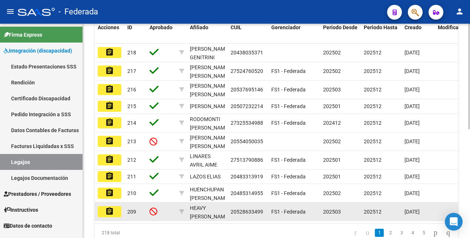
scroll to position [221, 0]
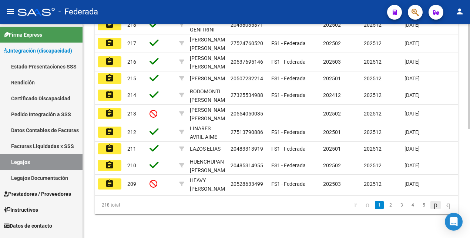
click at [433, 206] on icon "go to next page" at bounding box center [436, 204] width 6 height 9
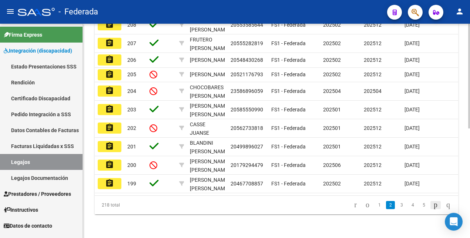
click at [433, 208] on icon "go to next page" at bounding box center [436, 204] width 6 height 9
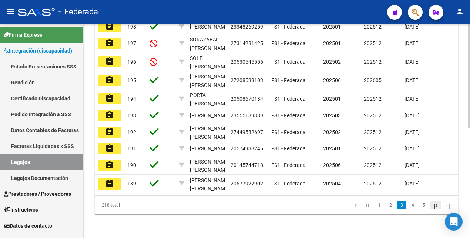
click at [433, 208] on icon "go to next page" at bounding box center [436, 204] width 6 height 9
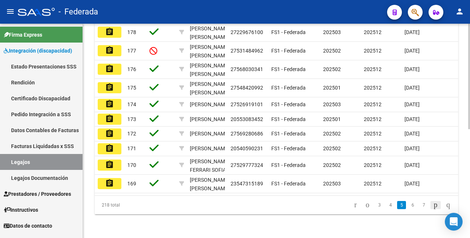
click at [433, 208] on icon "go to next page" at bounding box center [436, 204] width 6 height 9
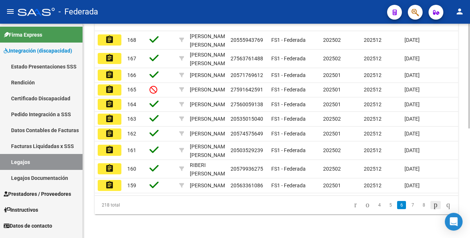
click at [433, 206] on icon "go to next page" at bounding box center [436, 204] width 6 height 9
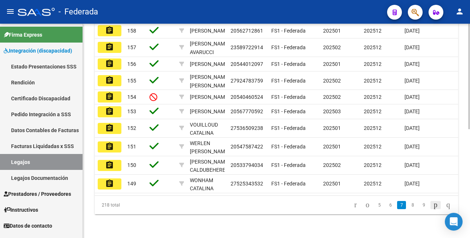
scroll to position [218, 0]
click at [433, 209] on icon "go to next page" at bounding box center [436, 204] width 6 height 9
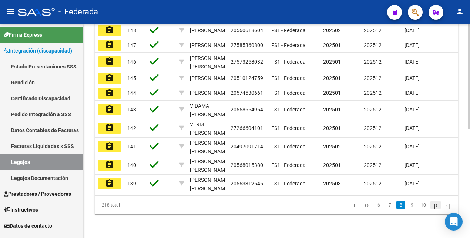
click at [433, 209] on icon "go to next page" at bounding box center [436, 204] width 6 height 9
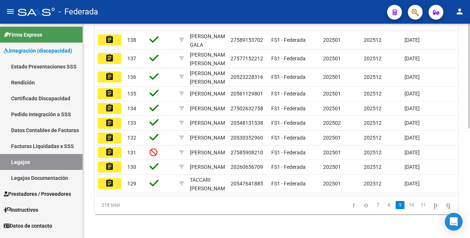
scroll to position [221, 0]
click at [433, 208] on icon "go to next page" at bounding box center [436, 204] width 6 height 9
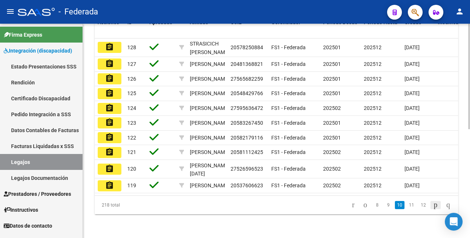
click at [433, 204] on icon "go to next page" at bounding box center [436, 204] width 6 height 9
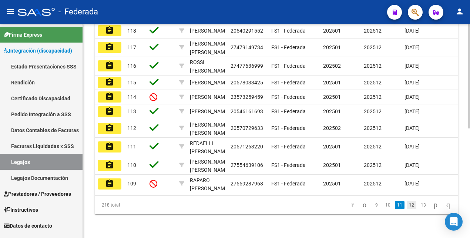
click at [407, 208] on link "12" at bounding box center [412, 205] width 10 height 8
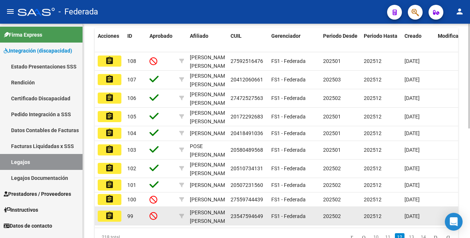
scroll to position [128, 0]
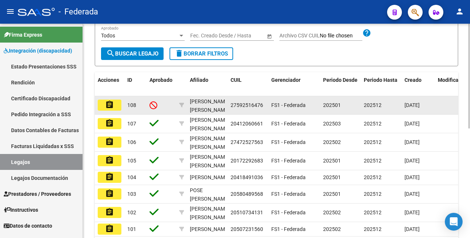
click at [110, 104] on mat-icon "assignment" at bounding box center [109, 104] width 9 height 9
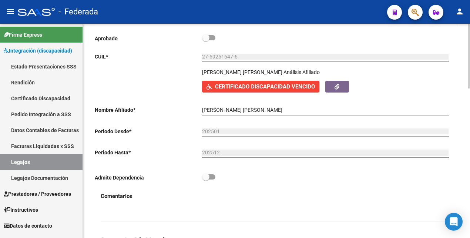
scroll to position [46, 0]
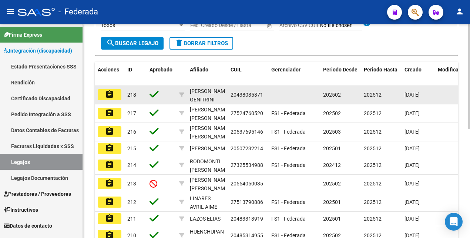
scroll to position [221, 0]
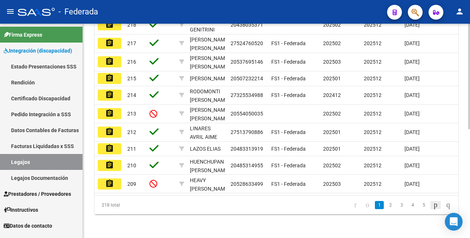
click at [433, 205] on icon "go to next page" at bounding box center [436, 204] width 6 height 9
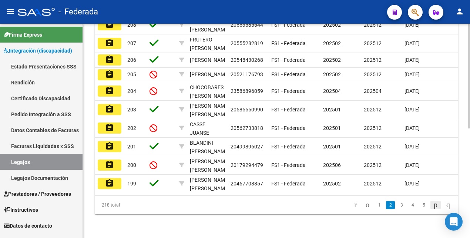
click at [433, 209] on icon "go to next page" at bounding box center [436, 204] width 6 height 9
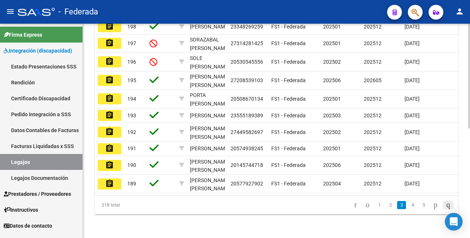
click at [445, 208] on icon "go to last page" at bounding box center [448, 204] width 6 height 9
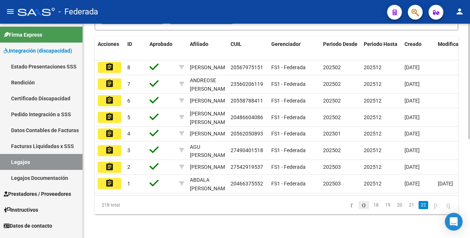
click at [361, 206] on icon "go to previous page" at bounding box center [364, 204] width 6 height 9
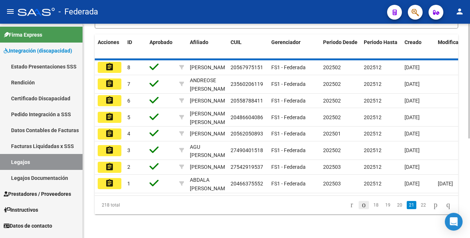
click at [355, 206] on div "Acciones ID Aprobado Afiliado CUIL Gerenciador Periodo Desde Periodo Hasta Crea…" at bounding box center [276, 124] width 363 height 180
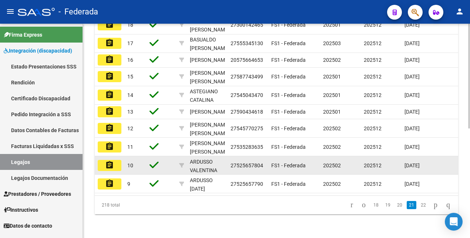
scroll to position [224, 0]
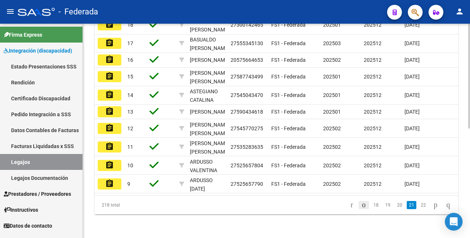
click at [361, 204] on icon "go to previous page" at bounding box center [364, 204] width 6 height 9
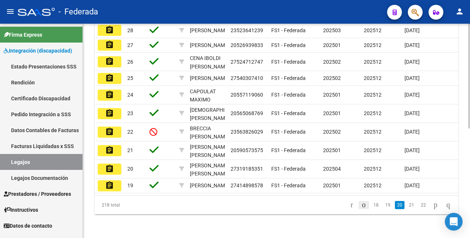
click at [361, 205] on icon "go to previous page" at bounding box center [364, 204] width 6 height 9
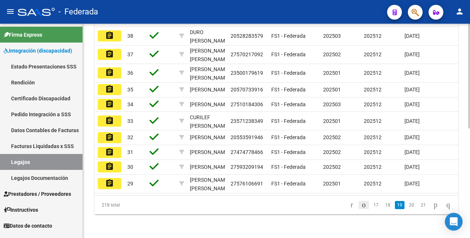
click at [361, 205] on icon "go to previous page" at bounding box center [364, 204] width 6 height 9
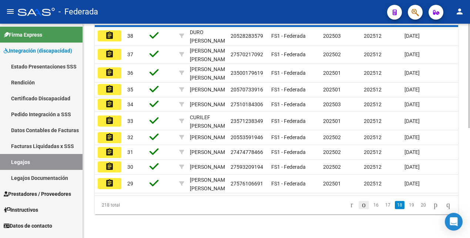
scroll to position [226, 0]
click at [357, 205] on div "218 total 16 17 18 19 20" at bounding box center [276, 205] width 363 height 19
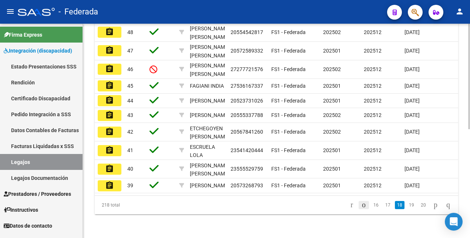
scroll to position [221, 0]
click at [361, 205] on icon "go to previous page" at bounding box center [364, 204] width 6 height 9
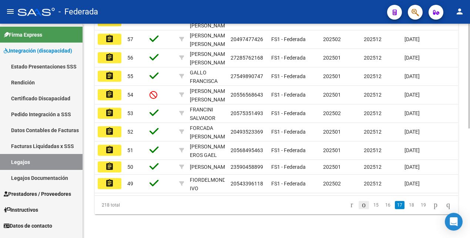
click at [361, 205] on icon "go to previous page" at bounding box center [364, 204] width 6 height 9
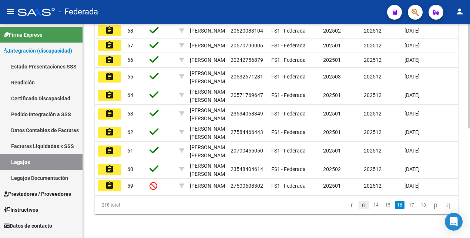
click at [361, 209] on icon "go to previous page" at bounding box center [364, 204] width 6 height 9
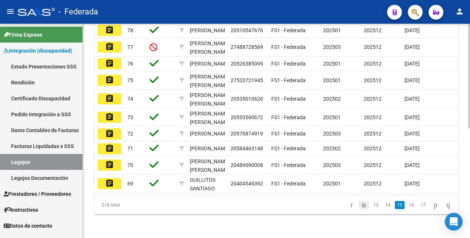
click at [361, 209] on icon "go to previous page" at bounding box center [364, 204] width 6 height 9
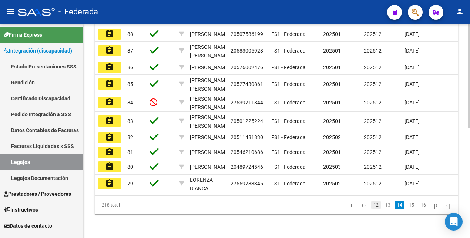
click at [371, 209] on link "12" at bounding box center [376, 205] width 10 height 8
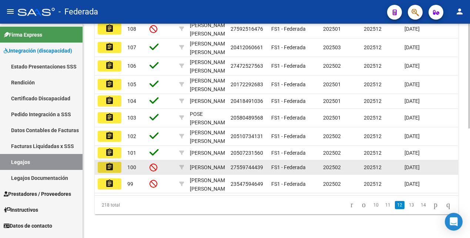
click at [107, 162] on mat-icon "assignment" at bounding box center [109, 166] width 9 height 9
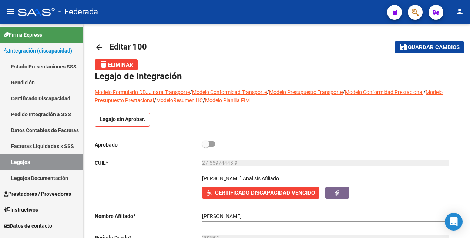
click at [57, 160] on link "Legajos" at bounding box center [41, 162] width 83 height 16
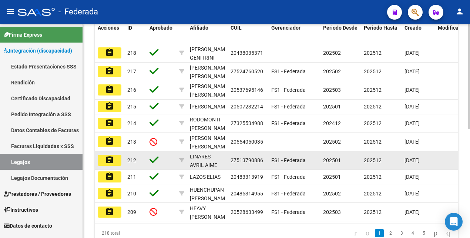
scroll to position [221, 0]
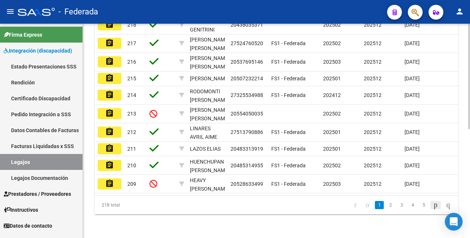
click at [433, 207] on icon "go to next page" at bounding box center [436, 204] width 6 height 9
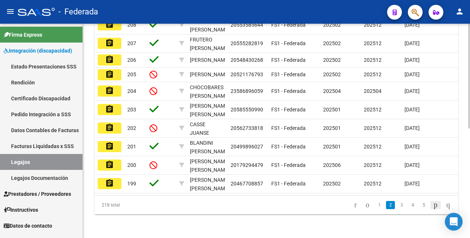
click at [433, 207] on icon "go to next page" at bounding box center [436, 204] width 6 height 9
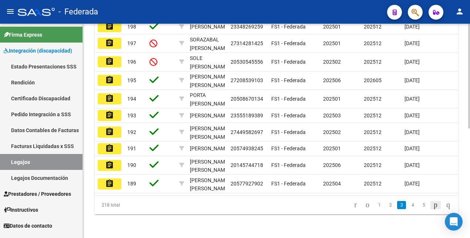
click at [433, 209] on icon "go to next page" at bounding box center [436, 204] width 6 height 9
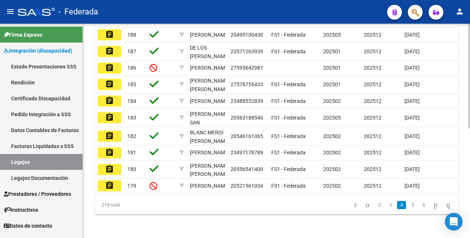
click at [433, 209] on icon "go to next page" at bounding box center [436, 204] width 6 height 9
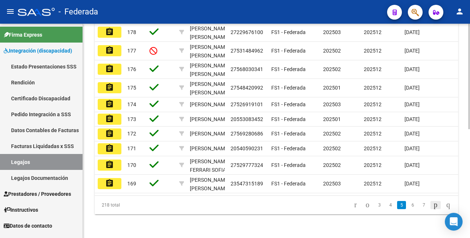
click at [433, 204] on icon "go to next page" at bounding box center [436, 204] width 6 height 9
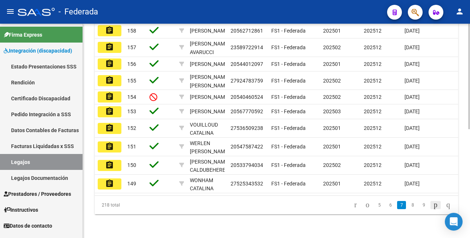
click at [433, 209] on icon "go to next page" at bounding box center [436, 204] width 6 height 9
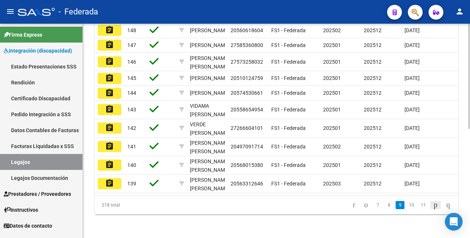
scroll to position [221, 0]
click at [430, 205] on div "218 total 7 8 9 10 11" at bounding box center [276, 205] width 363 height 19
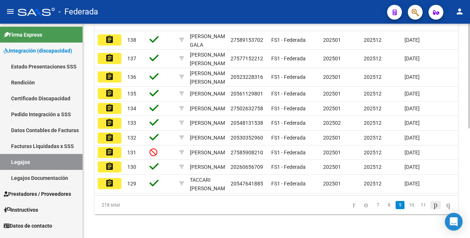
click at [433, 209] on icon "go to next page" at bounding box center [436, 204] width 6 height 9
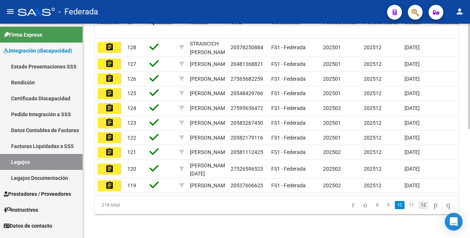
click at [419, 208] on link "12" at bounding box center [424, 205] width 10 height 8
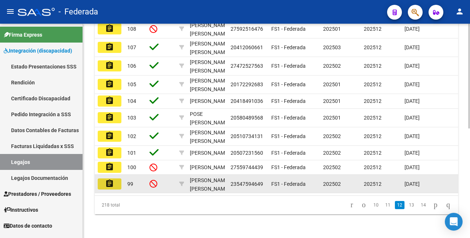
click at [111, 179] on mat-icon "assignment" at bounding box center [109, 183] width 9 height 9
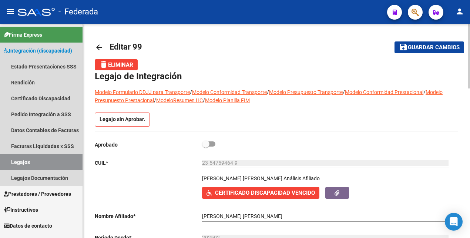
click at [52, 162] on link "Legajos" at bounding box center [41, 162] width 83 height 16
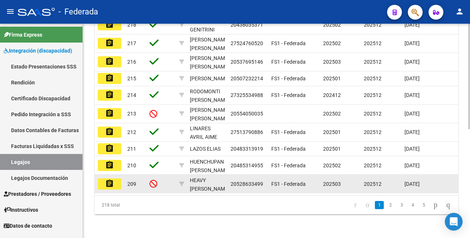
scroll to position [221, 0]
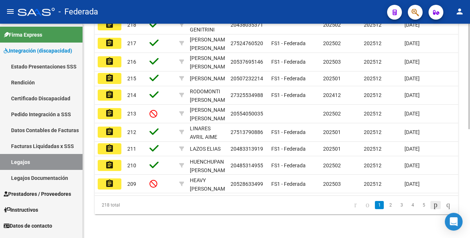
click at [433, 205] on icon "go to next page" at bounding box center [436, 204] width 6 height 9
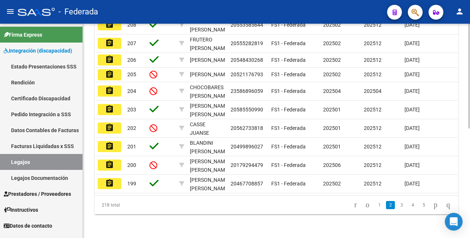
click at [430, 203] on li at bounding box center [435, 205] width 13 height 13
click at [433, 209] on icon "go to next page" at bounding box center [436, 204] width 6 height 9
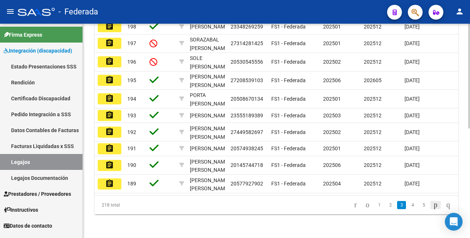
click at [433, 209] on icon "go to next page" at bounding box center [436, 204] width 6 height 9
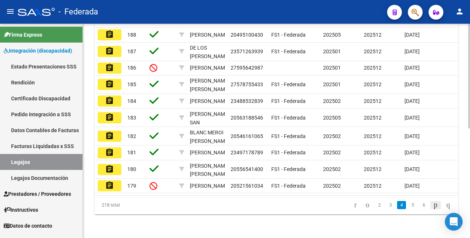
click at [433, 209] on icon "go to next page" at bounding box center [436, 204] width 6 height 9
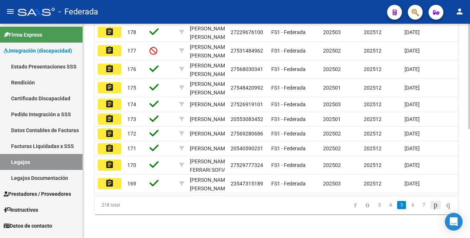
click at [433, 209] on icon "go to next page" at bounding box center [436, 204] width 6 height 9
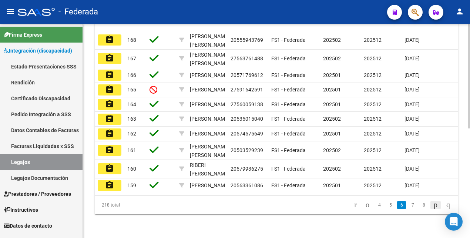
click at [433, 206] on icon "go to next page" at bounding box center [436, 204] width 6 height 9
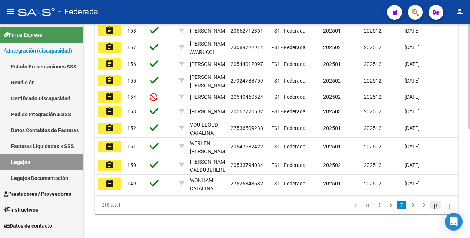
click at [433, 207] on icon "go to next page" at bounding box center [436, 204] width 6 height 9
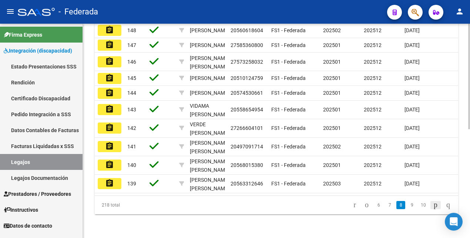
click at [433, 209] on icon "go to next page" at bounding box center [436, 204] width 6 height 9
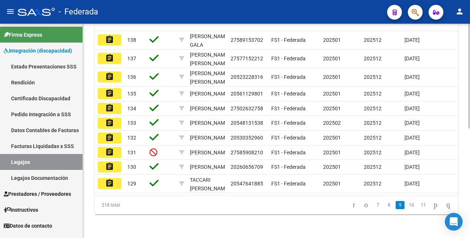
click at [433, 207] on icon "go to next page" at bounding box center [436, 204] width 6 height 9
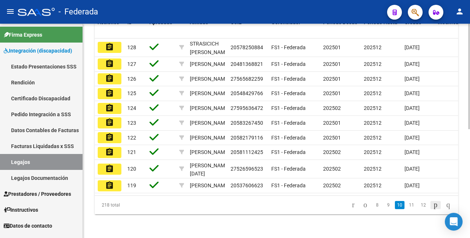
click at [433, 203] on icon "go to next page" at bounding box center [436, 204] width 6 height 9
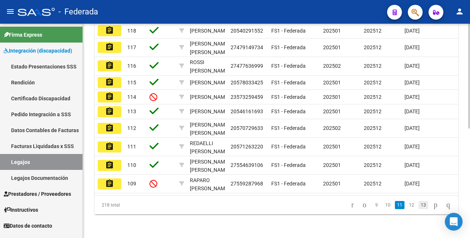
click at [419, 208] on link "13" at bounding box center [424, 205] width 10 height 8
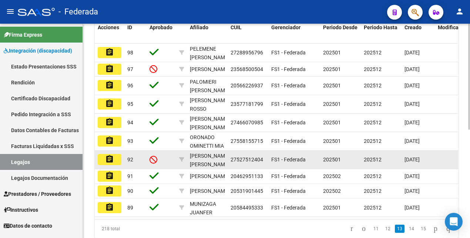
scroll to position [173, 0]
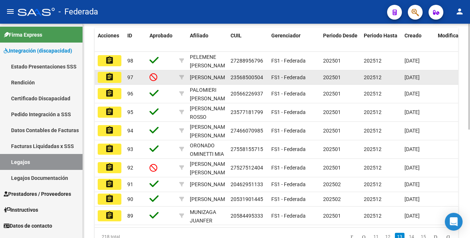
click at [111, 77] on mat-icon "assignment" at bounding box center [109, 77] width 9 height 9
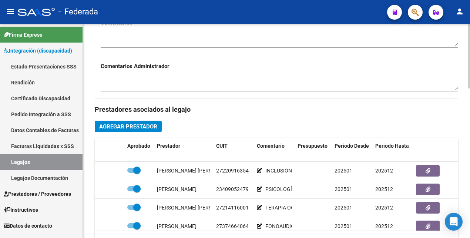
scroll to position [185, 0]
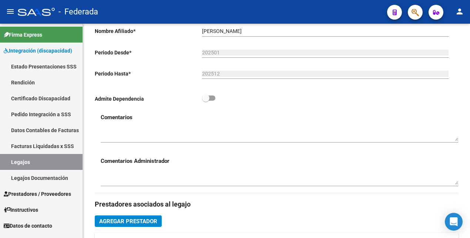
click at [40, 158] on link "Legajos" at bounding box center [41, 162] width 83 height 16
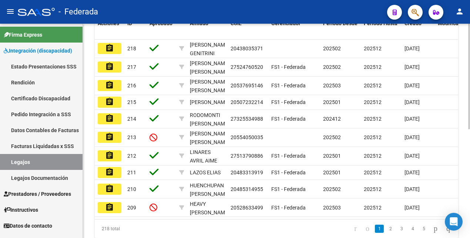
scroll to position [221, 0]
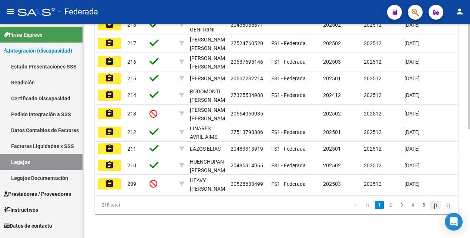
click at [433, 205] on icon "go to next page" at bounding box center [436, 204] width 6 height 9
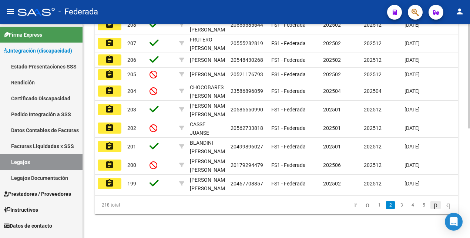
click at [433, 205] on icon "go to next page" at bounding box center [436, 204] width 6 height 9
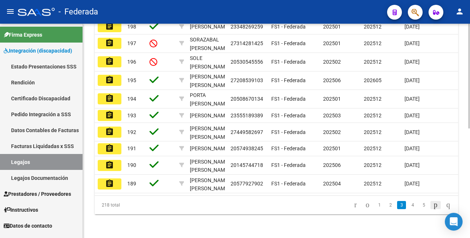
click at [433, 209] on icon "go to next page" at bounding box center [436, 204] width 6 height 9
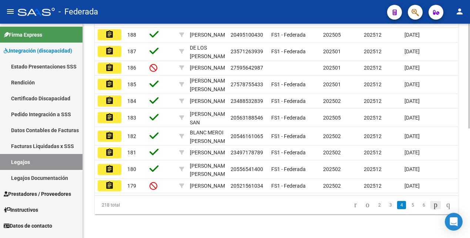
click at [433, 209] on icon "go to next page" at bounding box center [436, 204] width 6 height 9
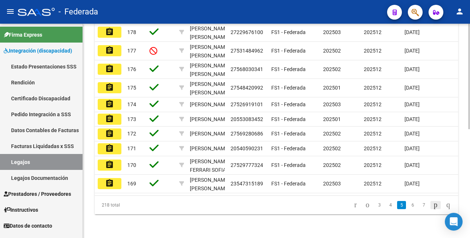
click at [433, 205] on icon "go to next page" at bounding box center [436, 204] width 6 height 9
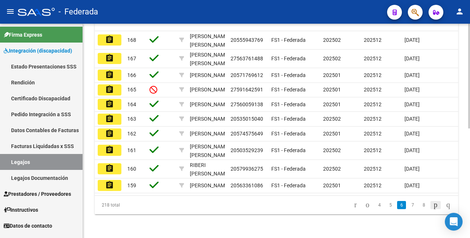
click at [433, 205] on icon "go to next page" at bounding box center [436, 204] width 6 height 9
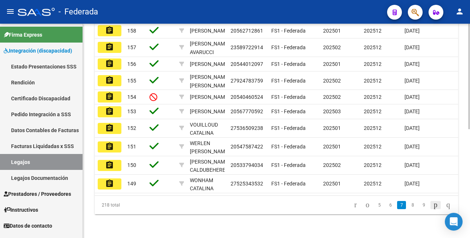
click at [433, 208] on icon "go to next page" at bounding box center [436, 204] width 6 height 9
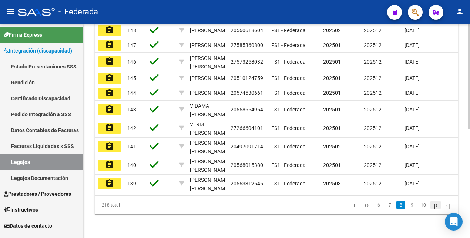
click at [433, 208] on icon "go to next page" at bounding box center [436, 204] width 6 height 9
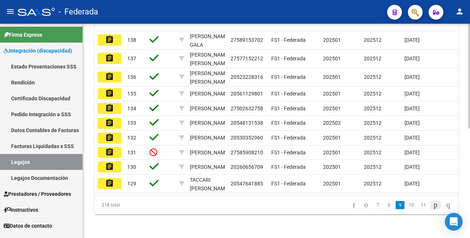
click at [433, 208] on icon "go to next page" at bounding box center [436, 204] width 6 height 9
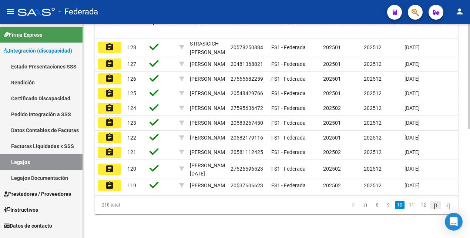
scroll to position [221, 0]
click at [433, 205] on icon "go to next page" at bounding box center [436, 204] width 6 height 9
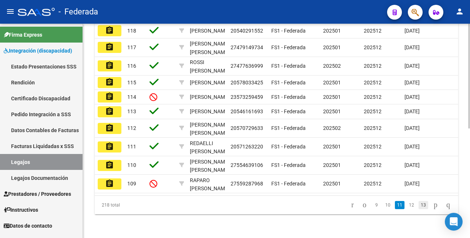
click at [419, 209] on link "13" at bounding box center [424, 205] width 10 height 8
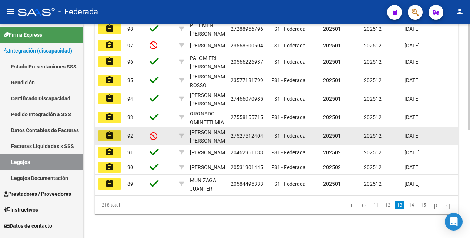
click at [108, 131] on mat-icon "assignment" at bounding box center [109, 135] width 9 height 9
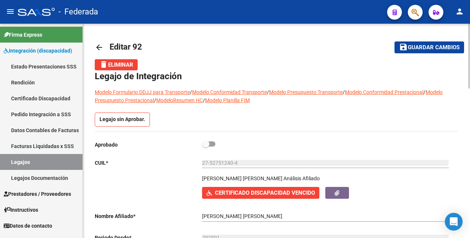
click at [57, 157] on link "Legajos" at bounding box center [41, 162] width 83 height 16
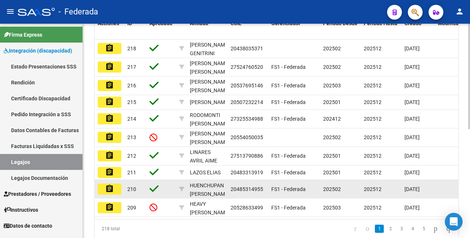
scroll to position [221, 0]
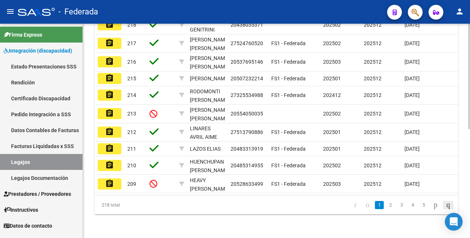
click at [448, 204] on icon "go to last page" at bounding box center [448, 204] width 6 height 9
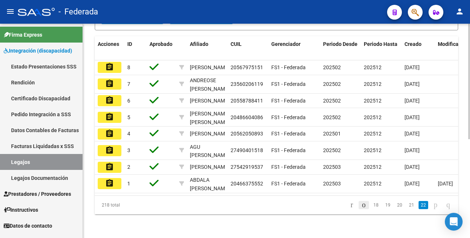
click at [361, 204] on icon "go to previous page" at bounding box center [364, 204] width 6 height 9
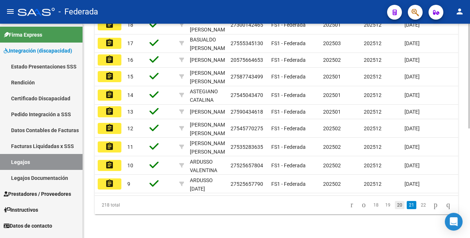
scroll to position [224, 0]
click at [361, 203] on icon "go to previous page" at bounding box center [364, 204] width 6 height 9
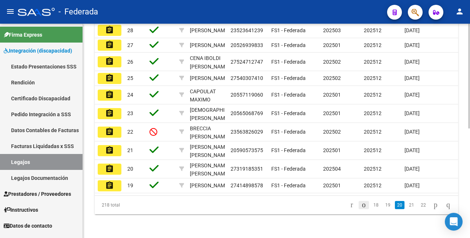
click at [361, 203] on icon "go to previous page" at bounding box center [364, 204] width 6 height 9
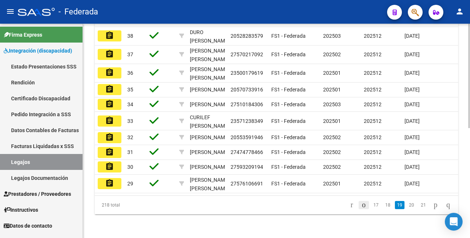
click at [361, 203] on icon "go to previous page" at bounding box center [364, 204] width 6 height 9
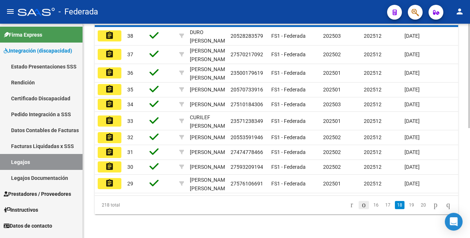
click at [361, 203] on icon "go to previous page" at bounding box center [364, 204] width 6 height 9
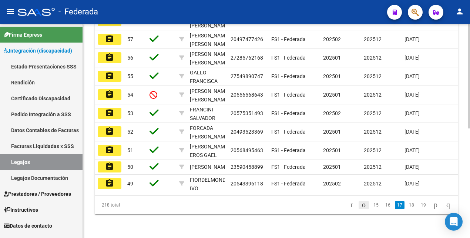
click at [361, 204] on icon "go to previous page" at bounding box center [364, 204] width 6 height 9
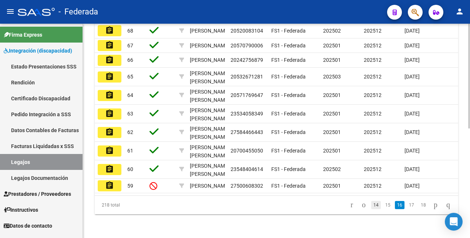
click at [371, 204] on link "14" at bounding box center [376, 205] width 10 height 8
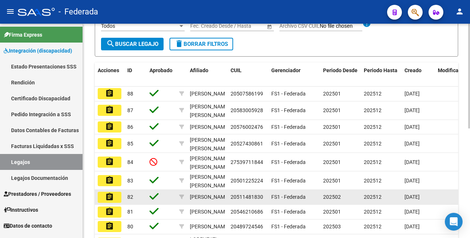
scroll to position [132, 0]
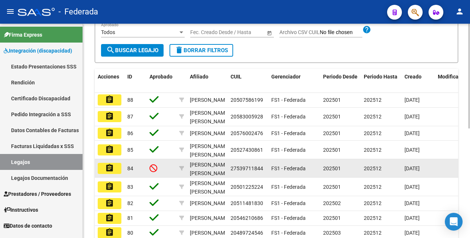
click at [111, 172] on mat-icon "assignment" at bounding box center [109, 168] width 9 height 9
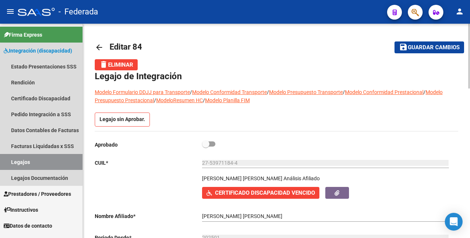
click at [54, 162] on link "Legajos" at bounding box center [41, 162] width 83 height 16
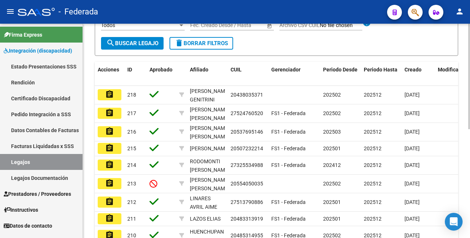
scroll to position [221, 0]
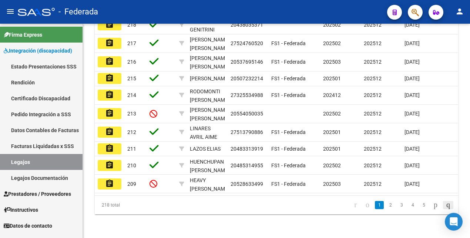
click at [445, 205] on icon "go to last page" at bounding box center [448, 204] width 6 height 9
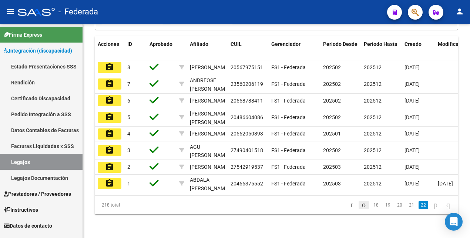
click at [361, 206] on icon "go to previous page" at bounding box center [364, 204] width 6 height 9
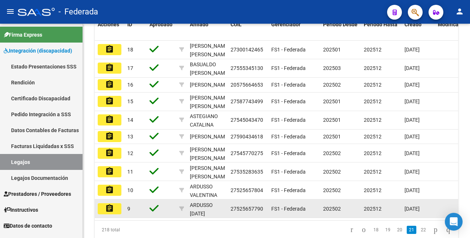
scroll to position [224, 0]
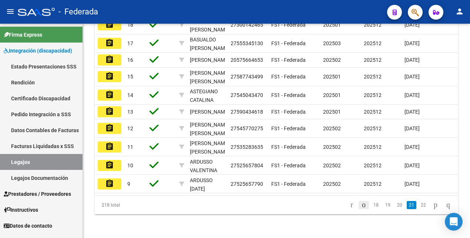
click at [361, 205] on icon "go to previous page" at bounding box center [364, 204] width 6 height 9
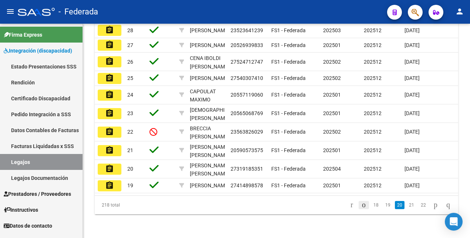
click at [361, 205] on icon "go to previous page" at bounding box center [364, 204] width 6 height 9
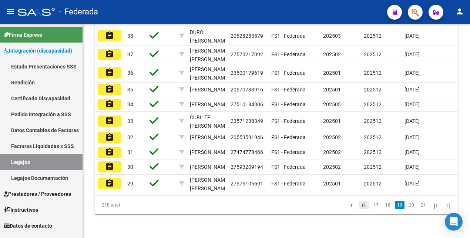
click at [361, 205] on icon "go to previous page" at bounding box center [364, 204] width 6 height 9
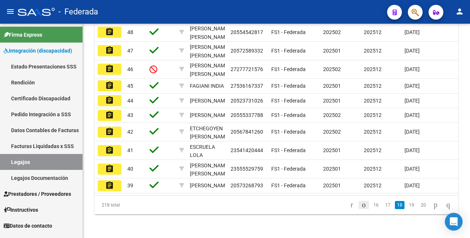
click at [361, 205] on icon "go to previous page" at bounding box center [364, 204] width 6 height 9
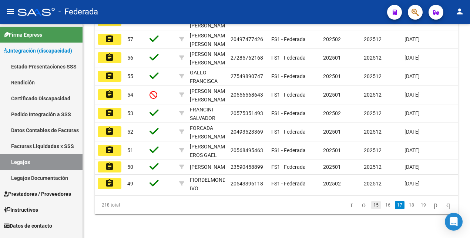
click at [371, 206] on link "15" at bounding box center [376, 205] width 10 height 8
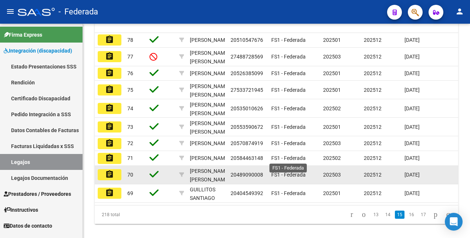
scroll to position [178, 0]
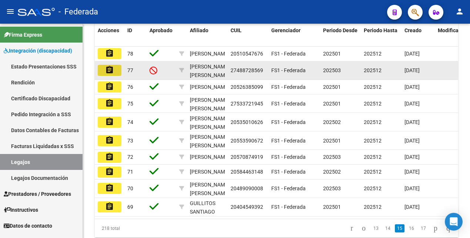
click at [110, 74] on mat-icon "assignment" at bounding box center [109, 70] width 9 height 9
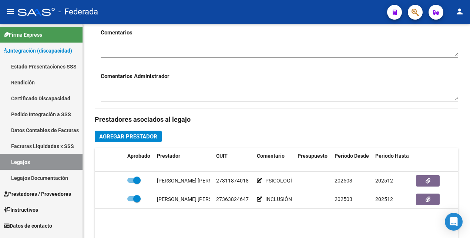
scroll to position [370, 0]
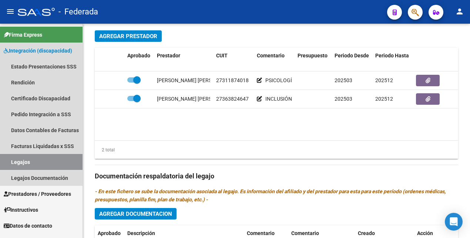
click at [55, 162] on link "Legajos" at bounding box center [41, 162] width 83 height 16
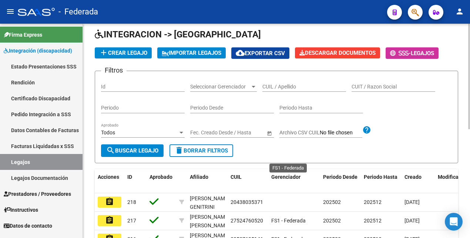
scroll to position [221, 0]
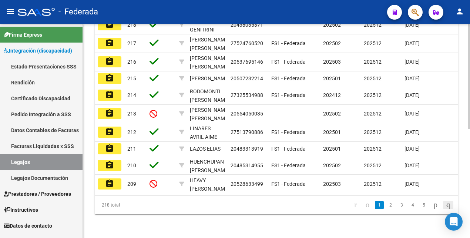
click at [446, 204] on icon "go to last page" at bounding box center [448, 204] width 6 height 9
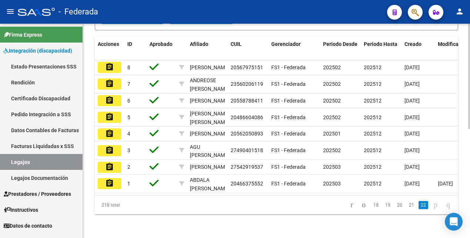
scroll to position [184, 0]
click at [361, 204] on icon "go to previous page" at bounding box center [364, 204] width 6 height 9
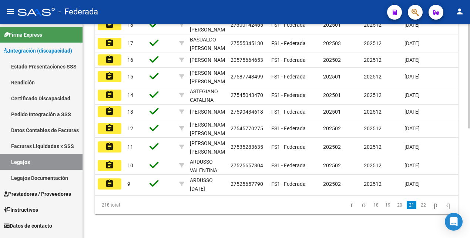
scroll to position [224, 0]
click at [361, 204] on icon "go to previous page" at bounding box center [364, 204] width 6 height 9
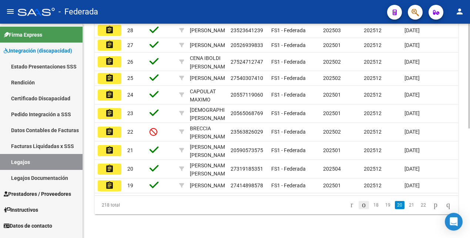
click at [361, 206] on icon "go to previous page" at bounding box center [364, 204] width 6 height 9
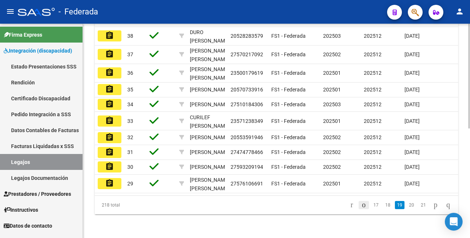
click at [361, 205] on icon "go to previous page" at bounding box center [364, 204] width 6 height 9
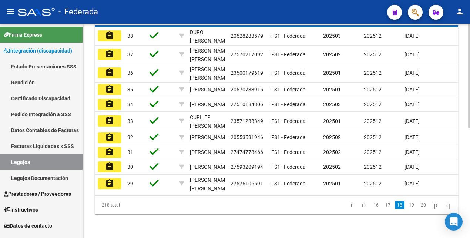
scroll to position [221, 0]
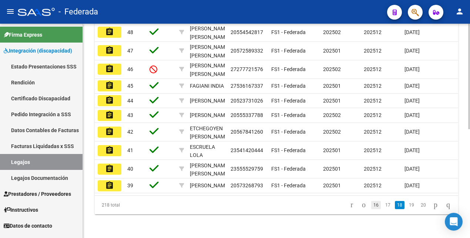
click at [371, 205] on link "16" at bounding box center [376, 205] width 10 height 8
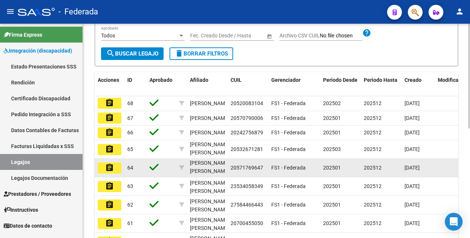
scroll to position [224, 0]
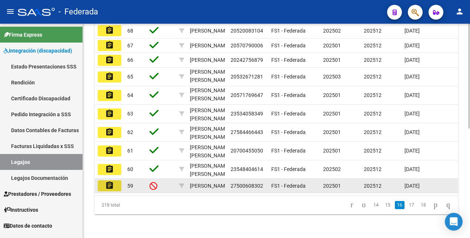
click at [112, 181] on mat-icon "assignment" at bounding box center [109, 185] width 9 height 9
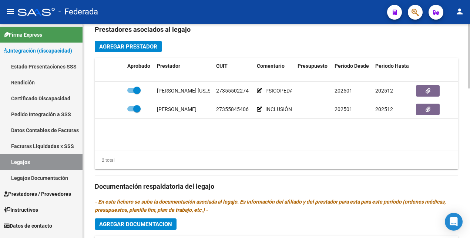
scroll to position [370, 0]
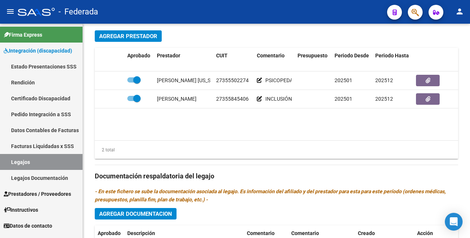
click at [58, 160] on link "Legajos" at bounding box center [41, 162] width 83 height 16
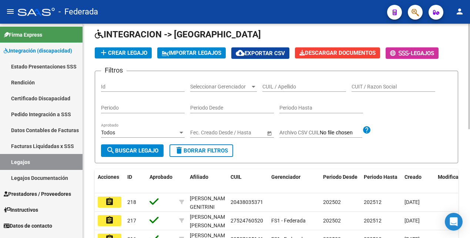
scroll to position [221, 0]
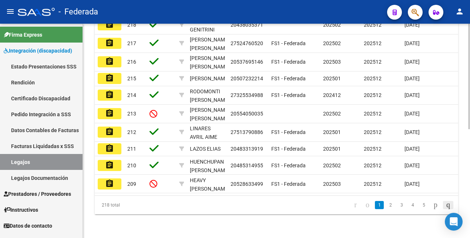
click at [446, 207] on icon "go to last page" at bounding box center [448, 204] width 6 height 9
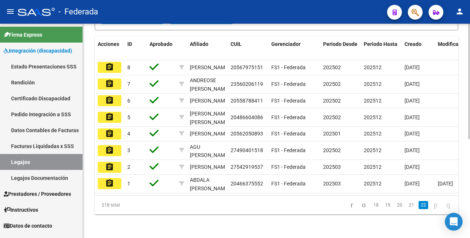
scroll to position [184, 0]
click at [361, 206] on icon "go to previous page" at bounding box center [364, 204] width 6 height 9
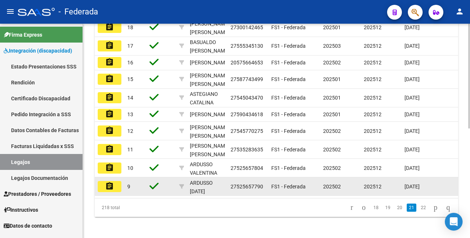
scroll to position [224, 0]
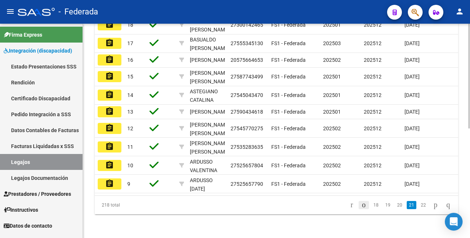
click at [361, 204] on icon "go to previous page" at bounding box center [364, 204] width 6 height 9
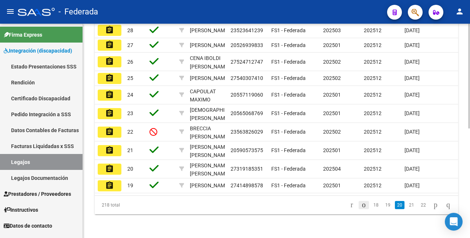
click at [361, 206] on icon "go to previous page" at bounding box center [364, 204] width 6 height 9
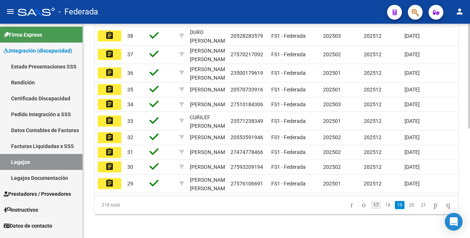
click at [371, 204] on link "17" at bounding box center [376, 205] width 10 height 8
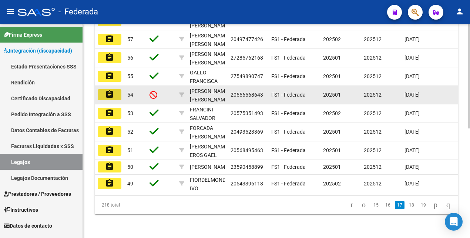
click at [108, 90] on mat-icon "assignment" at bounding box center [109, 94] width 9 height 9
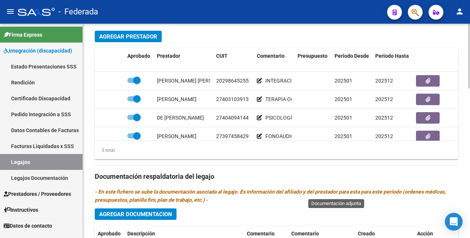
scroll to position [370, 0]
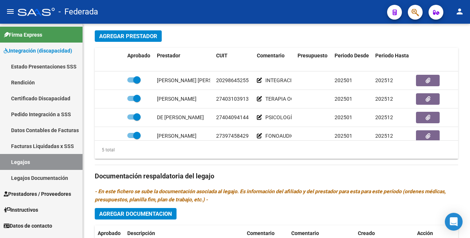
click at [57, 161] on link "Legajos" at bounding box center [41, 162] width 83 height 16
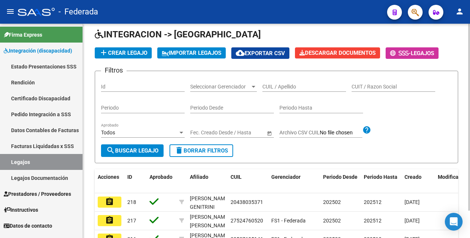
scroll to position [221, 0]
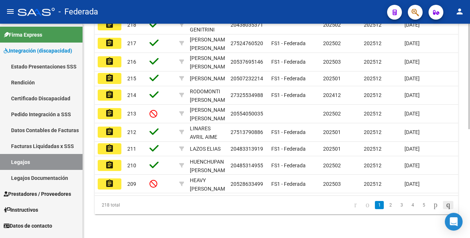
click at [445, 204] on icon "go to last page" at bounding box center [448, 204] width 6 height 9
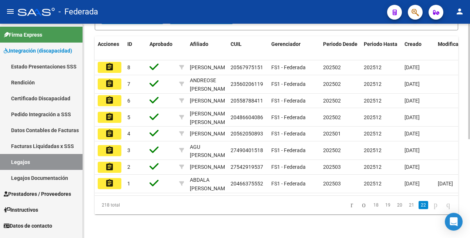
scroll to position [184, 0]
click at [371, 204] on link "18" at bounding box center [376, 205] width 10 height 8
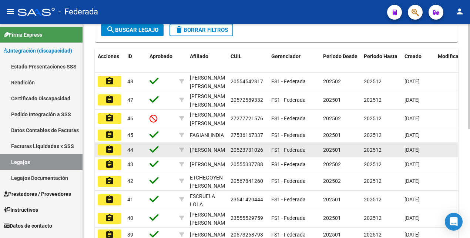
scroll to position [138, 0]
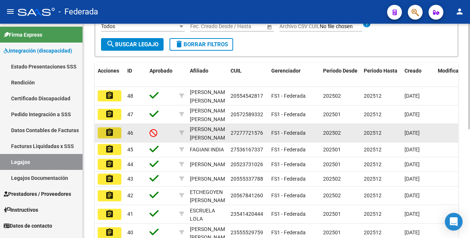
click at [113, 131] on mat-icon "assignment" at bounding box center [109, 132] width 9 height 9
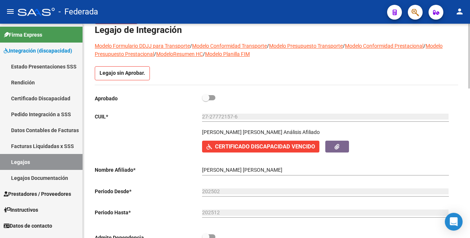
click at [58, 160] on link "Legajos" at bounding box center [41, 162] width 83 height 16
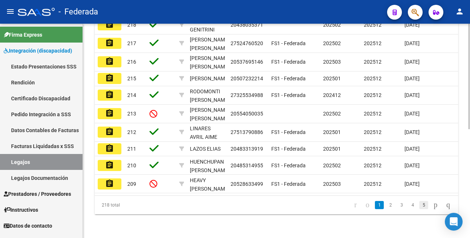
scroll to position [221, 0]
click at [446, 205] on icon "go to last page" at bounding box center [448, 204] width 6 height 9
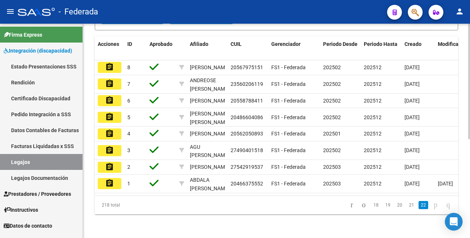
scroll to position [184, 0]
click at [371, 205] on link "18" at bounding box center [376, 205] width 10 height 8
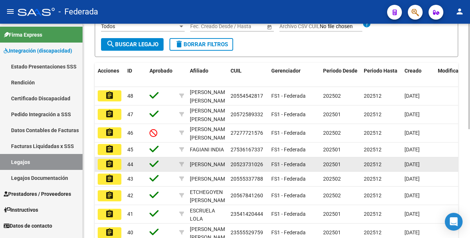
scroll to position [221, 0]
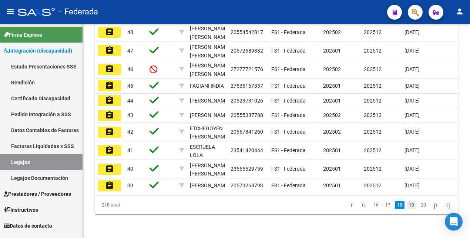
click at [407, 205] on link "19" at bounding box center [412, 205] width 10 height 8
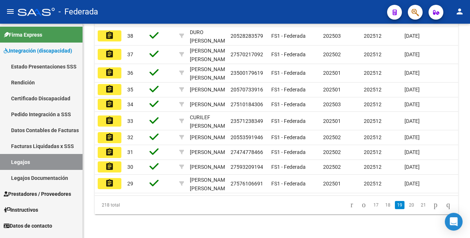
scroll to position [224, 0]
click at [407, 204] on link "20" at bounding box center [412, 205] width 10 height 8
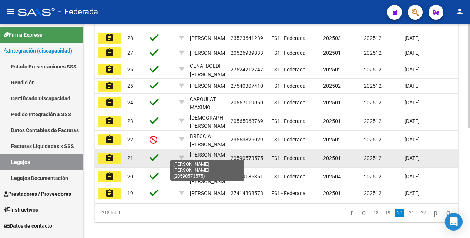
scroll to position [178, 0]
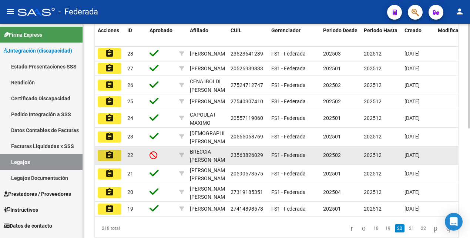
click at [113, 160] on mat-icon "assignment" at bounding box center [109, 155] width 9 height 9
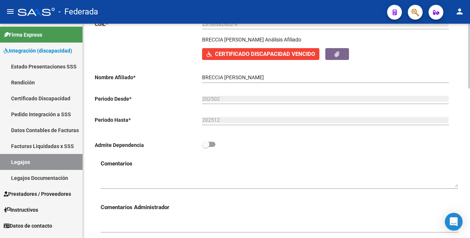
scroll to position [324, 0]
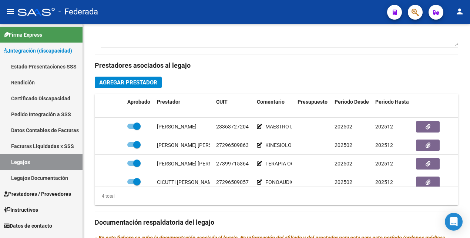
click at [51, 164] on link "Legajos" at bounding box center [41, 162] width 83 height 16
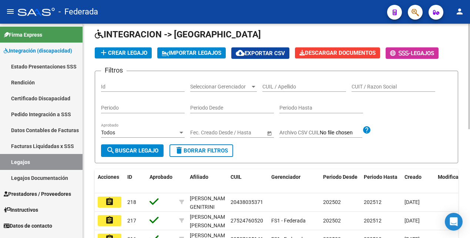
scroll to position [221, 0]
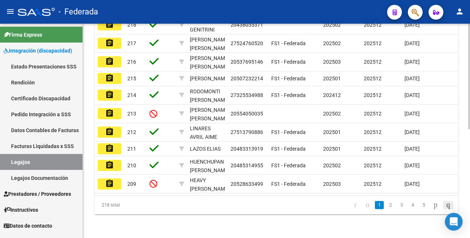
click at [447, 205] on icon "go to last page" at bounding box center [448, 204] width 6 height 9
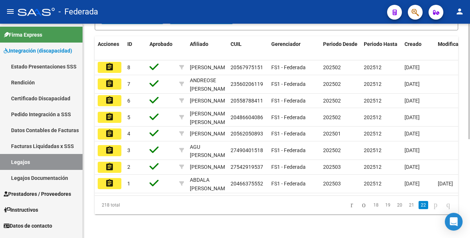
scroll to position [184, 0]
click at [407, 206] on link "21" at bounding box center [412, 205] width 10 height 8
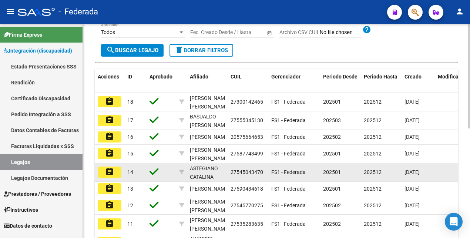
scroll to position [224, 0]
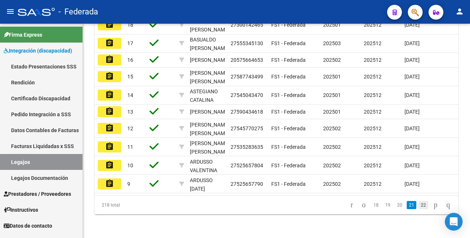
click at [419, 207] on link "22" at bounding box center [424, 205] width 10 height 8
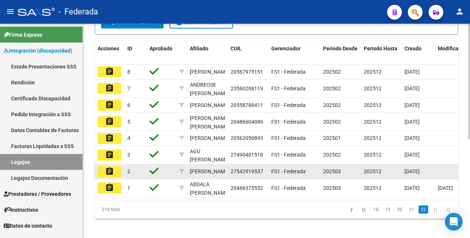
scroll to position [138, 0]
